Goal: Obtain resource: Download file/media

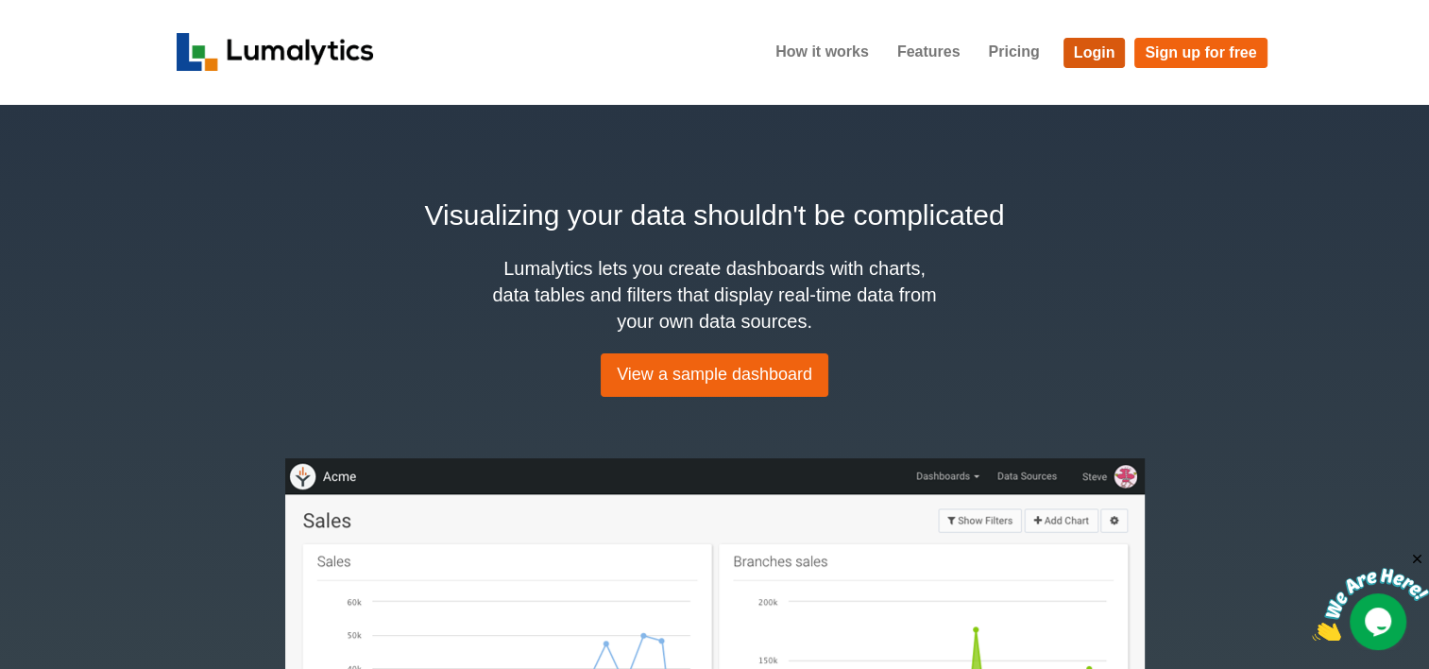
click at [1105, 56] on link "Login" at bounding box center [1094, 53] width 62 height 30
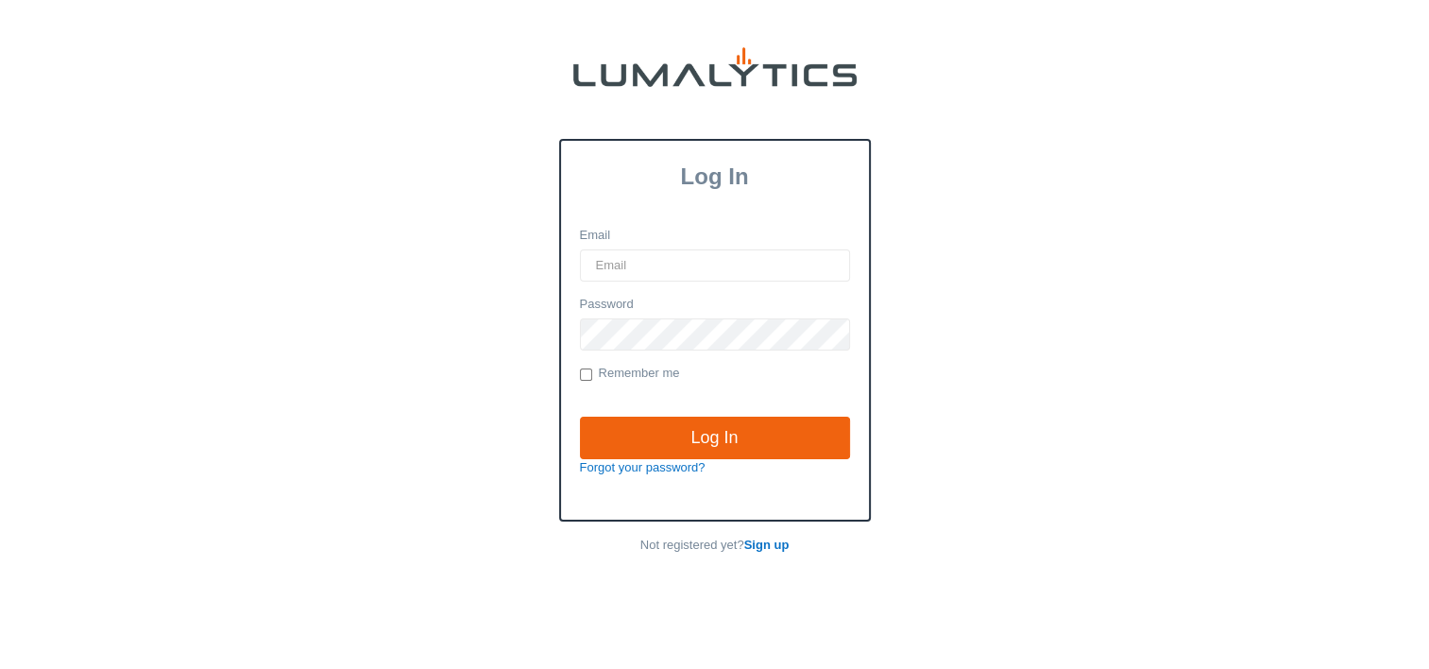
click at [628, 264] on input "Email" at bounding box center [715, 265] width 270 height 32
type input "twheeler@valleytruckparts.com"
click at [580, 416] on input "Log In" at bounding box center [715, 437] width 270 height 43
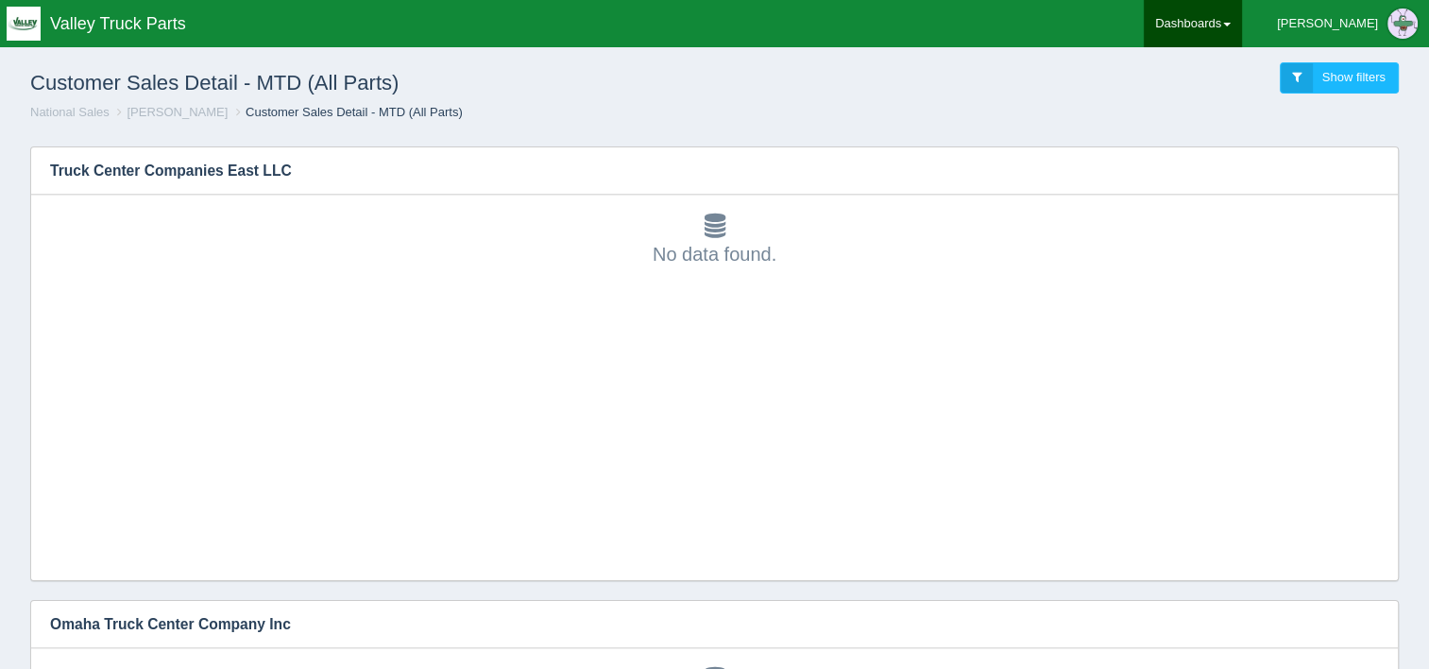
click at [1242, 34] on link "Dashboards" at bounding box center [1193, 23] width 98 height 47
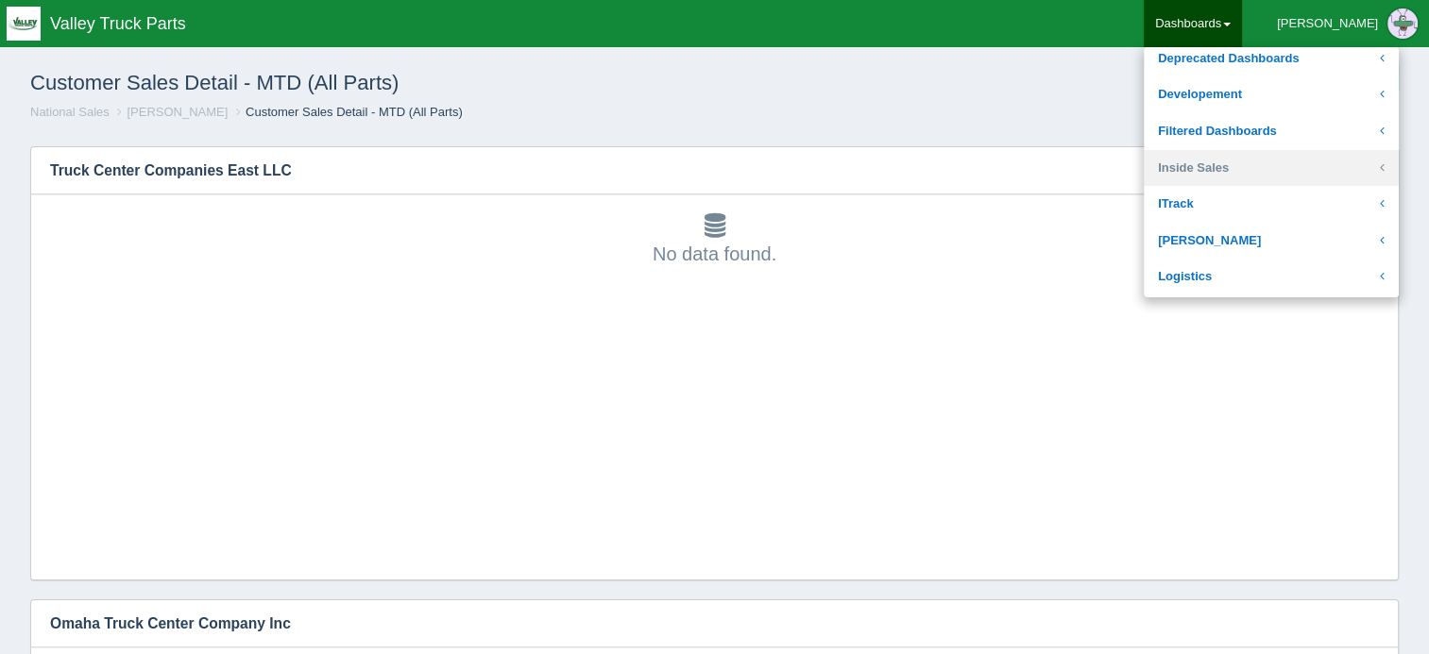
scroll to position [283, 0]
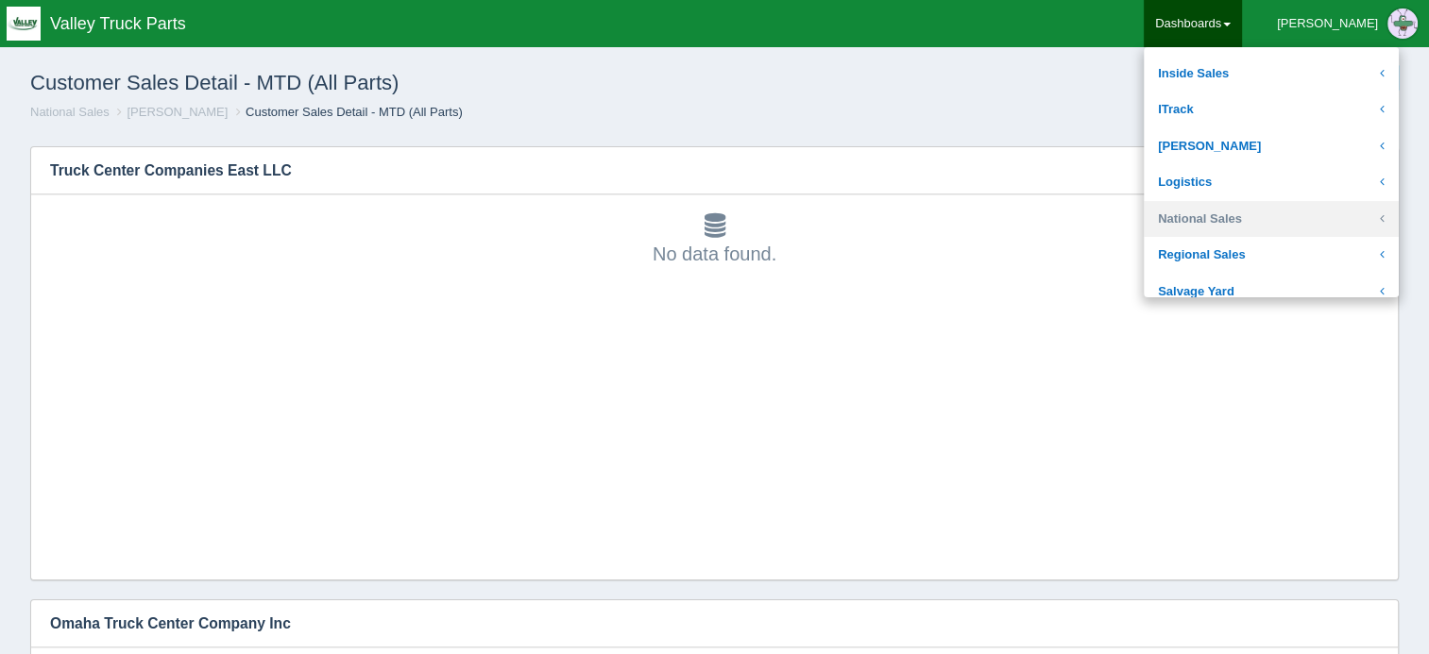
click at [1299, 212] on link "National Sales" at bounding box center [1271, 219] width 255 height 37
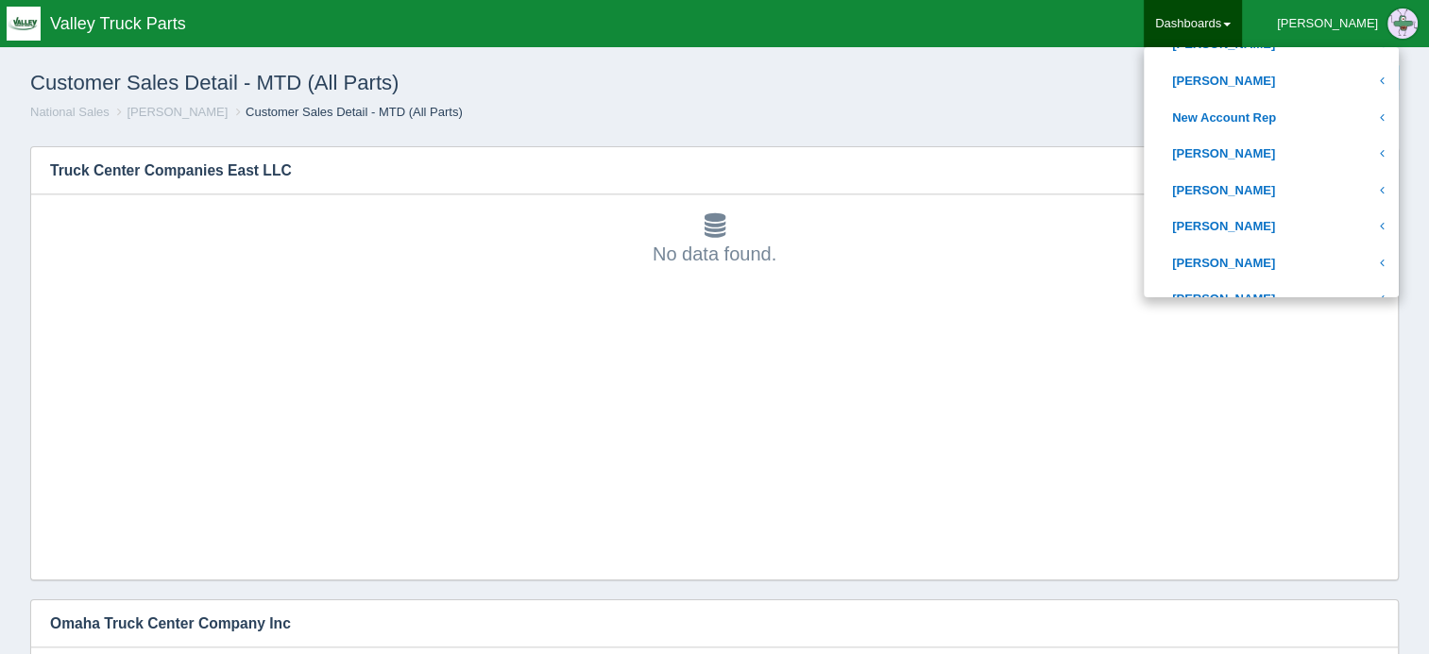
scroll to position [850, 0]
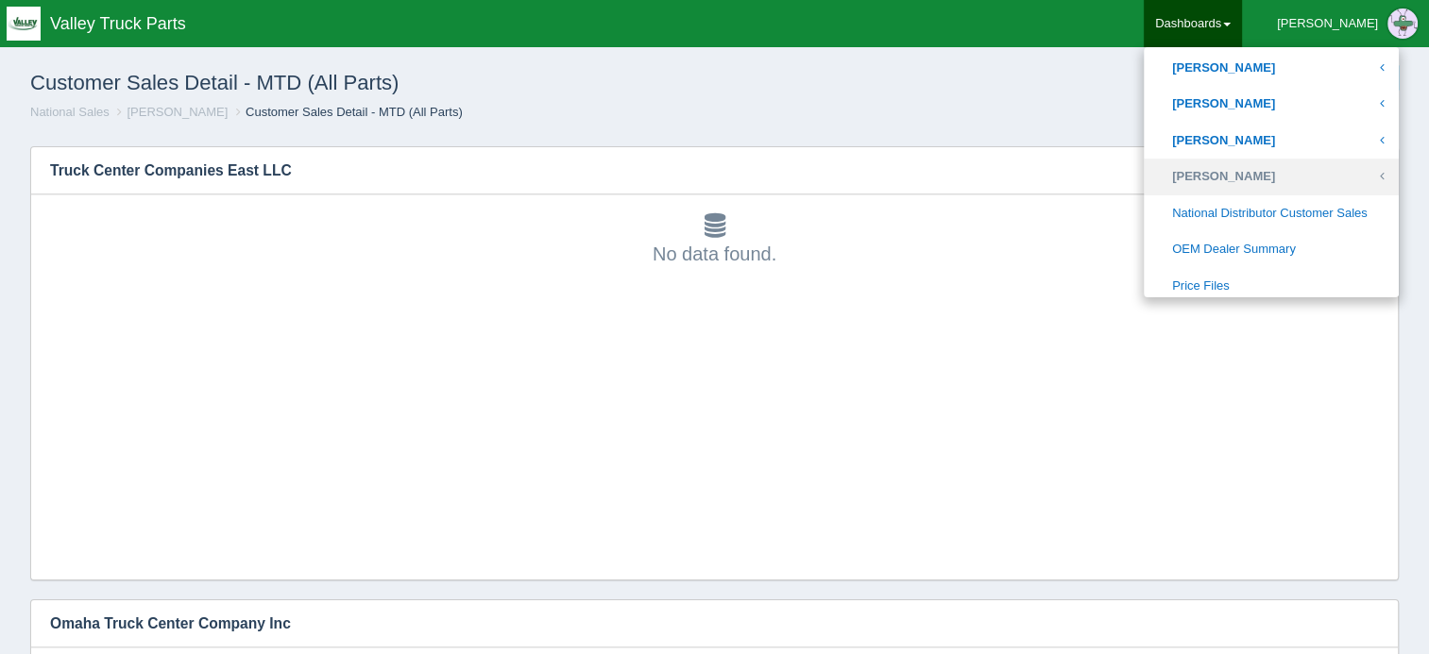
click at [1315, 176] on link "[PERSON_NAME]" at bounding box center [1271, 177] width 255 height 37
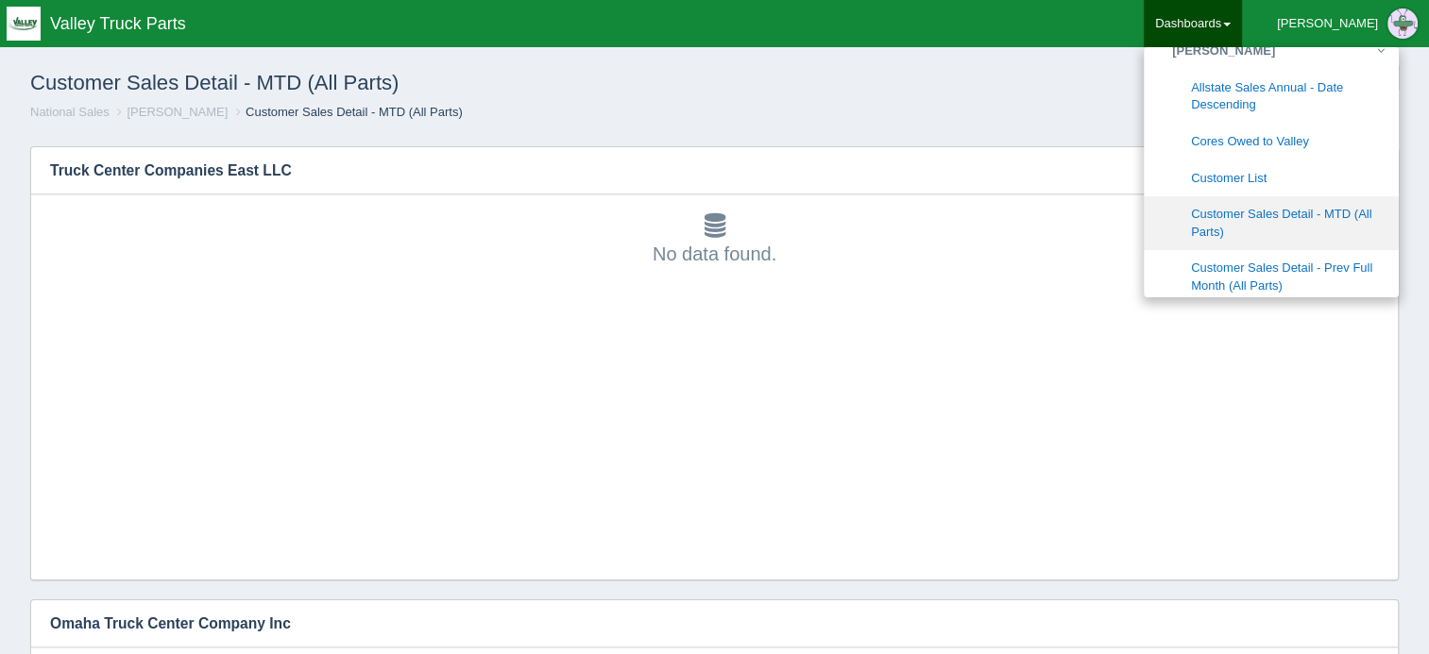
scroll to position [1039, 0]
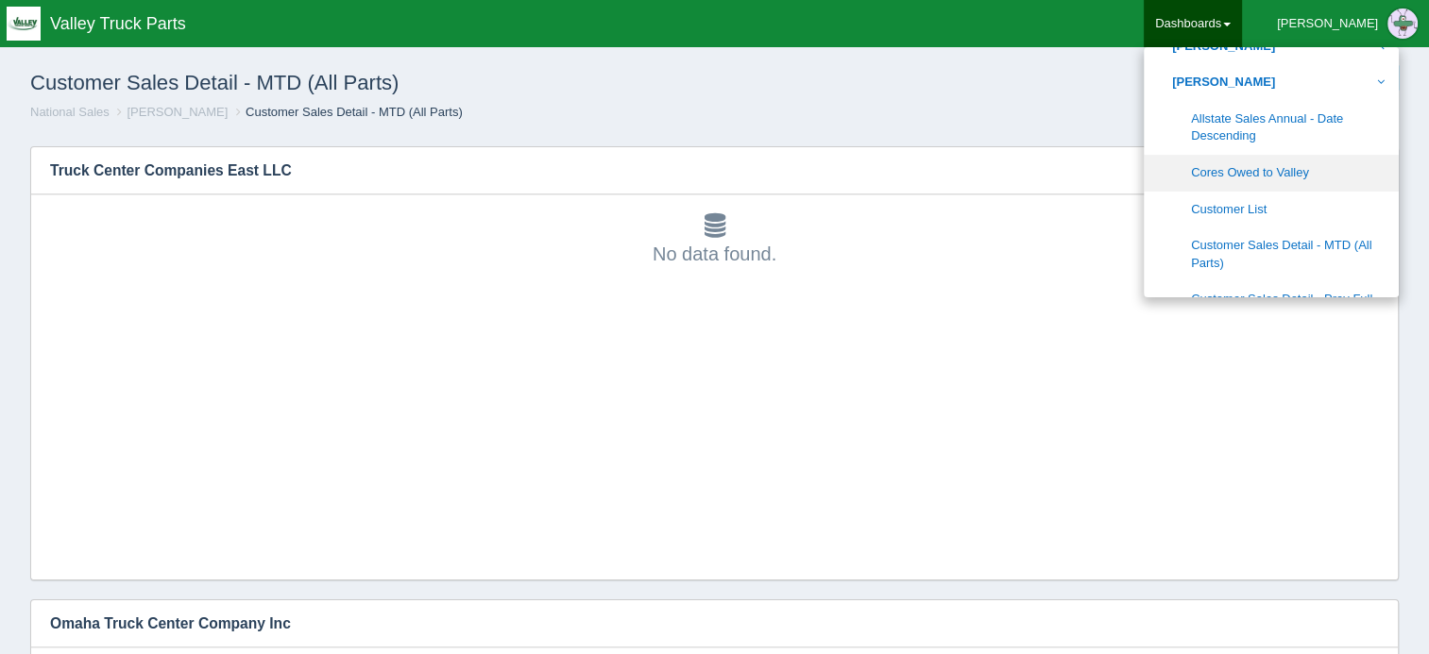
click at [1322, 177] on link "Cores Owed to Valley" at bounding box center [1271, 173] width 255 height 37
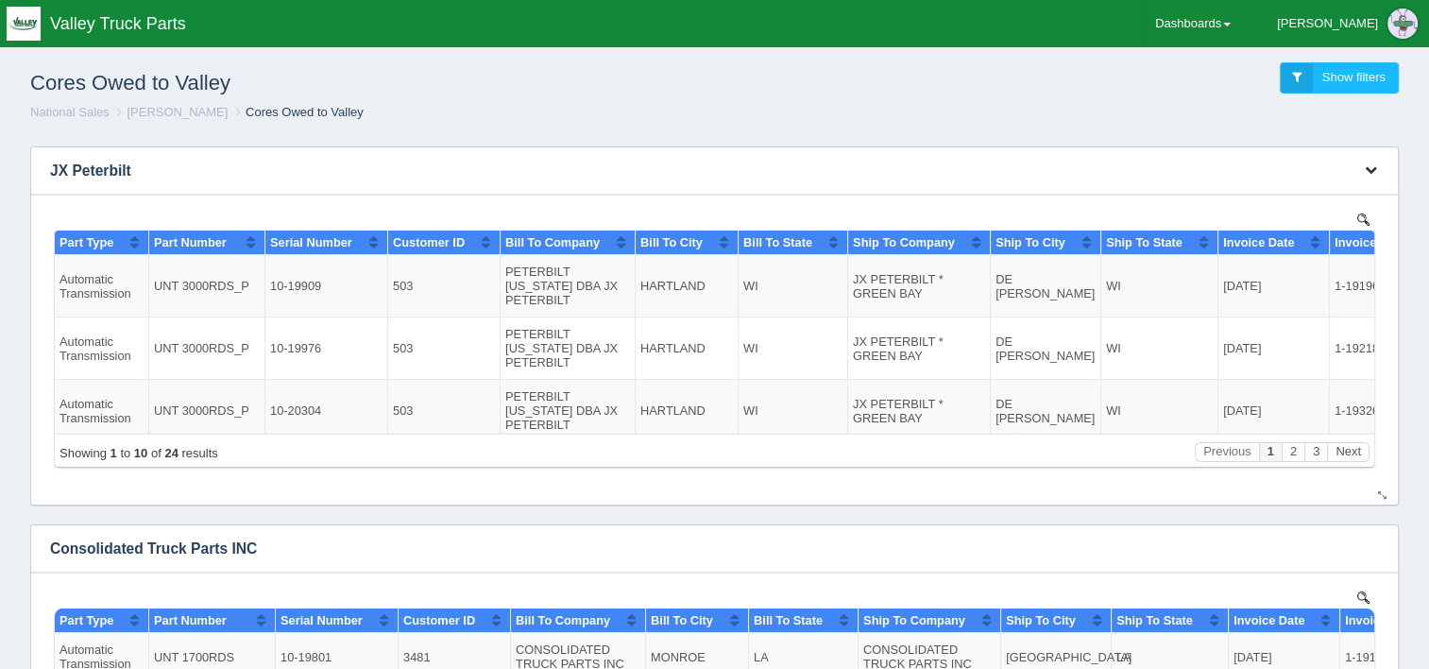
click at [1372, 171] on icon "button" at bounding box center [1371, 169] width 12 height 12
click at [1273, 196] on link "Download CSV" at bounding box center [1307, 198] width 151 height 27
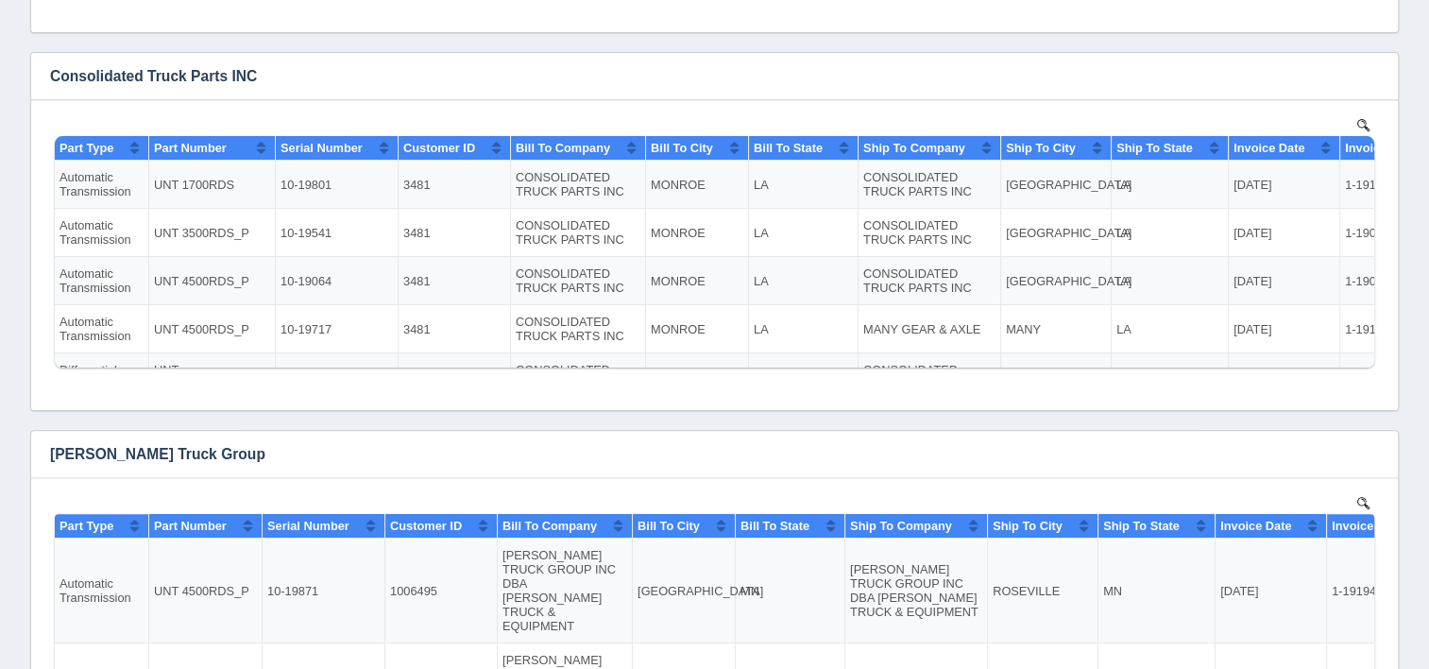
scroll to position [567, 0]
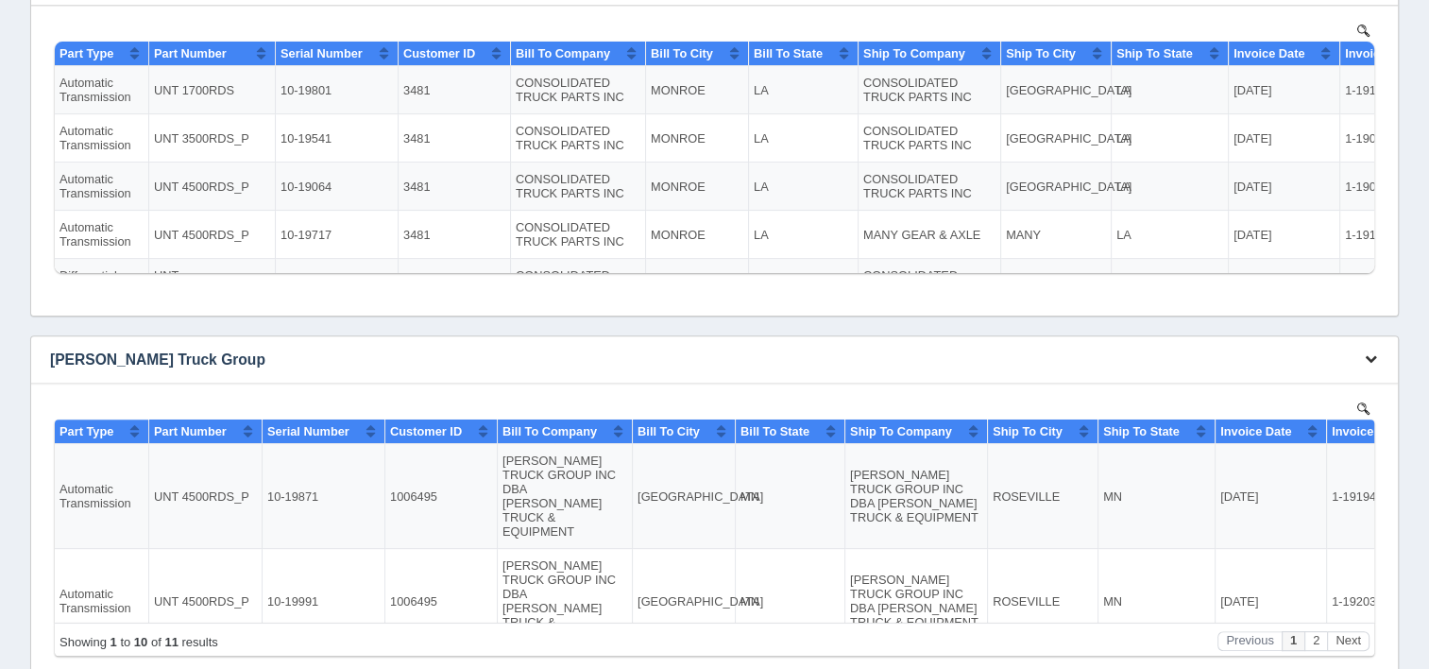
click at [1365, 352] on icon "button" at bounding box center [1371, 358] width 12 height 12
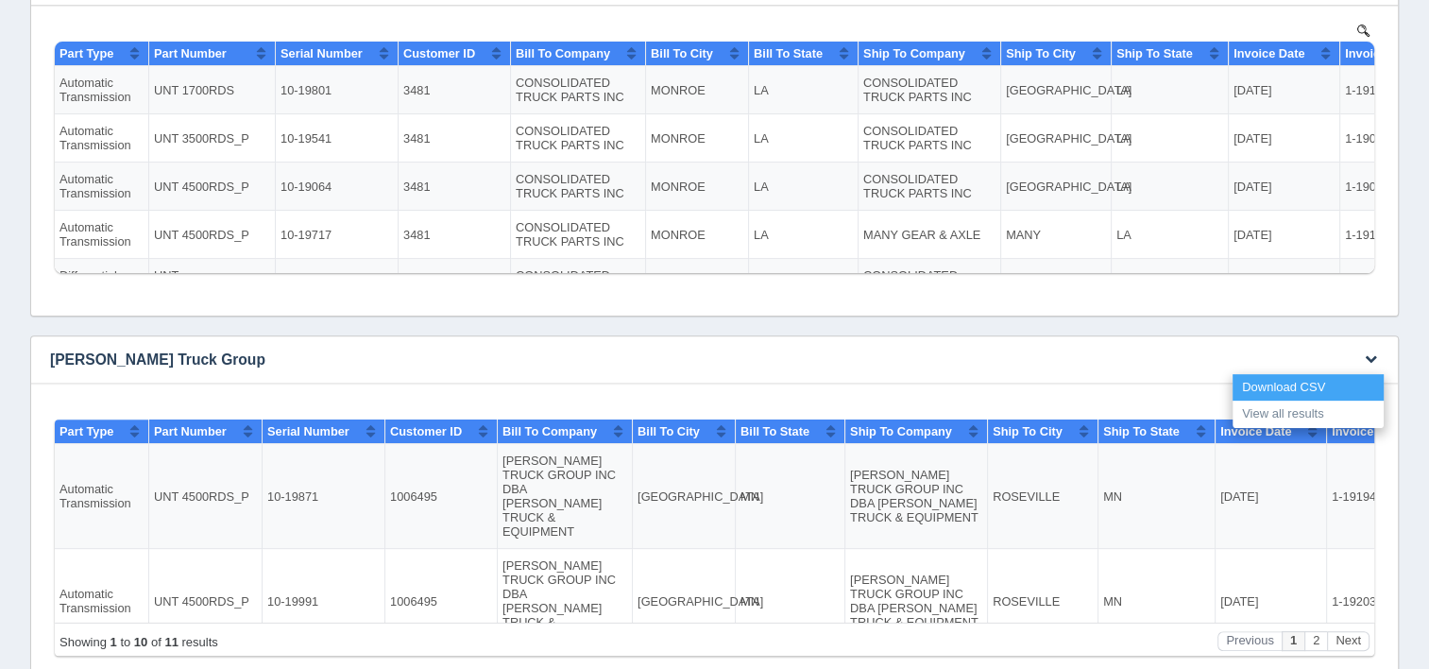
click at [1300, 382] on link "Download CSV" at bounding box center [1307, 387] width 151 height 27
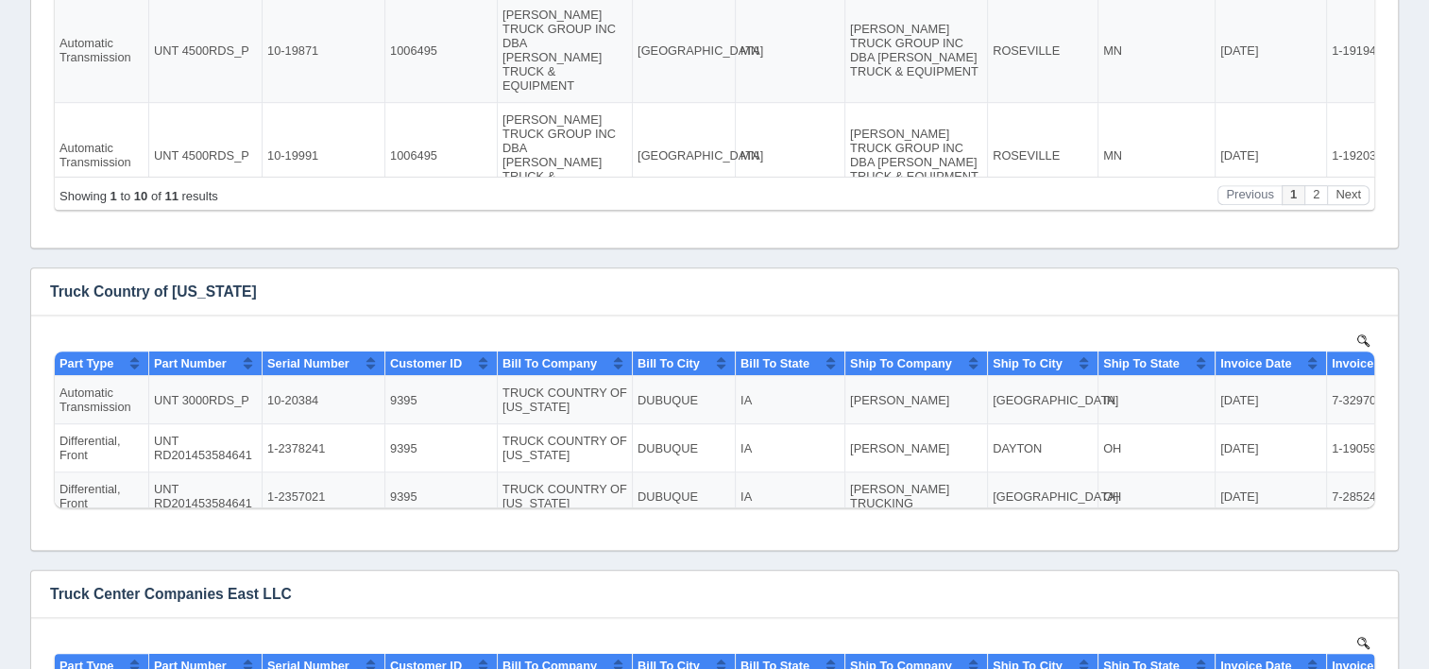
scroll to position [1039, 0]
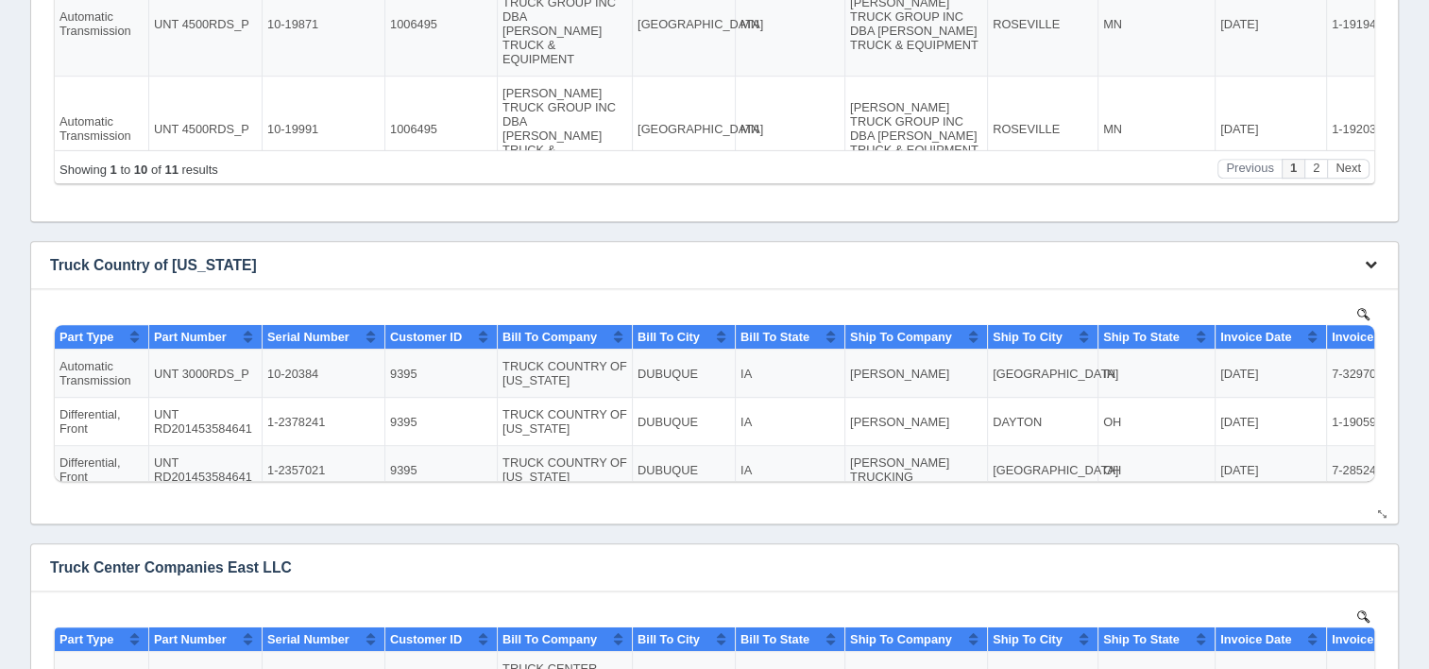
click at [1366, 261] on icon "button" at bounding box center [1371, 264] width 12 height 12
click at [1305, 287] on link "Download CSV" at bounding box center [1307, 293] width 151 height 27
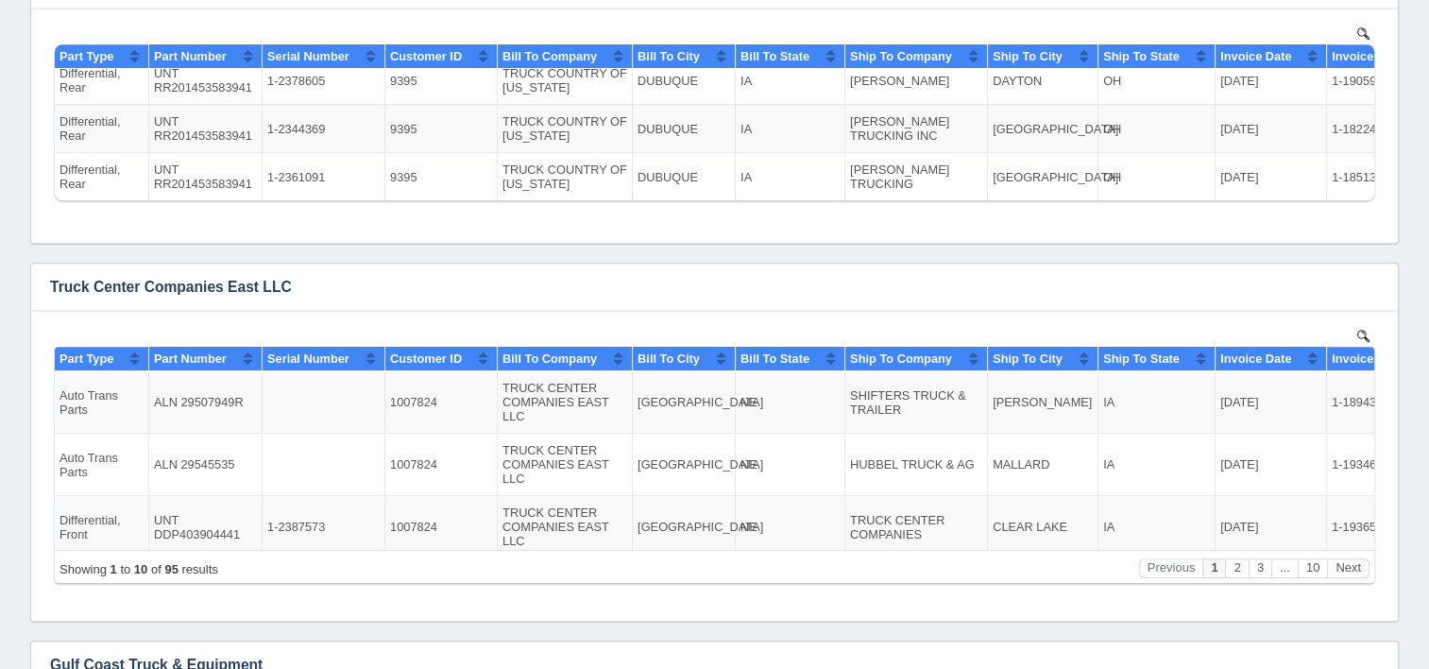
scroll to position [1322, 0]
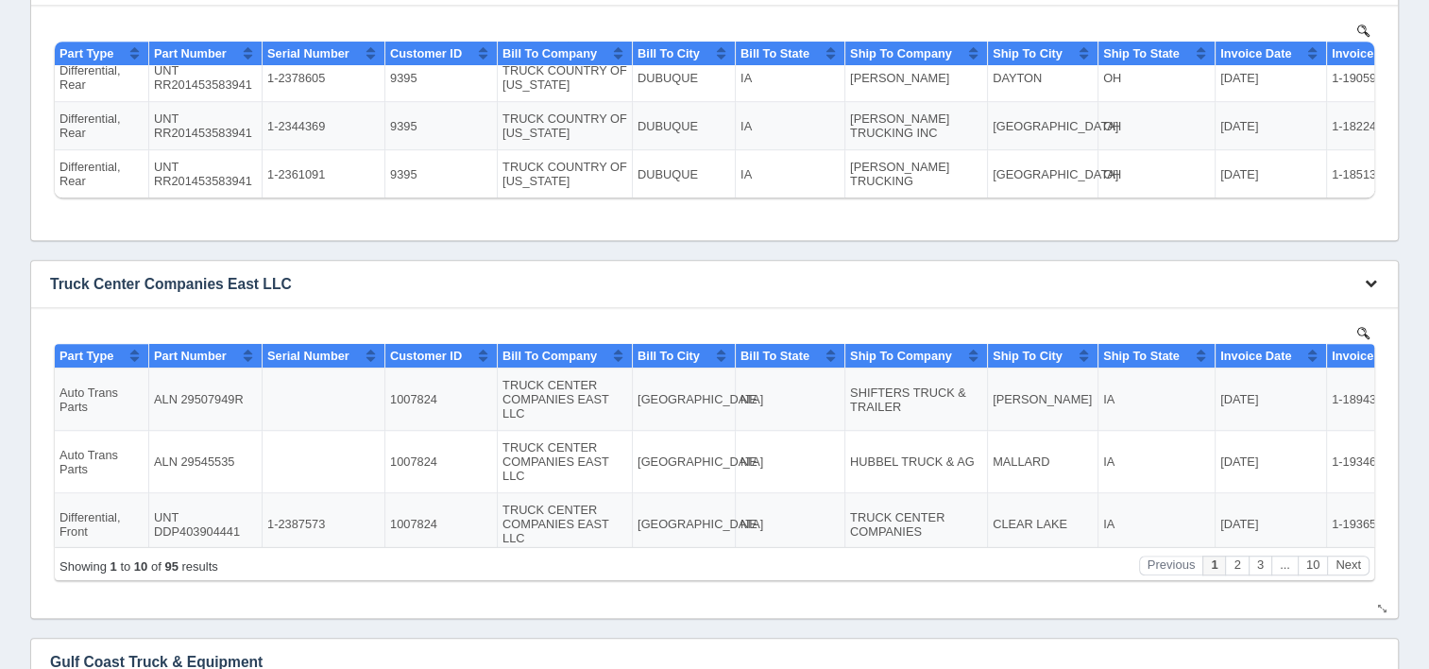
click at [1367, 277] on icon "button" at bounding box center [1371, 283] width 12 height 12
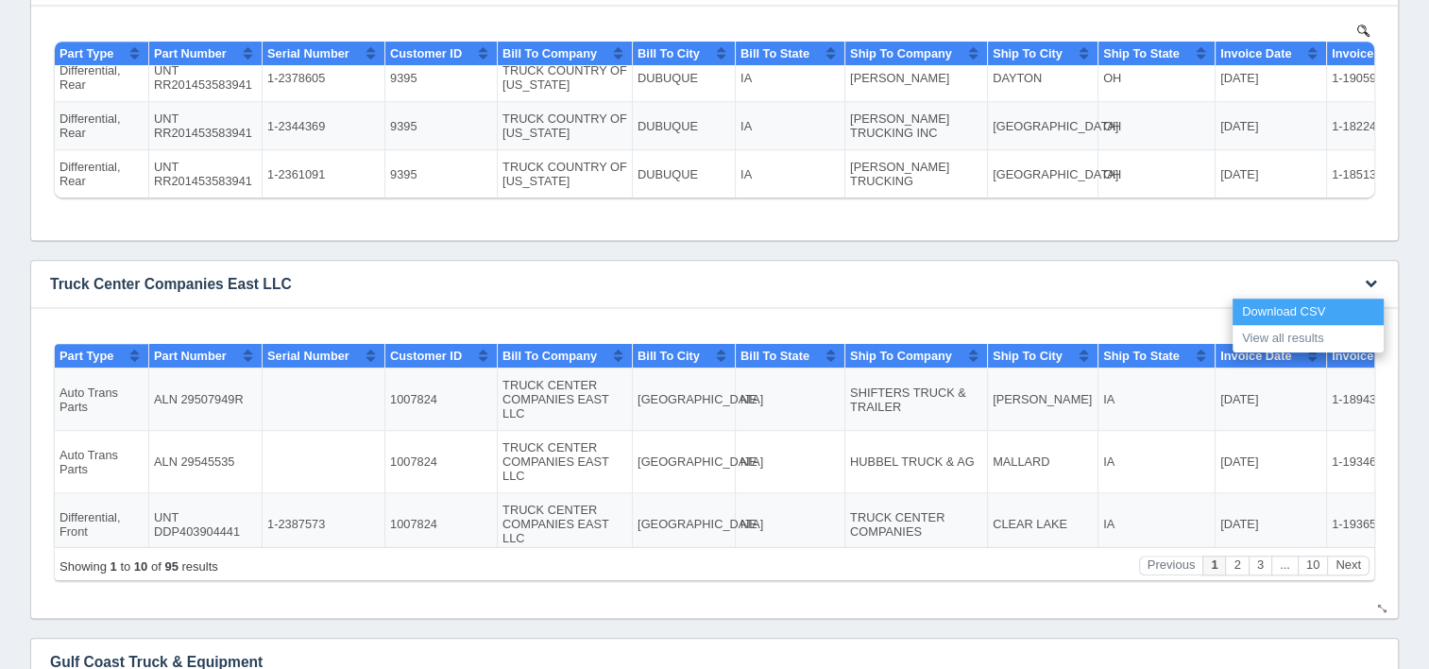
click at [1260, 309] on link "Download CSV" at bounding box center [1307, 311] width 151 height 27
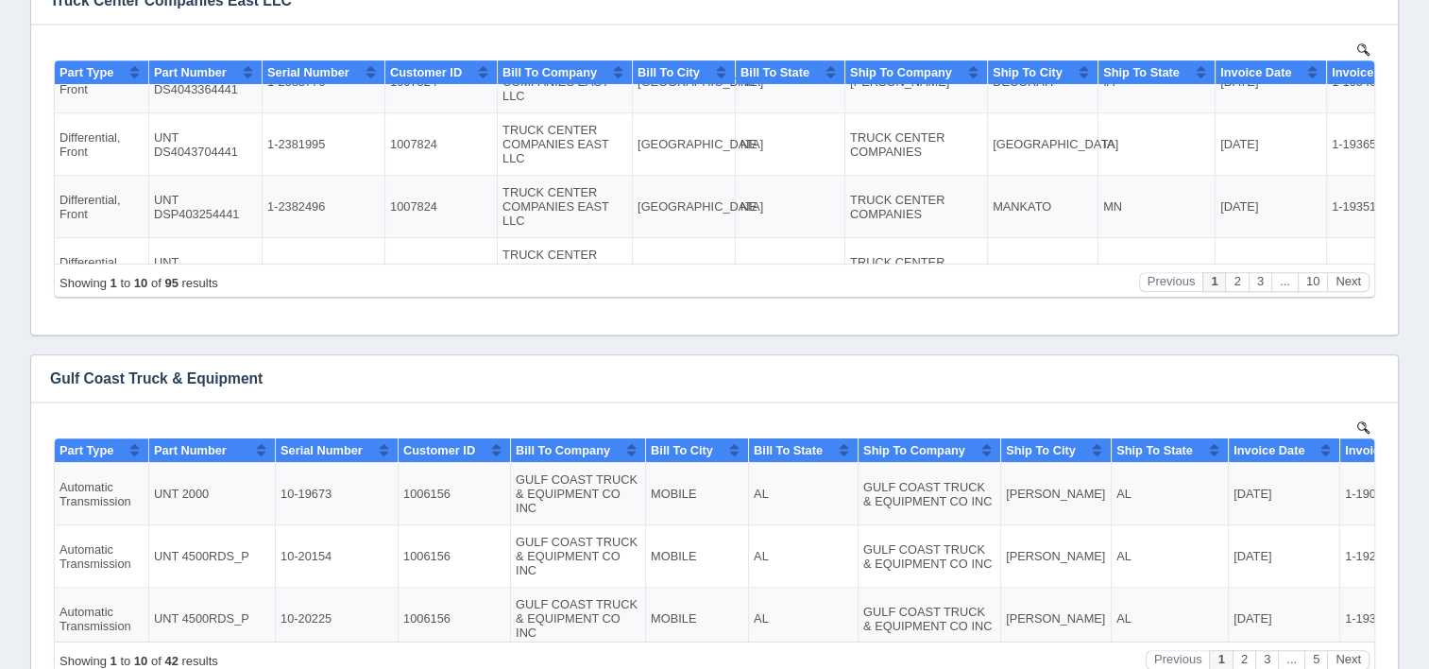
scroll to position [1700, 0]
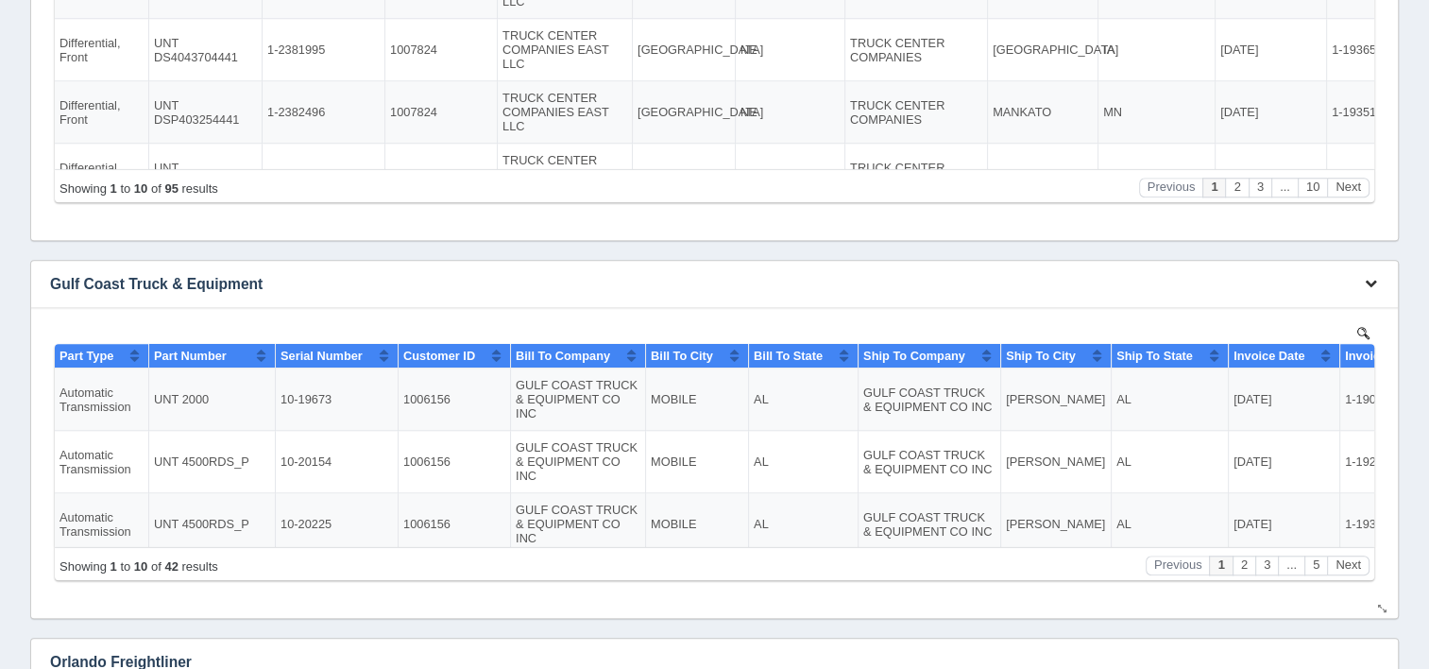
click at [1376, 278] on icon "button" at bounding box center [1371, 283] width 12 height 12
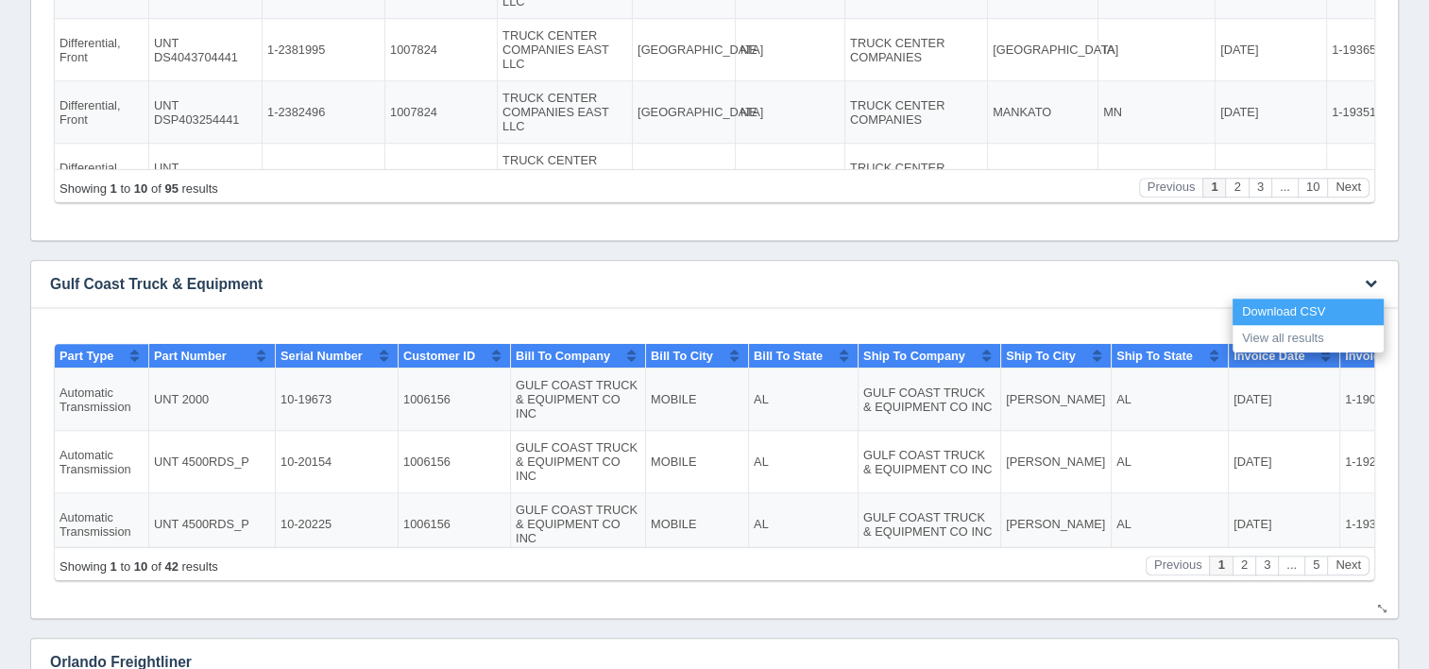
click at [1322, 302] on link "Download CSV" at bounding box center [1307, 311] width 151 height 27
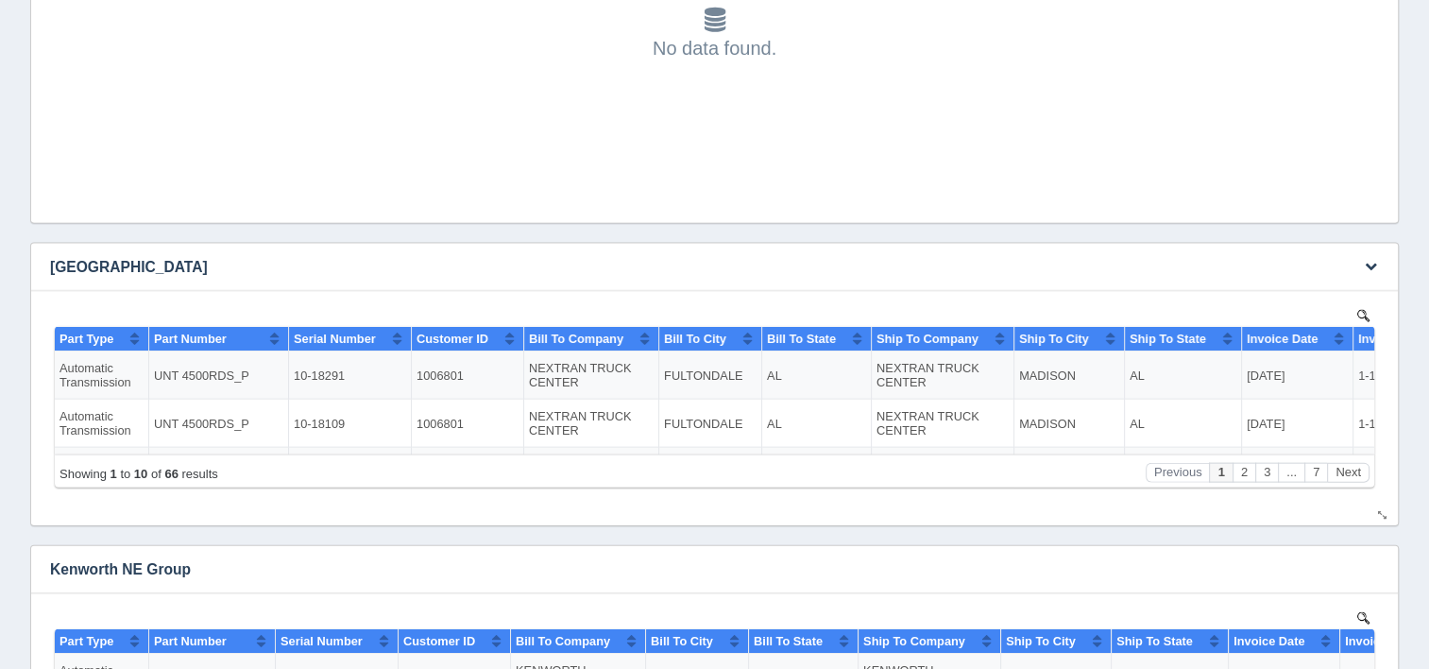
scroll to position [4061, 0]
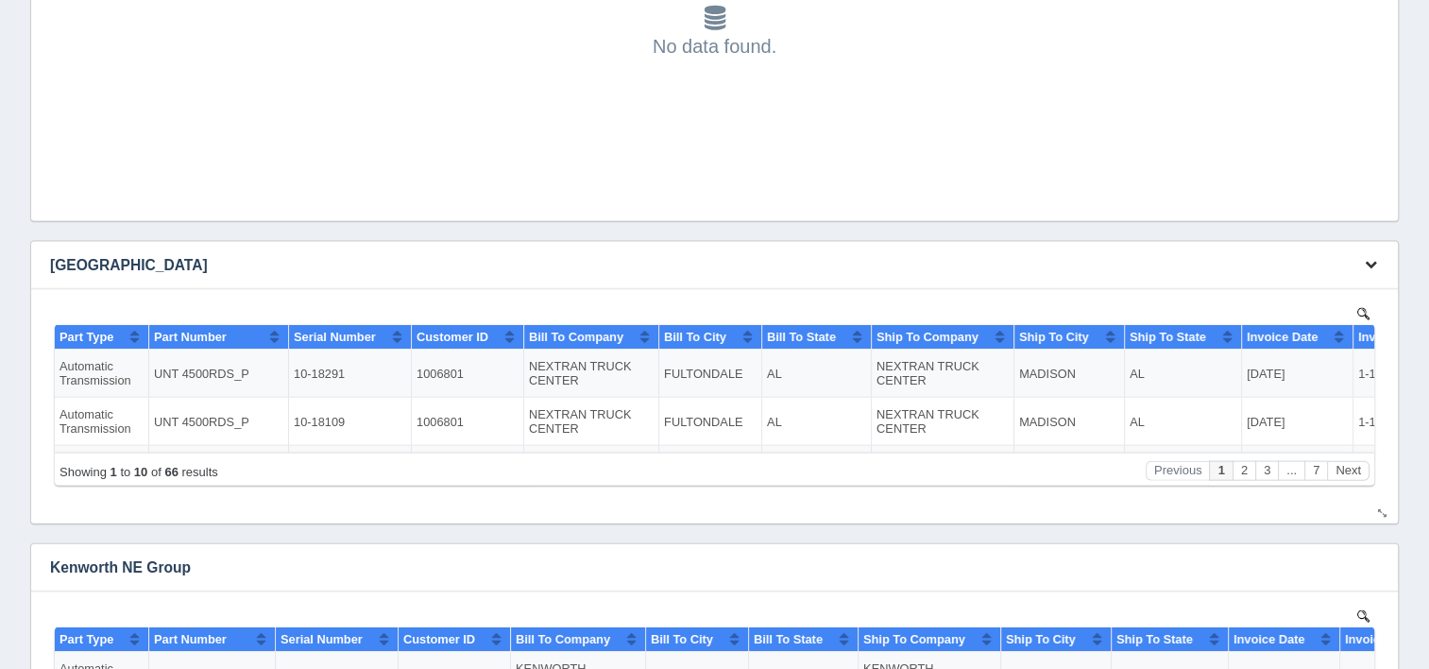
click at [1372, 262] on icon "button" at bounding box center [1371, 264] width 12 height 12
click at [1316, 284] on link "Download CSV" at bounding box center [1307, 293] width 151 height 27
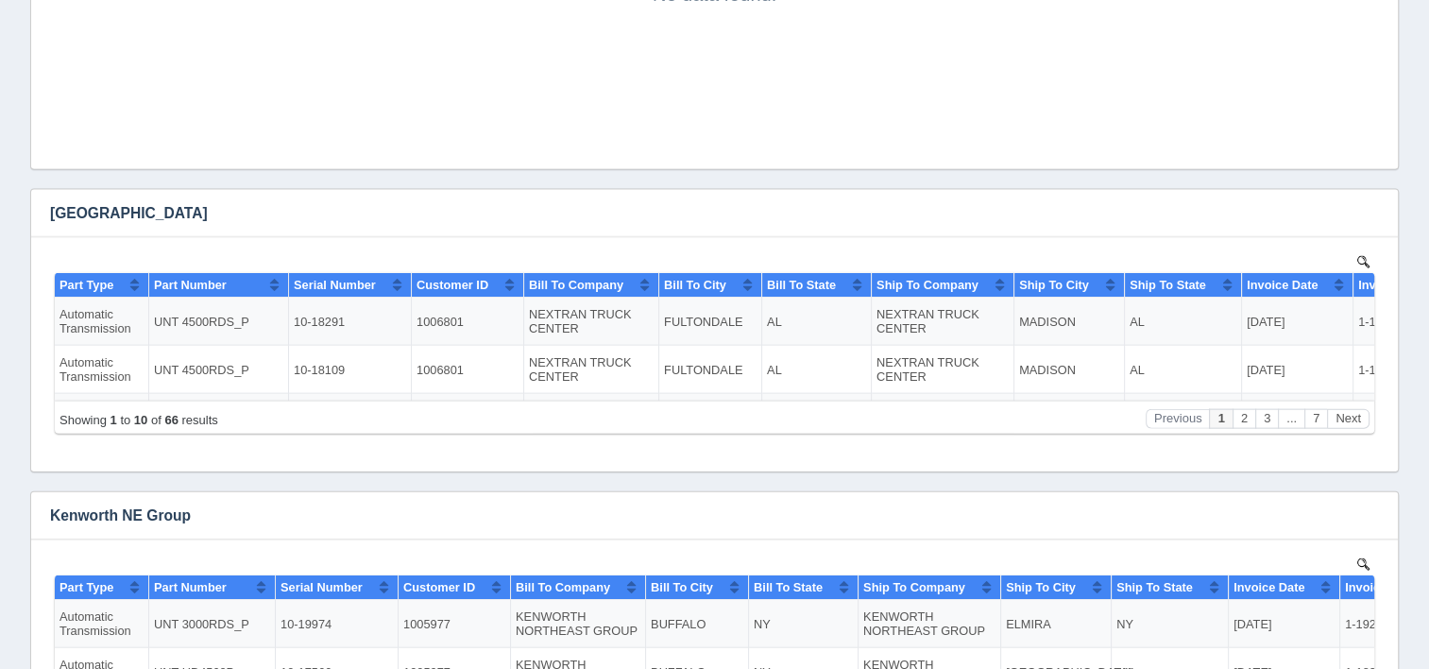
scroll to position [3909, 0]
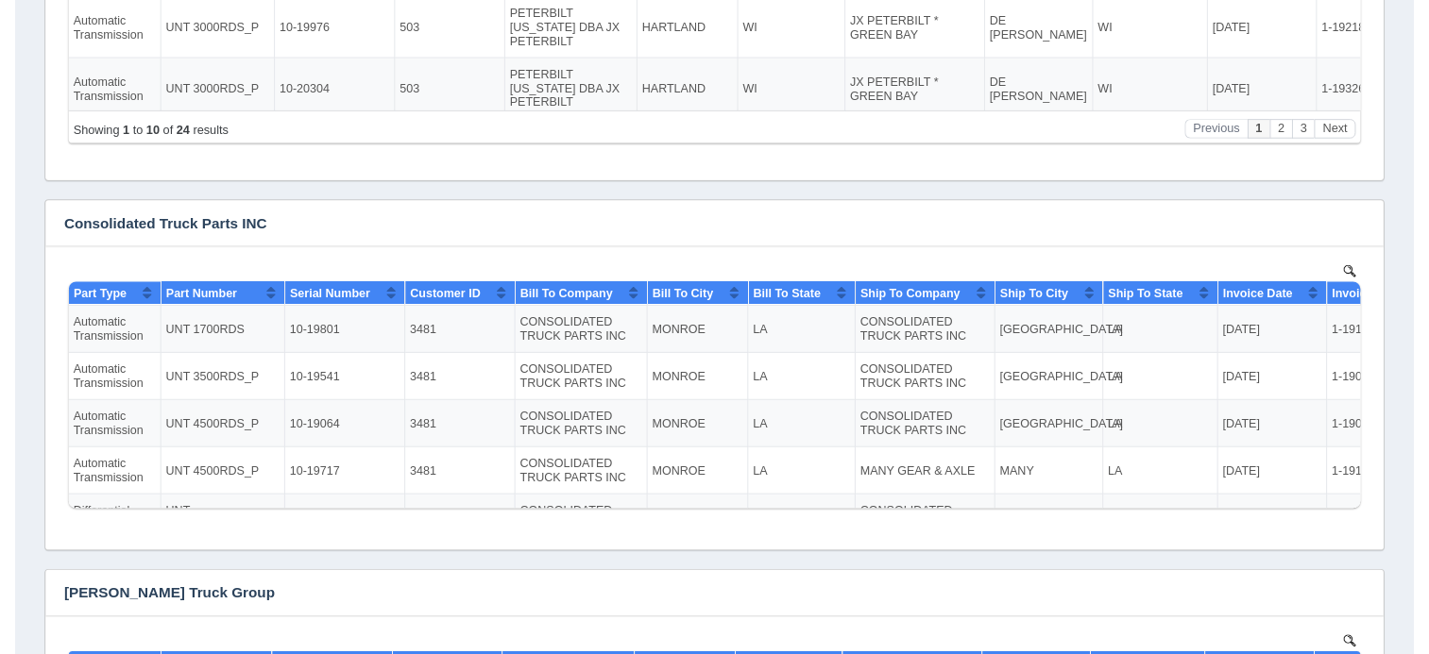
scroll to position [0, 0]
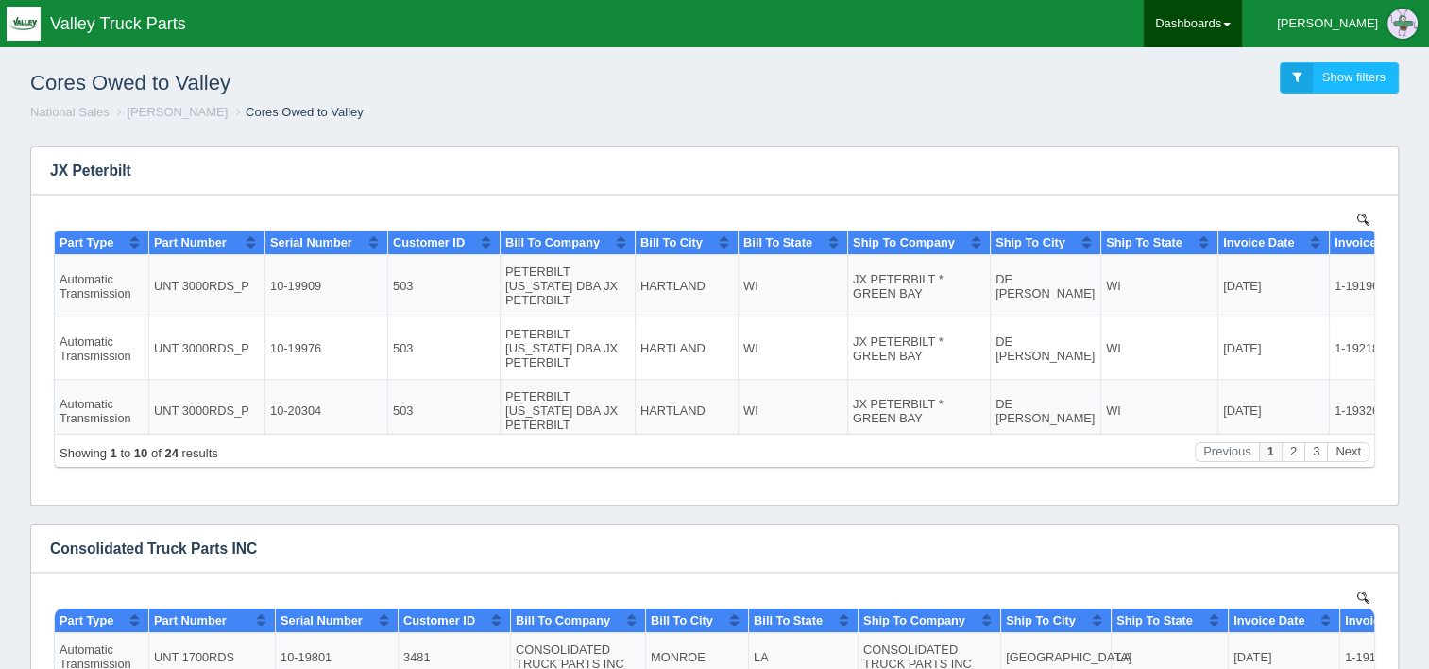
click at [1242, 27] on link "Dashboards" at bounding box center [1193, 23] width 98 height 47
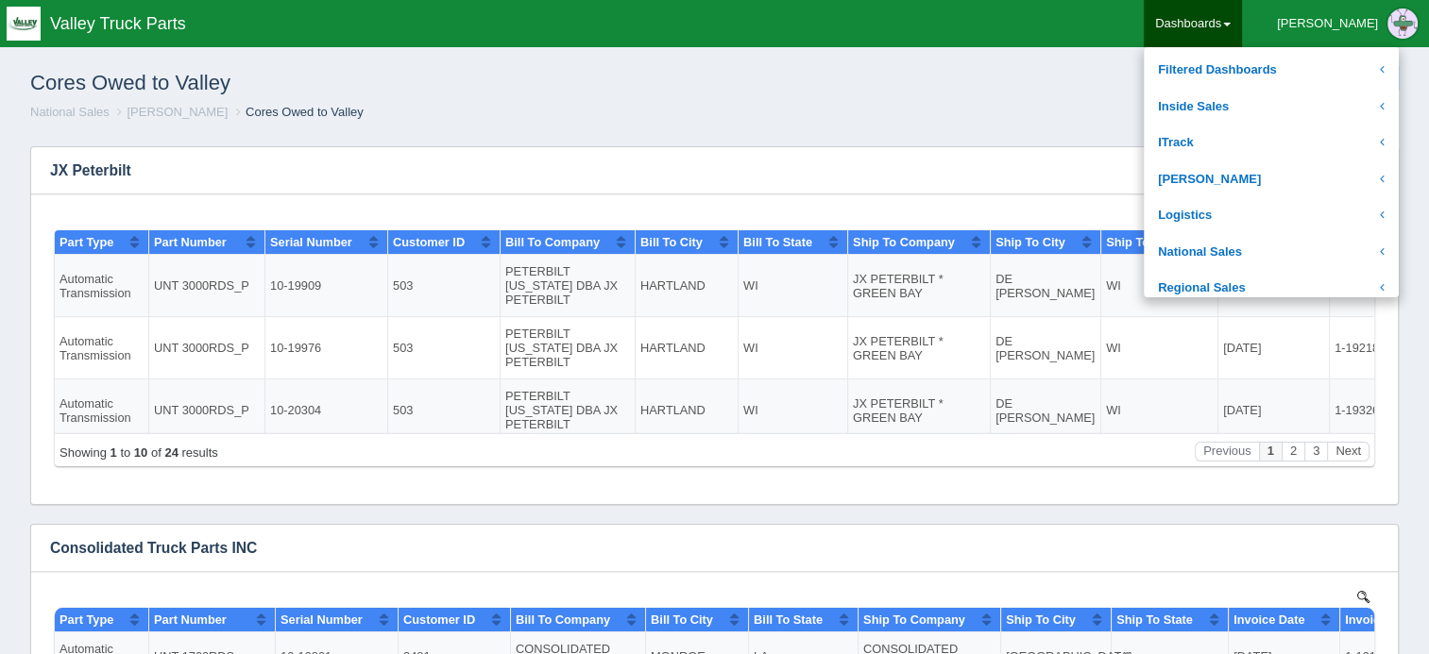
scroll to position [283, 0]
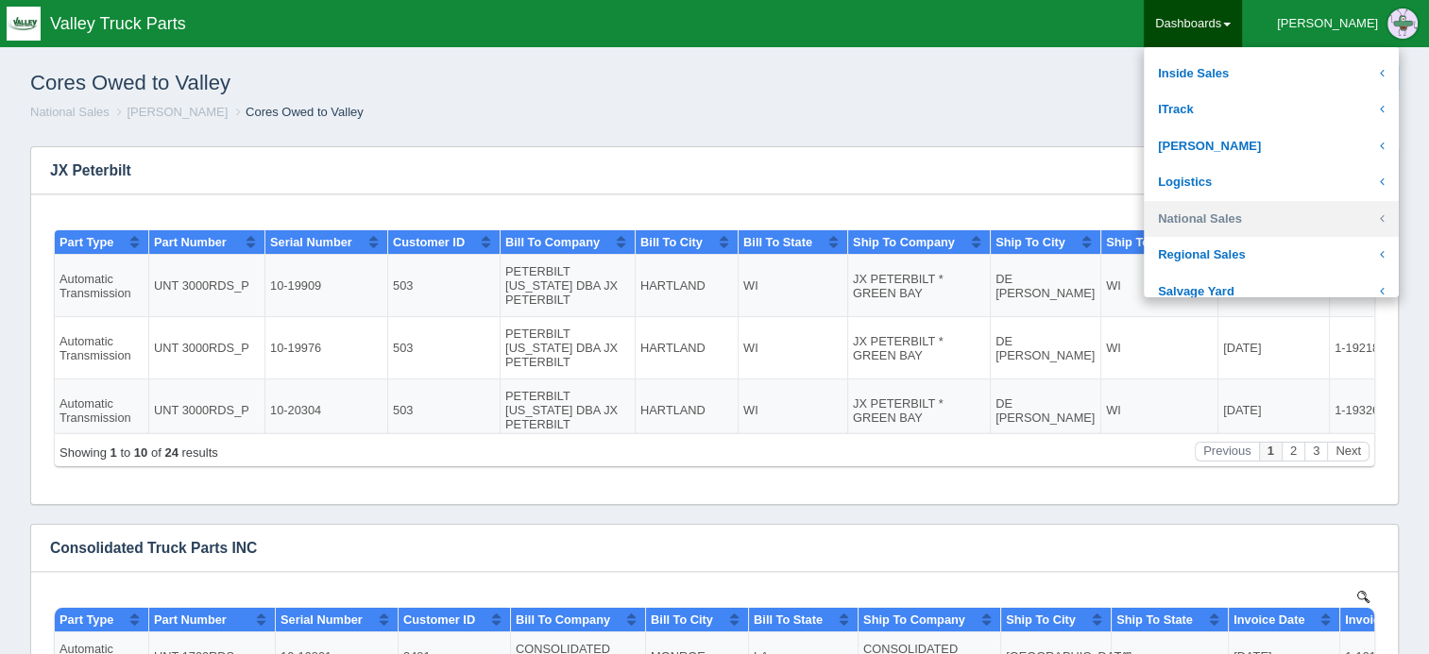
click at [1265, 217] on link "National Sales" at bounding box center [1271, 219] width 255 height 37
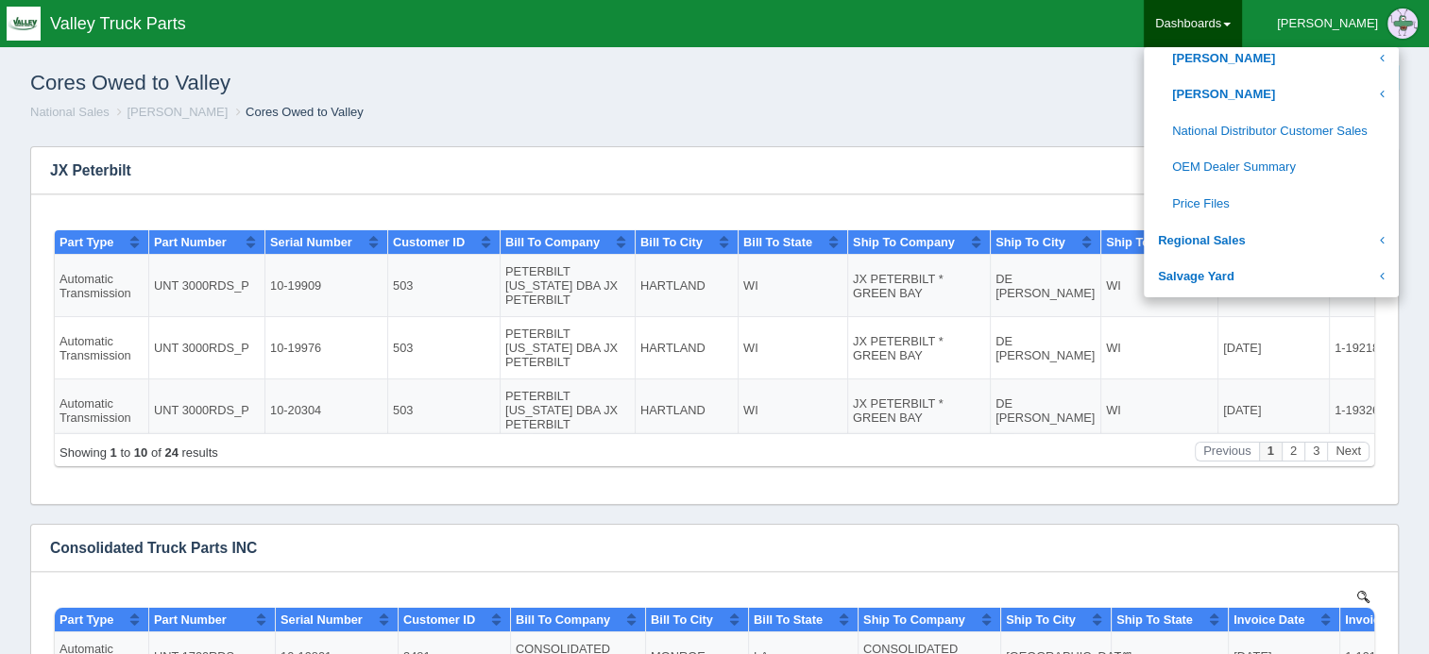
scroll to position [1039, 0]
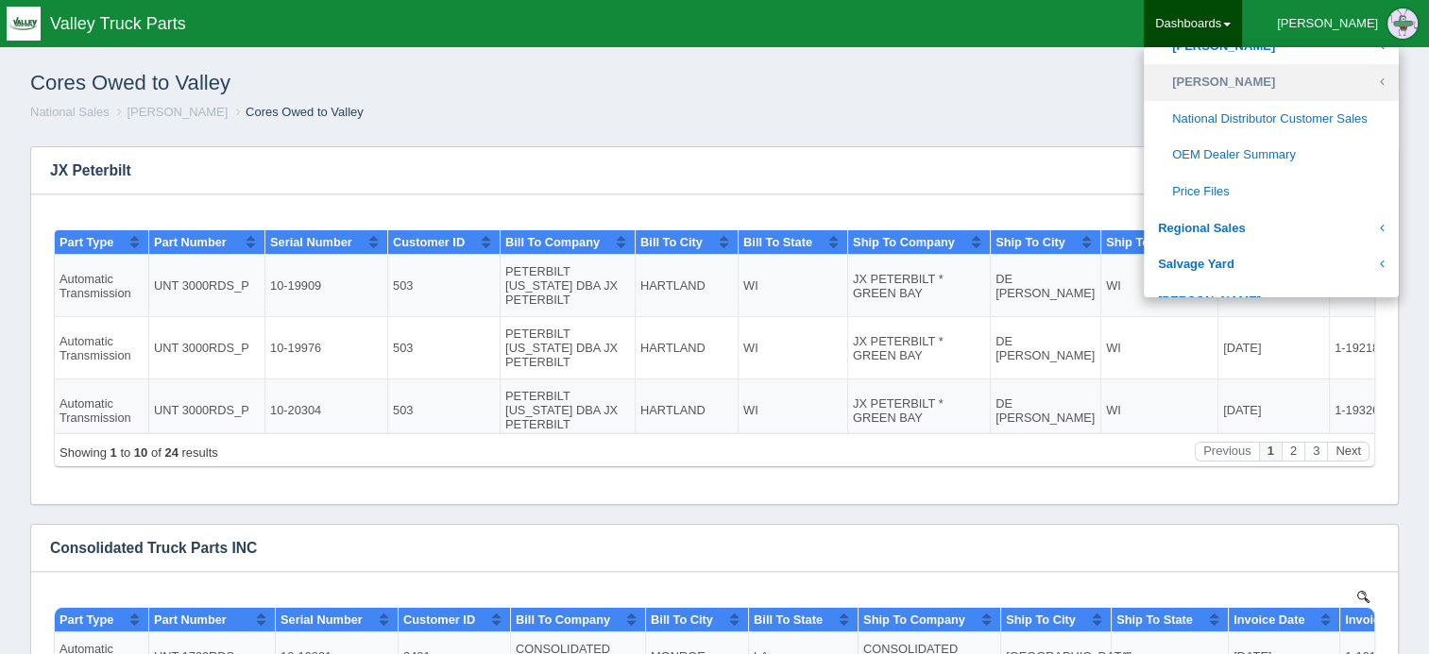
click at [1296, 75] on link "[PERSON_NAME]" at bounding box center [1271, 82] width 255 height 37
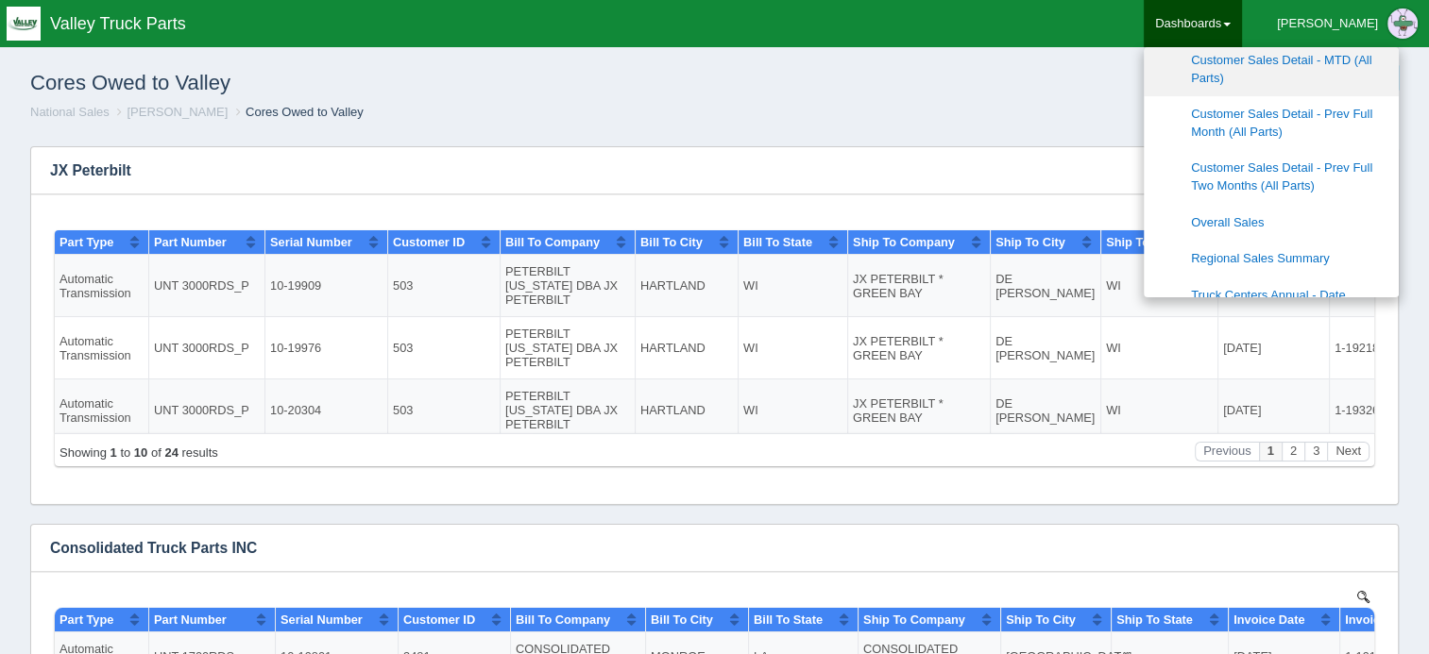
scroll to position [1228, 0]
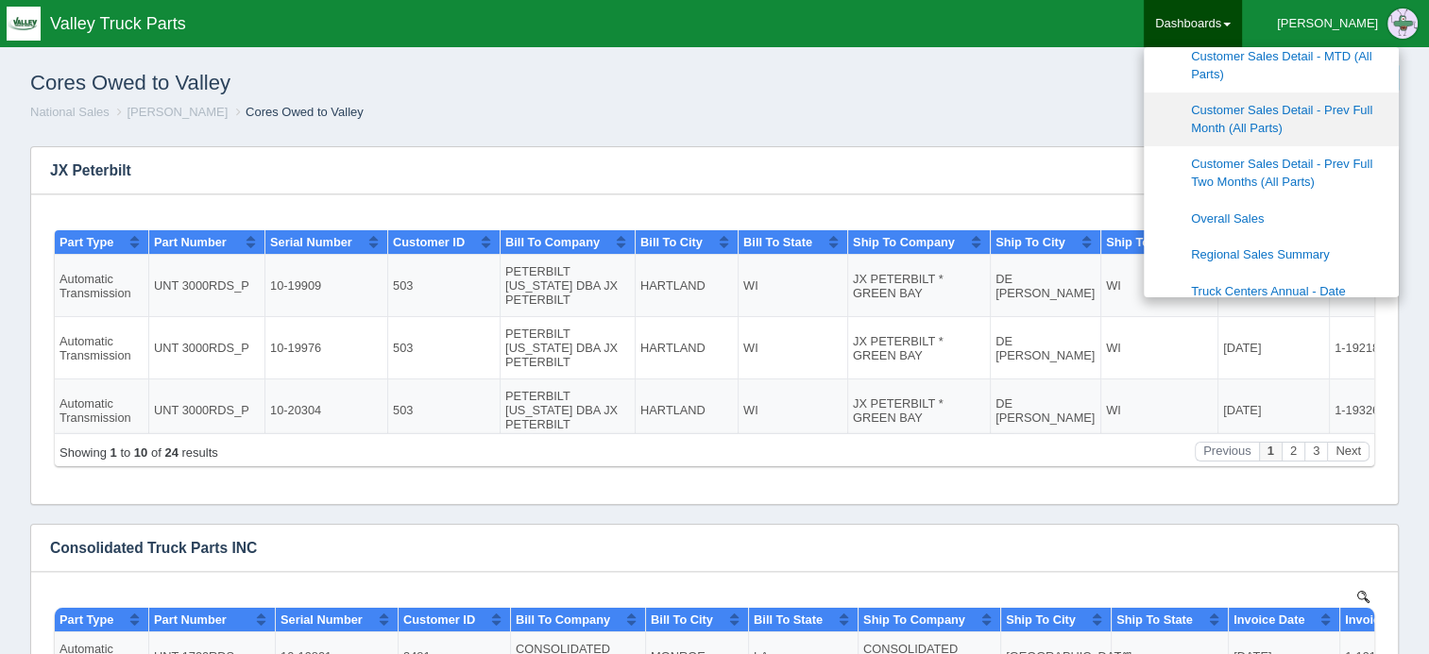
click at [1296, 119] on link "Customer Sales Detail - Prev Full Month (All Parts)" at bounding box center [1271, 120] width 255 height 54
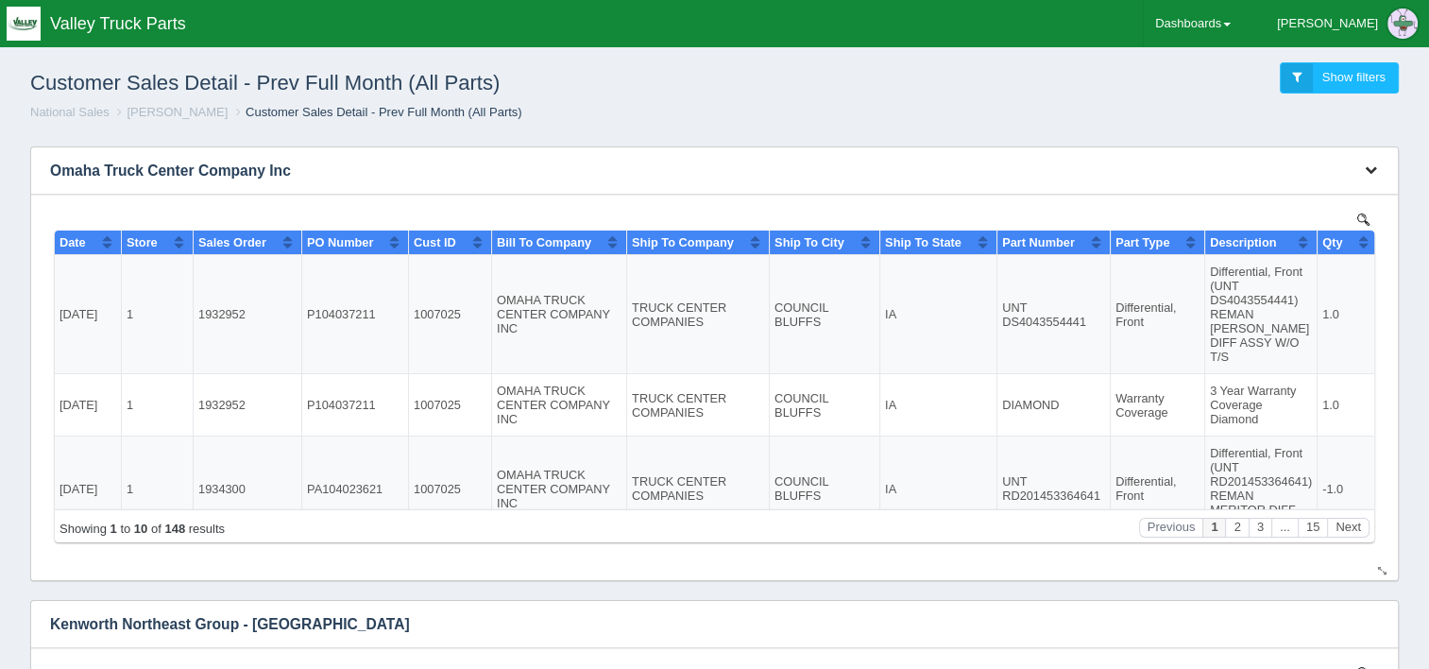
click at [1375, 170] on icon "button" at bounding box center [1371, 169] width 12 height 12
click at [1307, 199] on link "Download CSV" at bounding box center [1307, 198] width 151 height 27
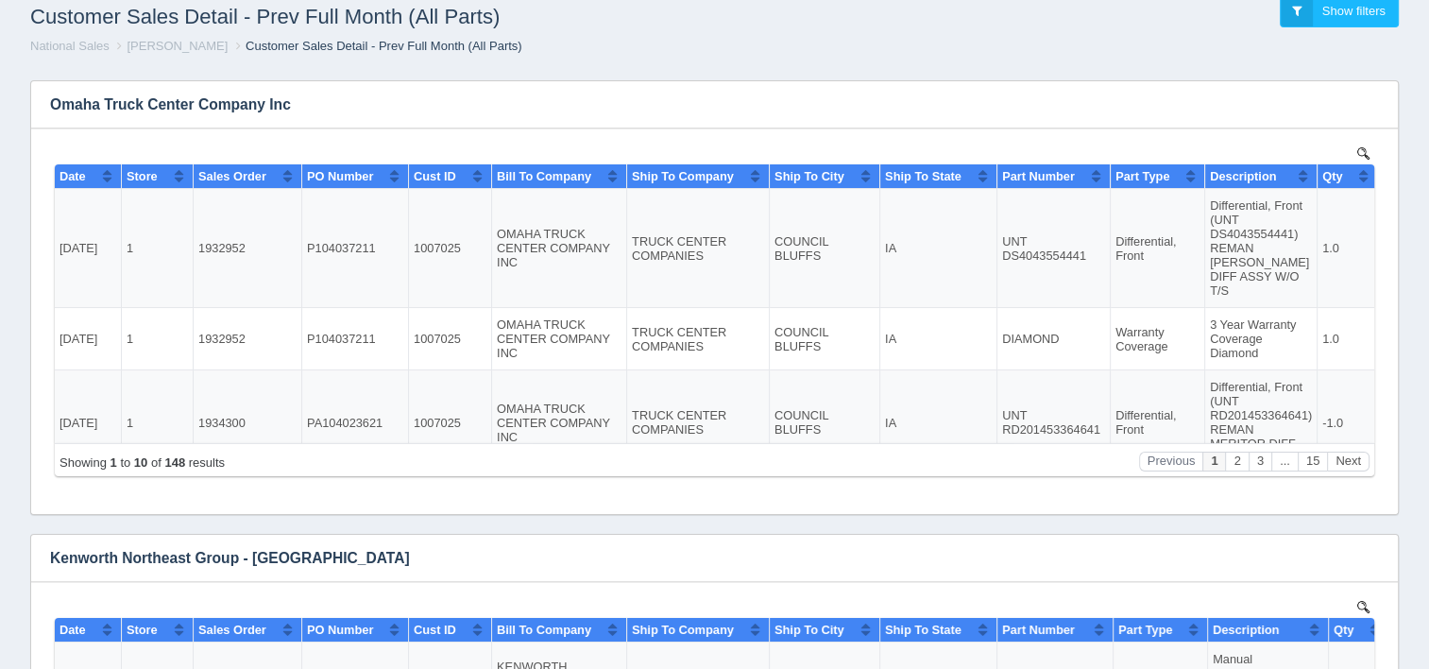
scroll to position [283, 0]
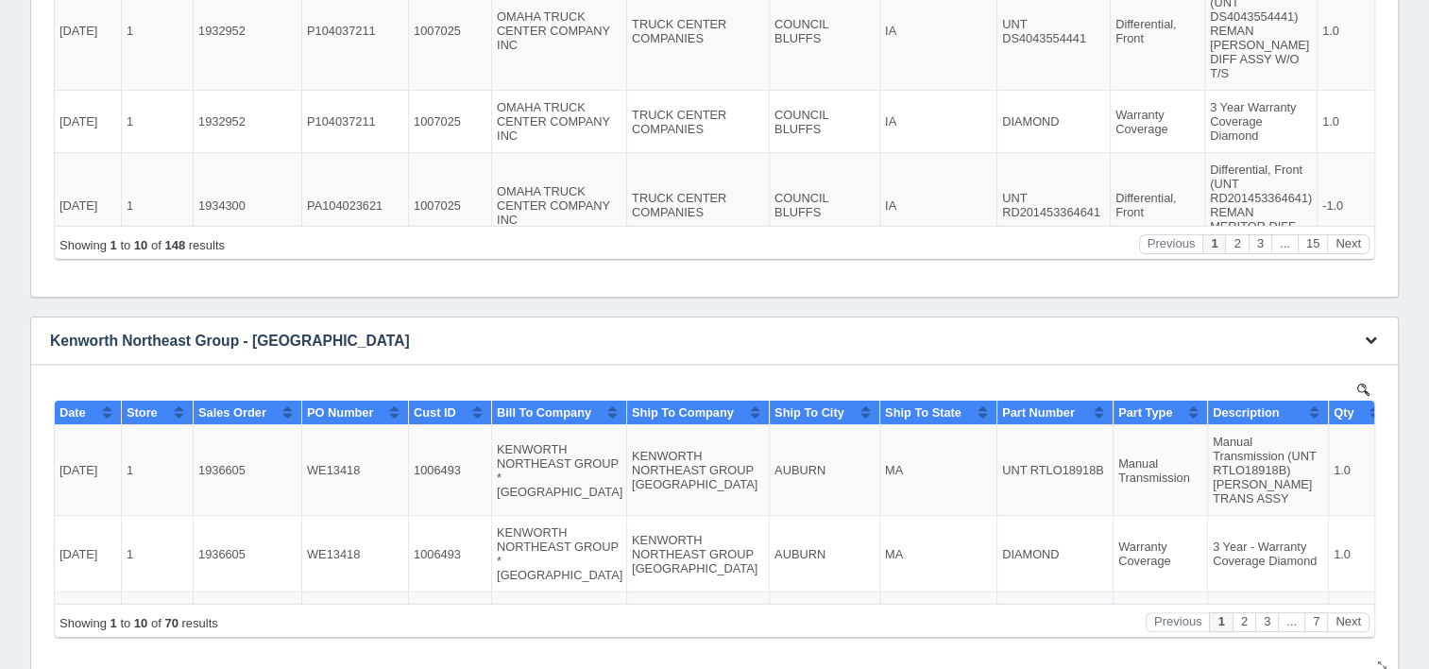
click at [1368, 339] on icon "button" at bounding box center [1371, 339] width 12 height 12
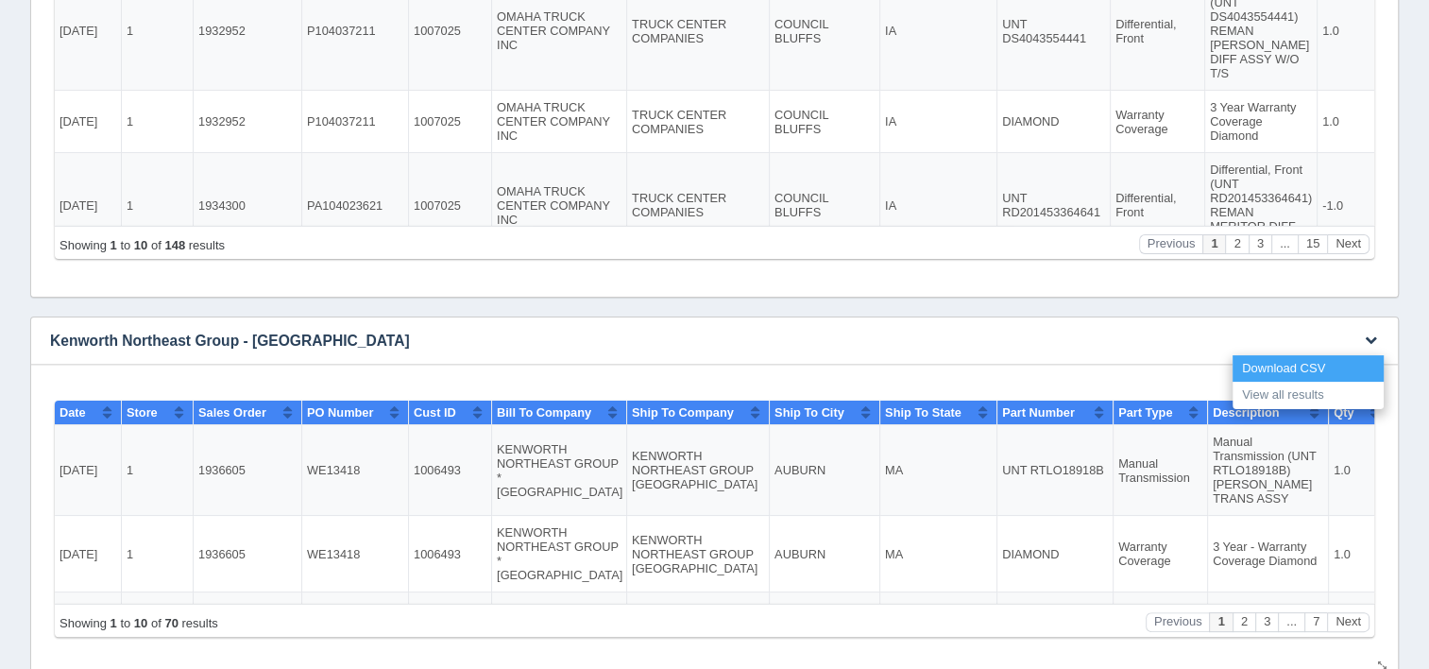
click at [1296, 366] on link "Download CSV" at bounding box center [1307, 368] width 151 height 27
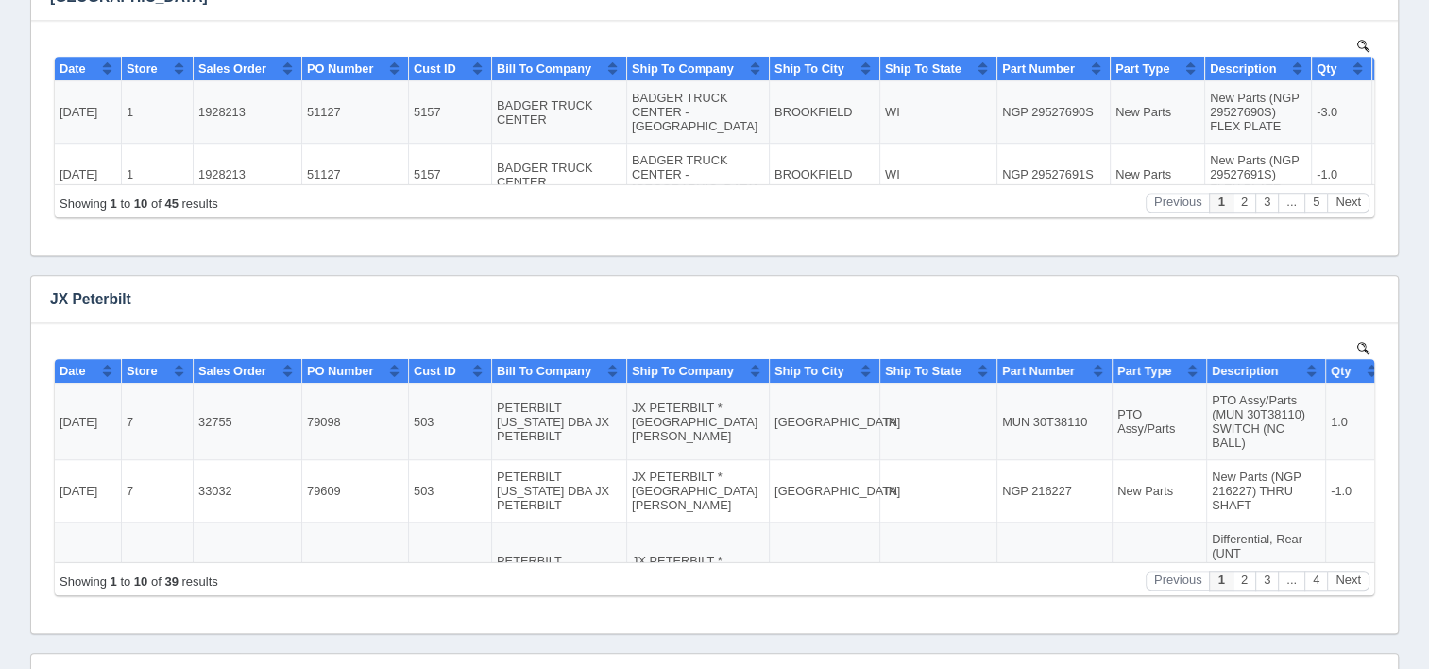
scroll to position [1605, 0]
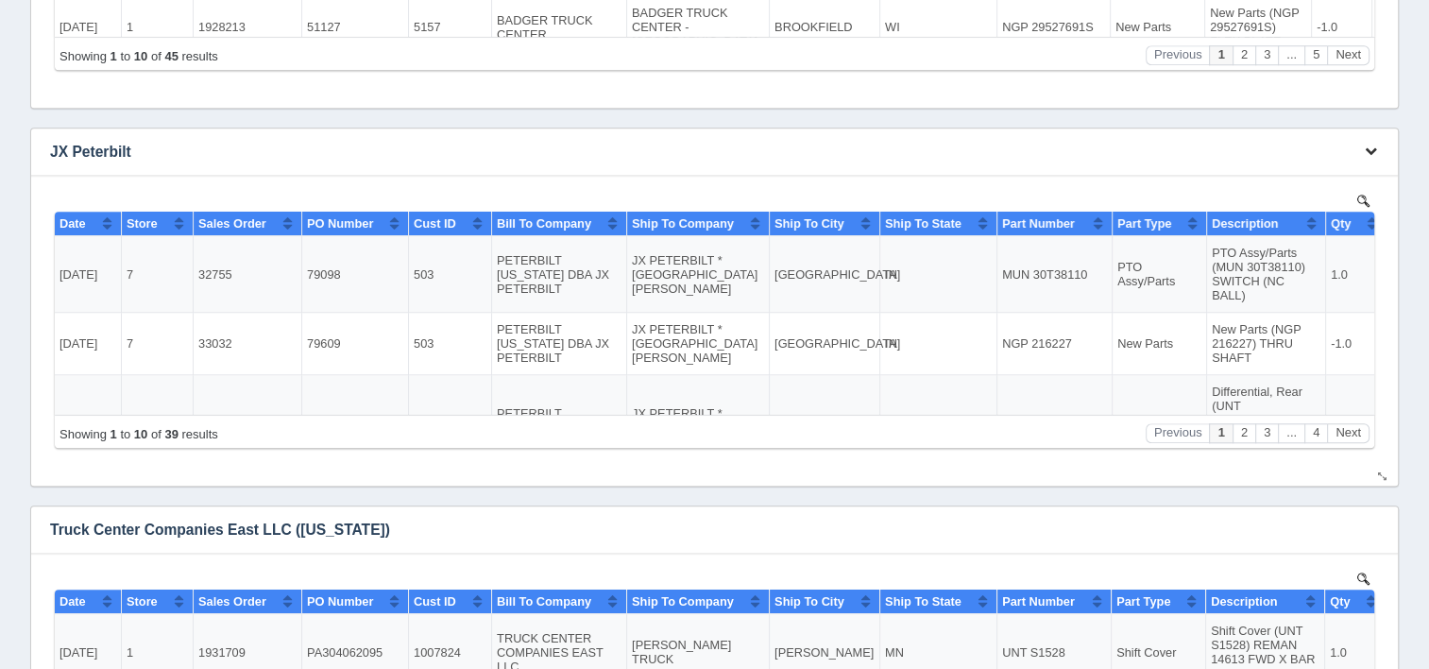
click at [1368, 151] on icon "button" at bounding box center [1371, 150] width 12 height 12
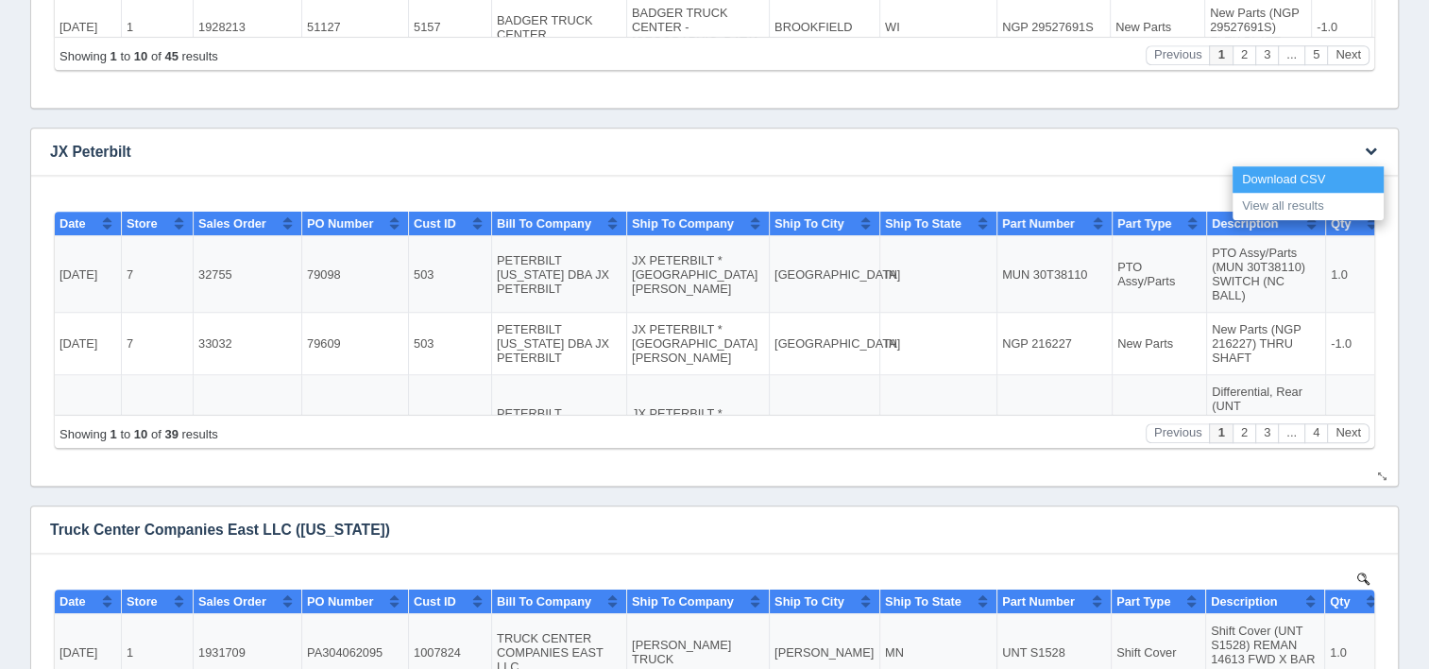
click at [1304, 174] on link "Download CSV" at bounding box center [1307, 179] width 151 height 27
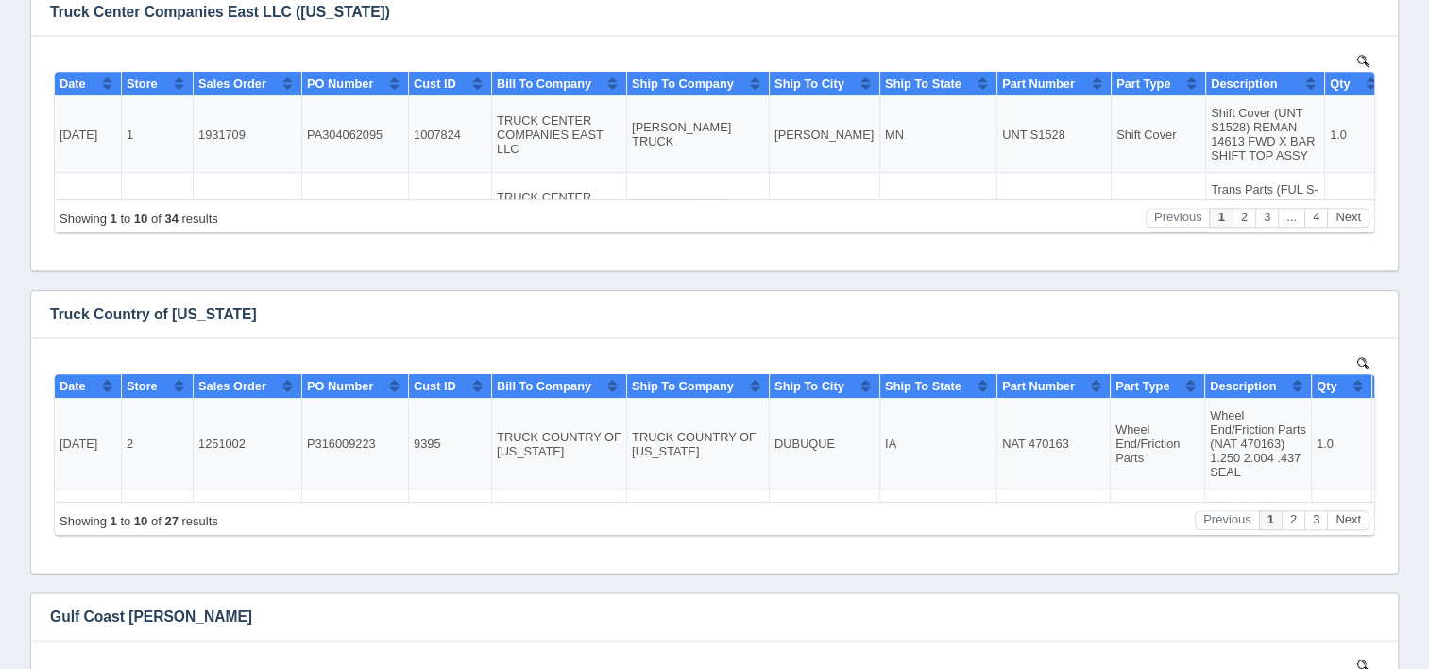
scroll to position [2172, 0]
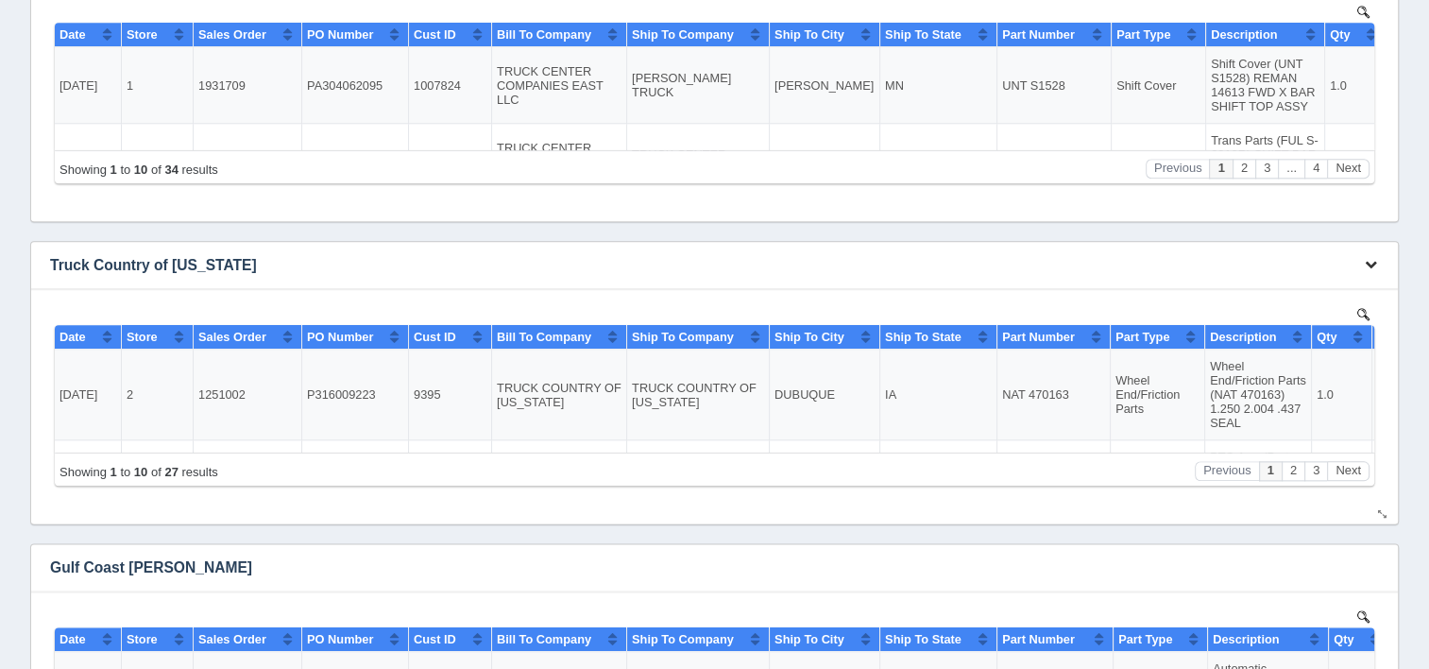
click at [1371, 261] on icon "button" at bounding box center [1371, 264] width 12 height 12
click at [1282, 280] on link "Download CSV" at bounding box center [1307, 293] width 151 height 27
click at [1371, 570] on icon "button" at bounding box center [1371, 566] width 12 height 12
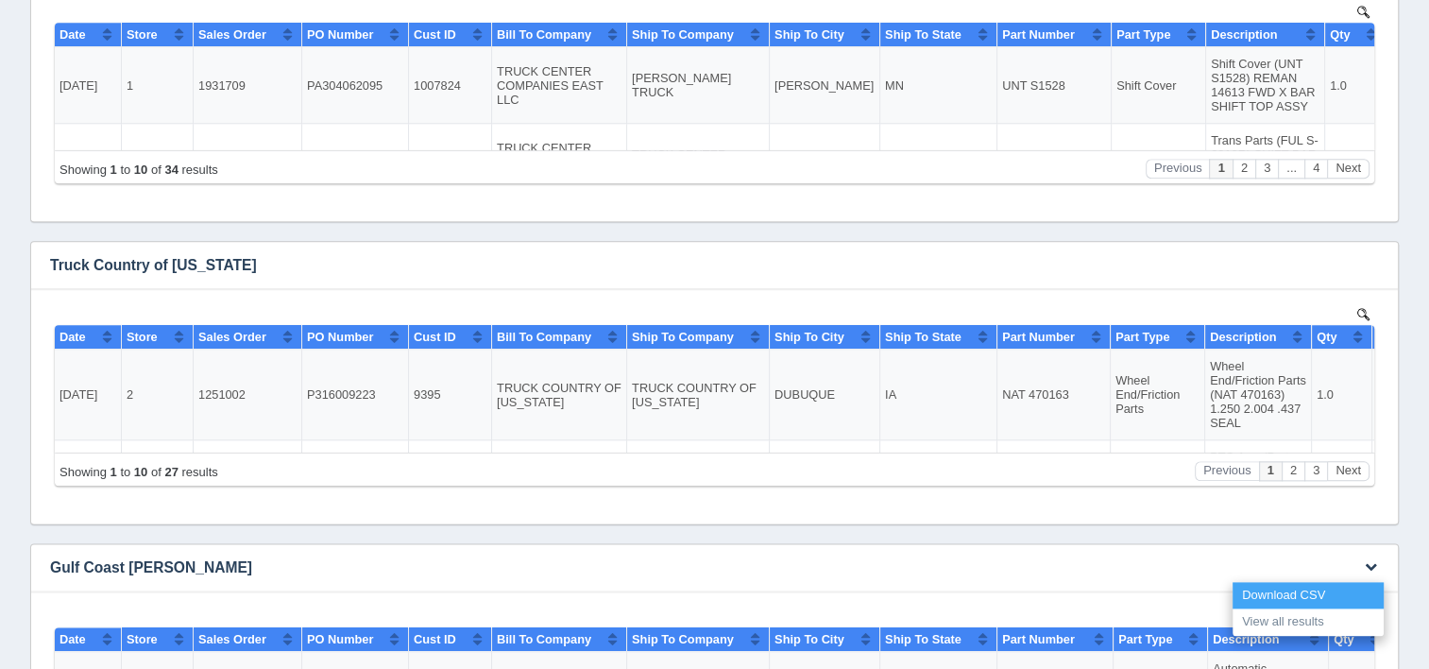
click at [1258, 592] on link "Download CSV" at bounding box center [1307, 595] width 151 height 27
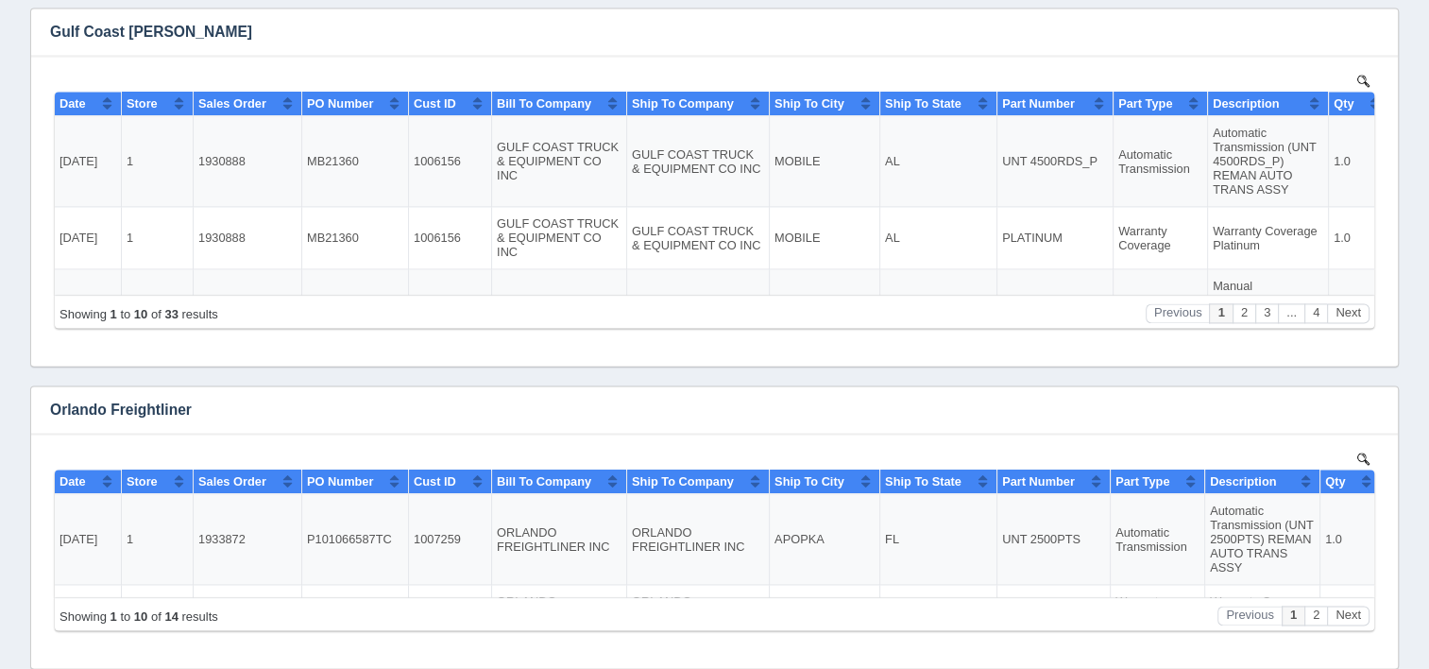
scroll to position [2739, 0]
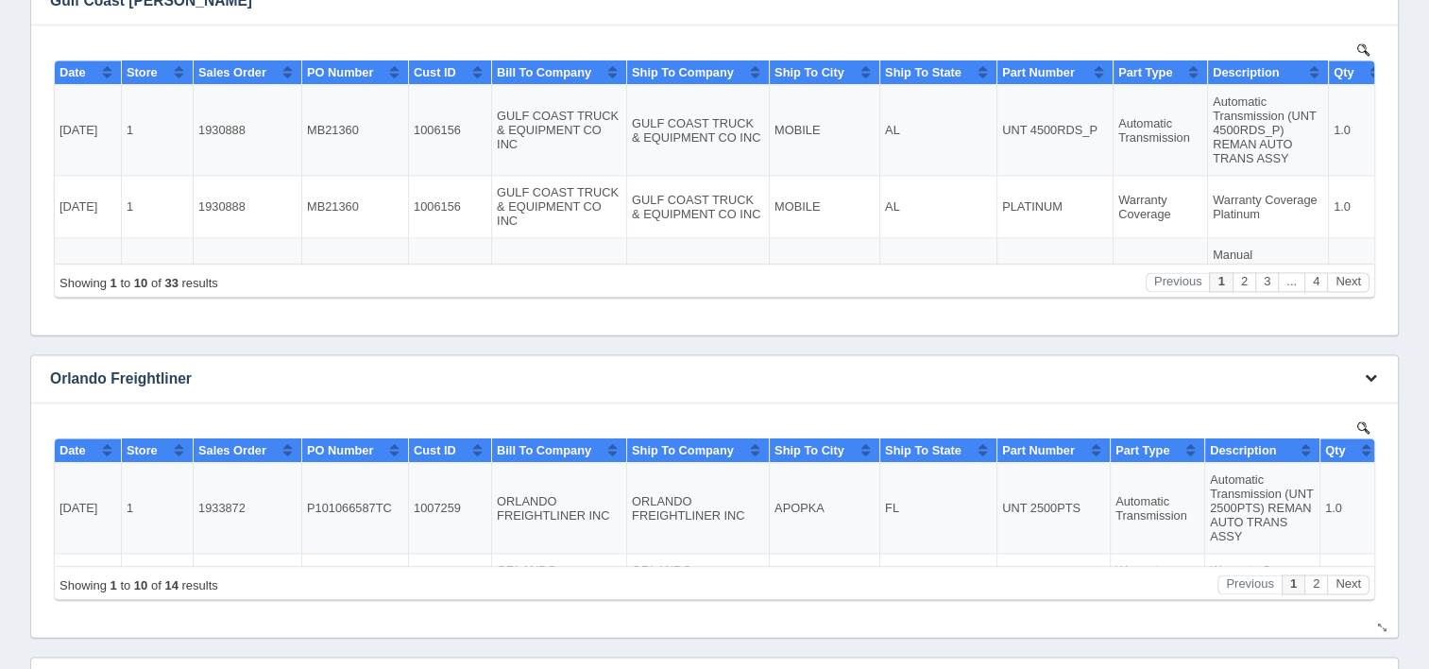
click at [1379, 382] on button "button" at bounding box center [1370, 378] width 25 height 29
click at [1314, 410] on link "Download CSV" at bounding box center [1307, 406] width 151 height 27
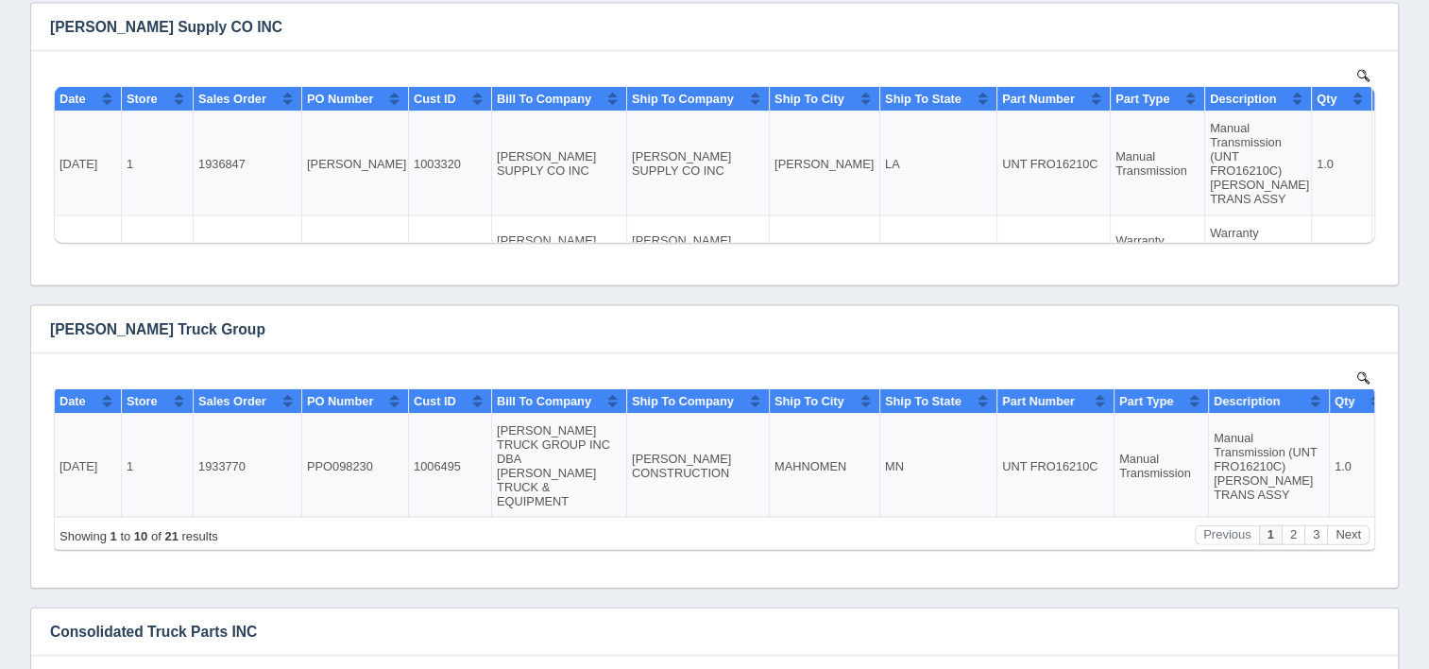
scroll to position [3966, 0]
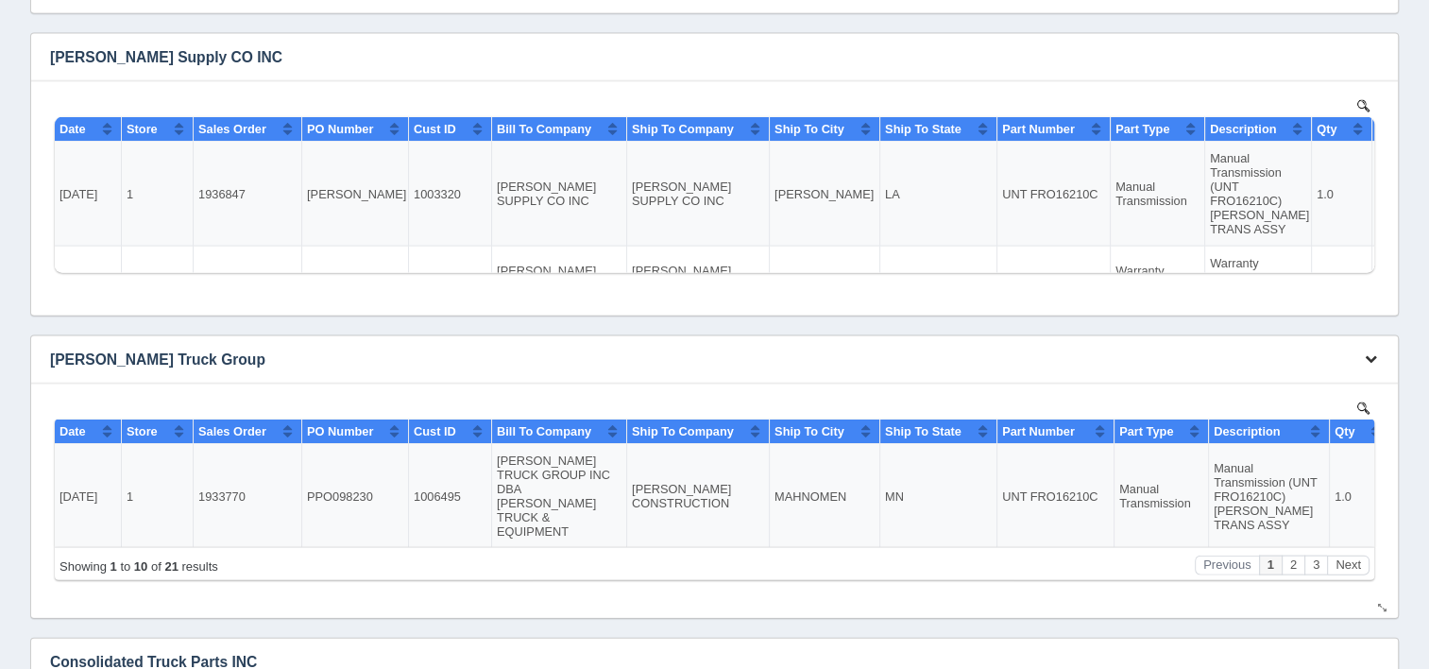
click at [1367, 357] on icon "button" at bounding box center [1371, 358] width 12 height 12
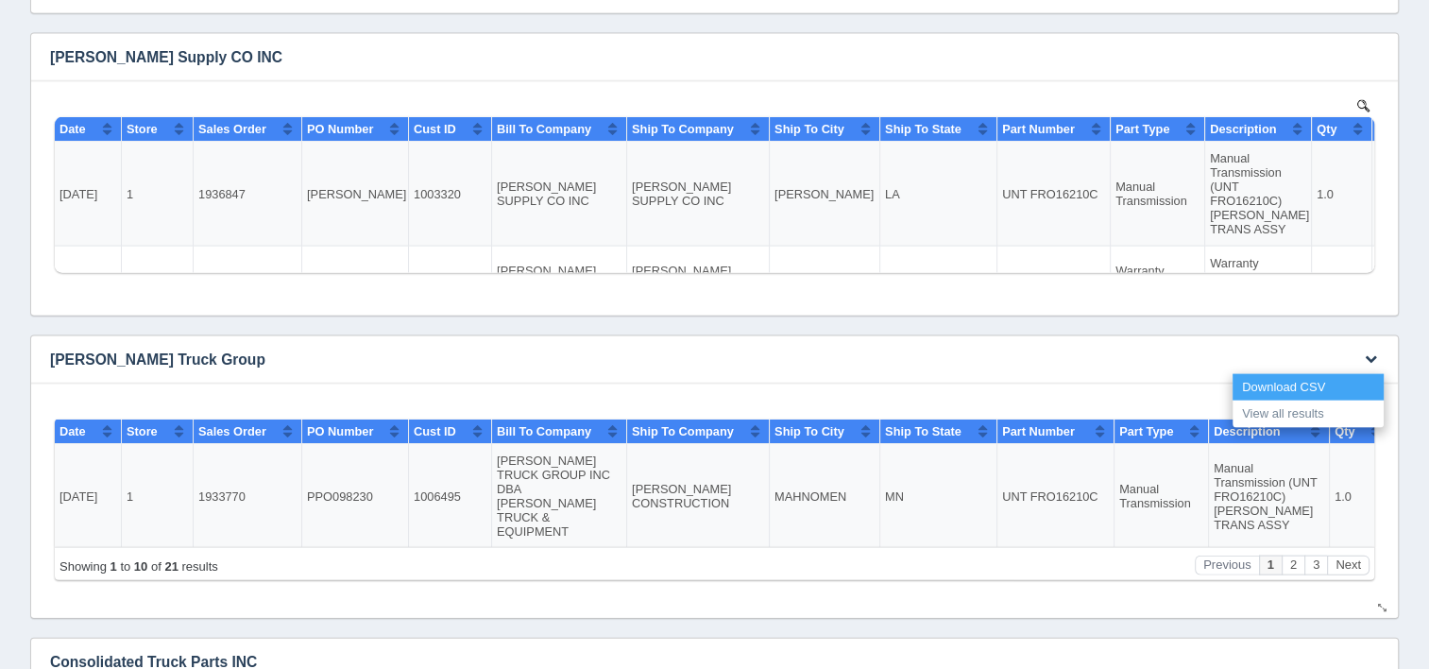
click at [1315, 378] on link "Download CSV" at bounding box center [1307, 387] width 151 height 27
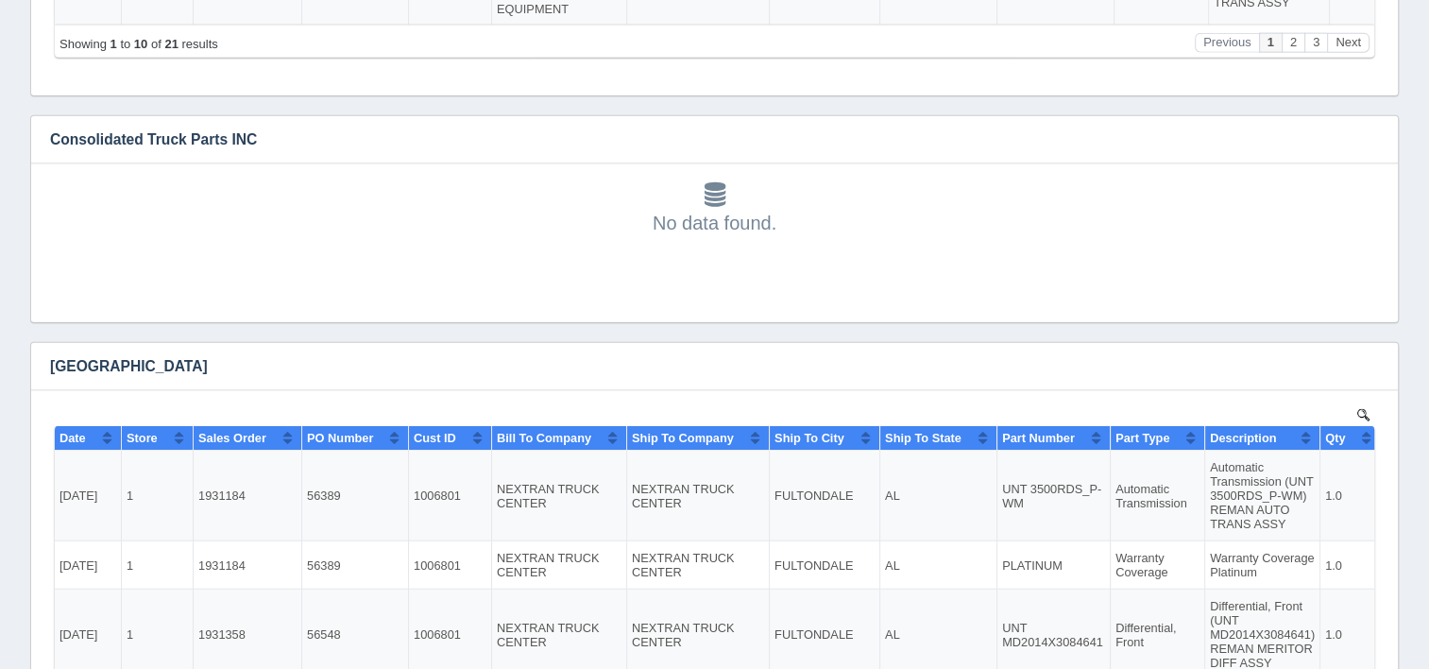
scroll to position [4533, 0]
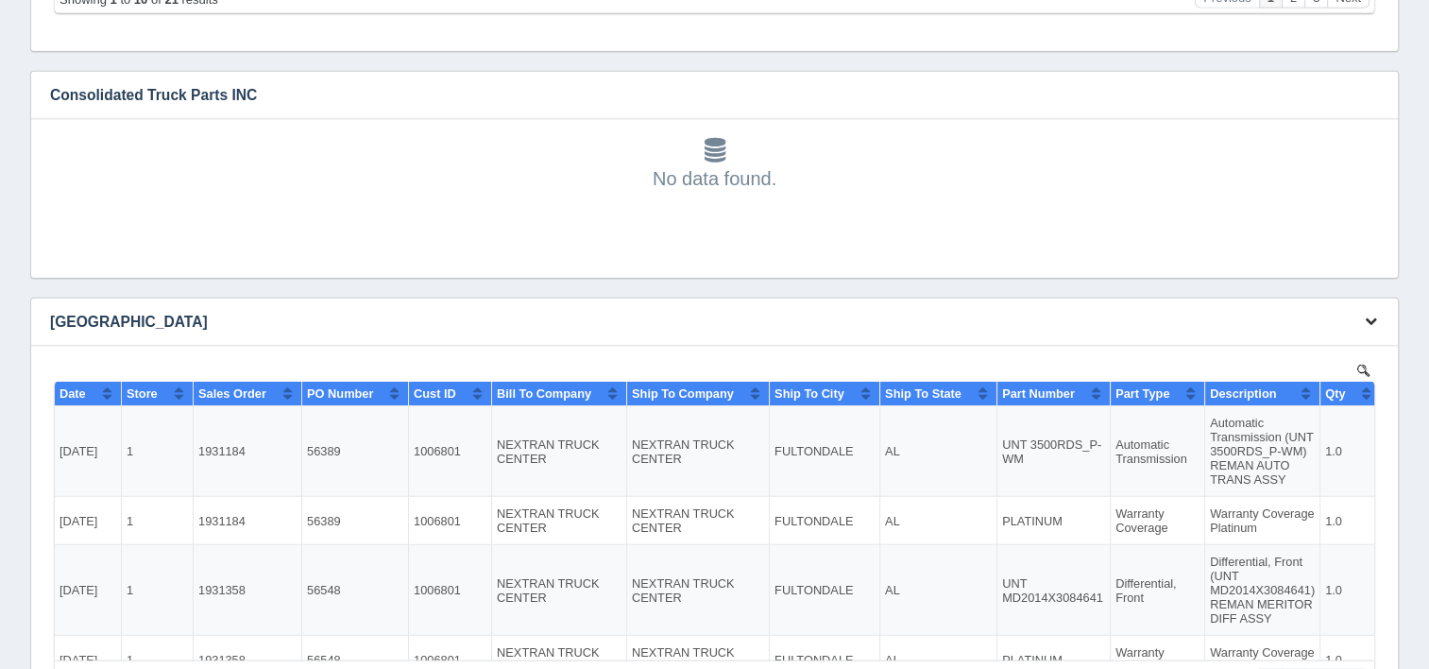
click at [1370, 316] on icon "button" at bounding box center [1371, 320] width 12 height 12
click at [1259, 346] on link "Download CSV" at bounding box center [1307, 349] width 151 height 27
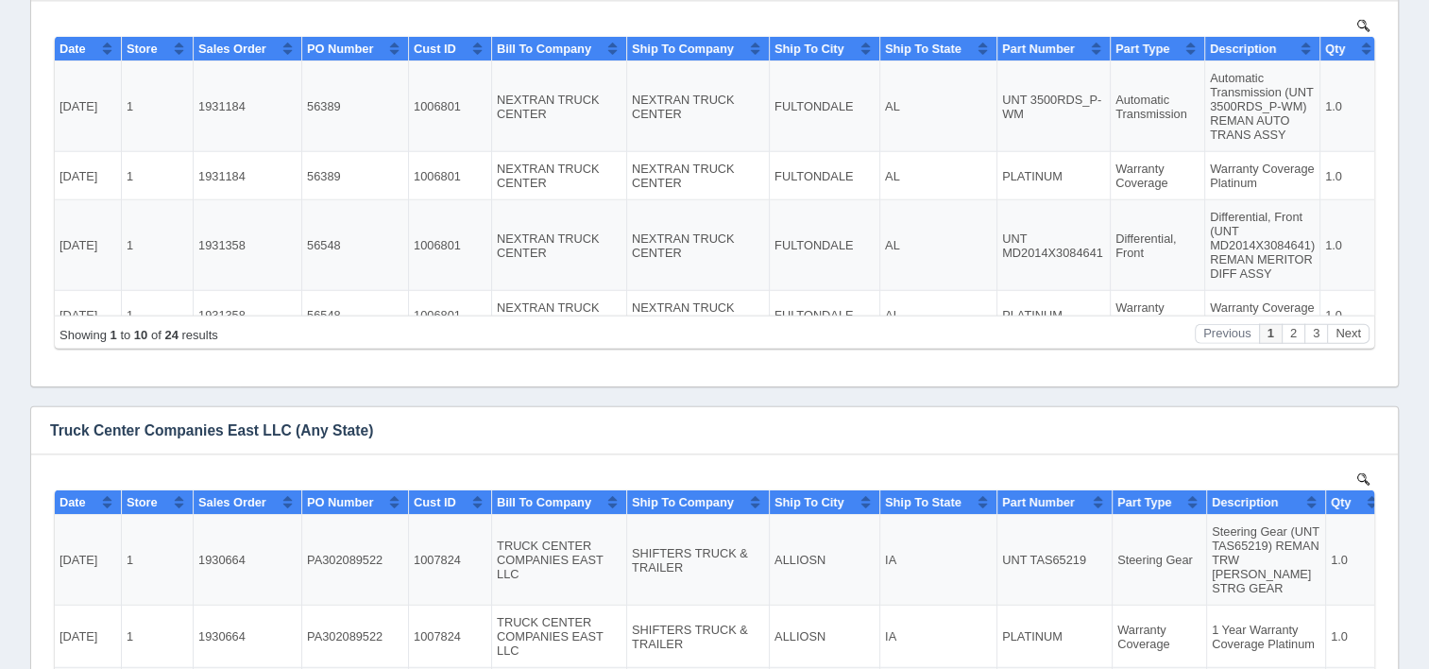
scroll to position [4911, 0]
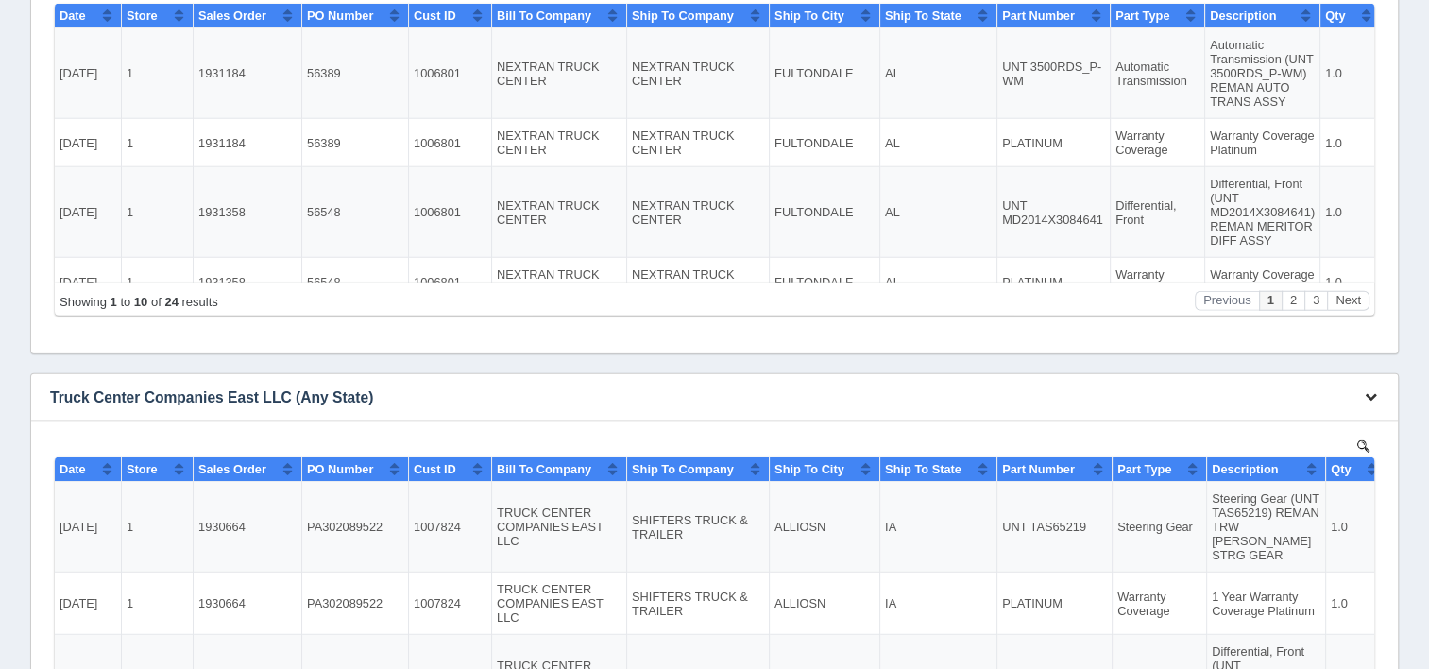
click at [1368, 396] on icon "button" at bounding box center [1371, 396] width 12 height 12
click at [1280, 426] on link "Download CSV" at bounding box center [1307, 425] width 151 height 27
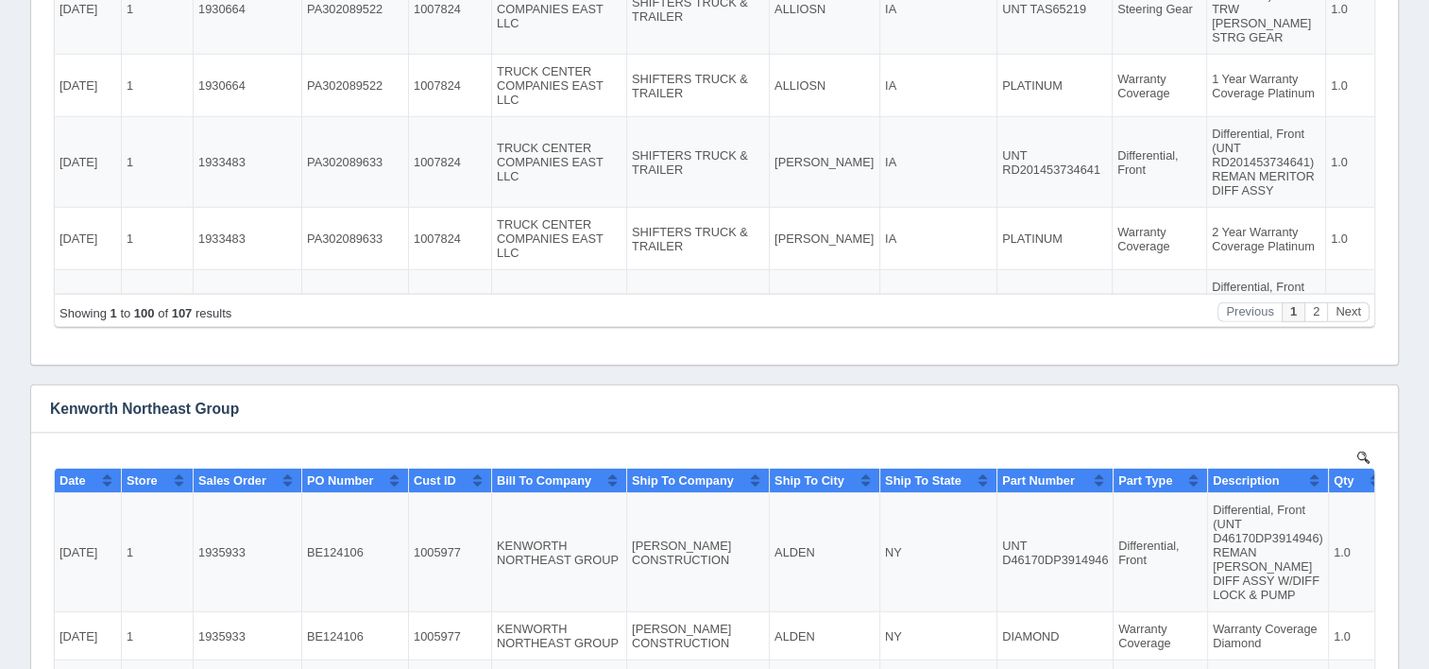
scroll to position [5383, 0]
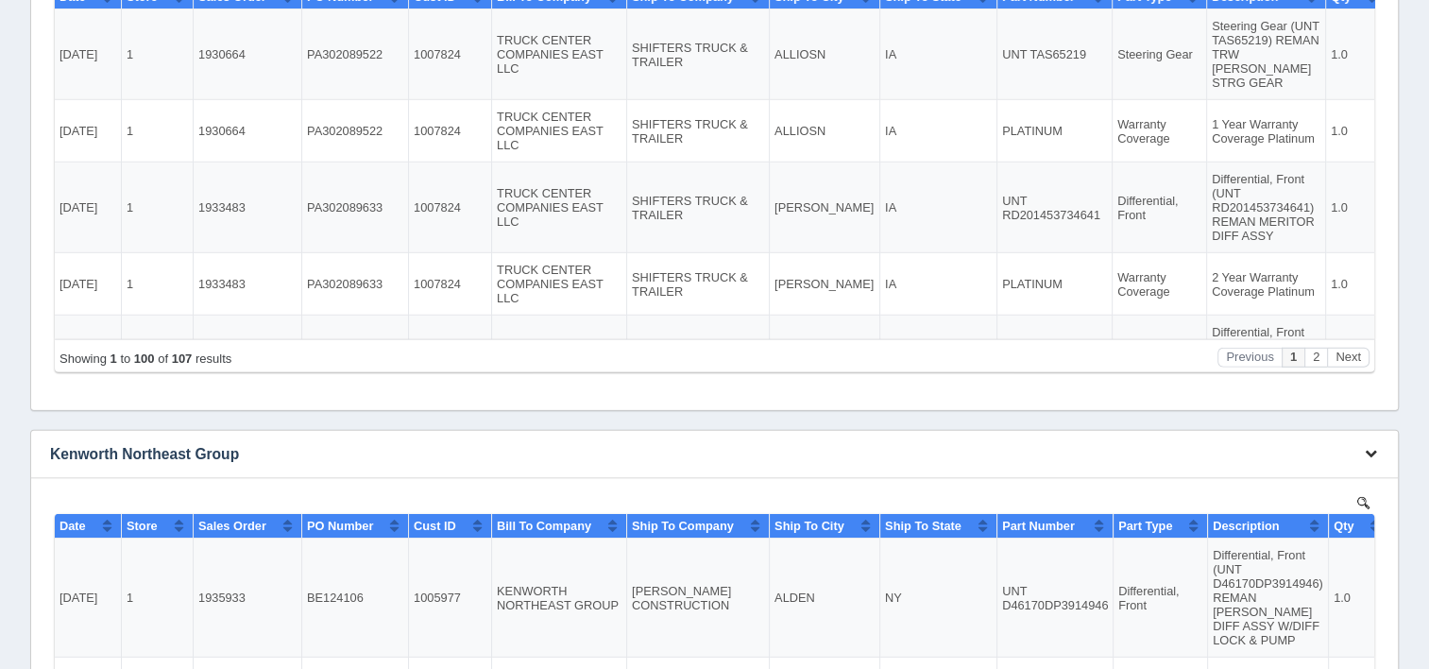
click at [1370, 450] on icon "button" at bounding box center [1371, 453] width 12 height 12
click at [1292, 481] on link "Download CSV" at bounding box center [1307, 481] width 151 height 27
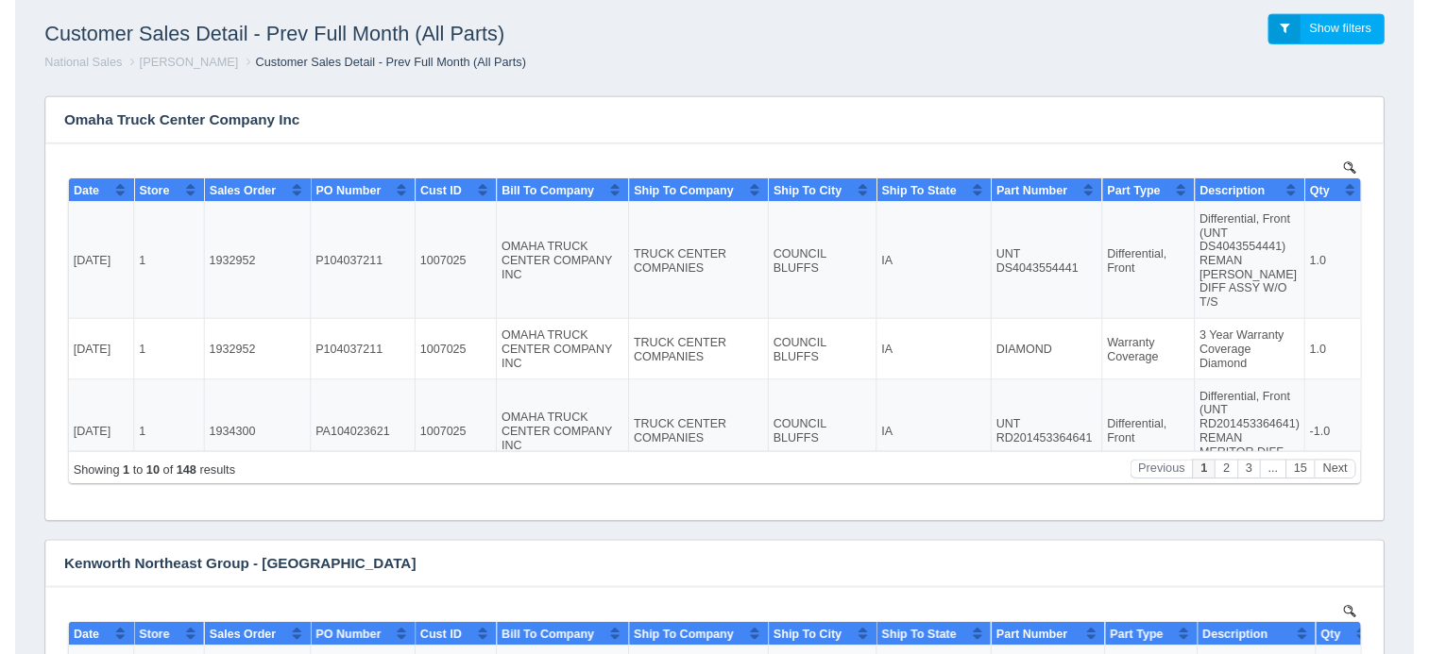
scroll to position [0, 0]
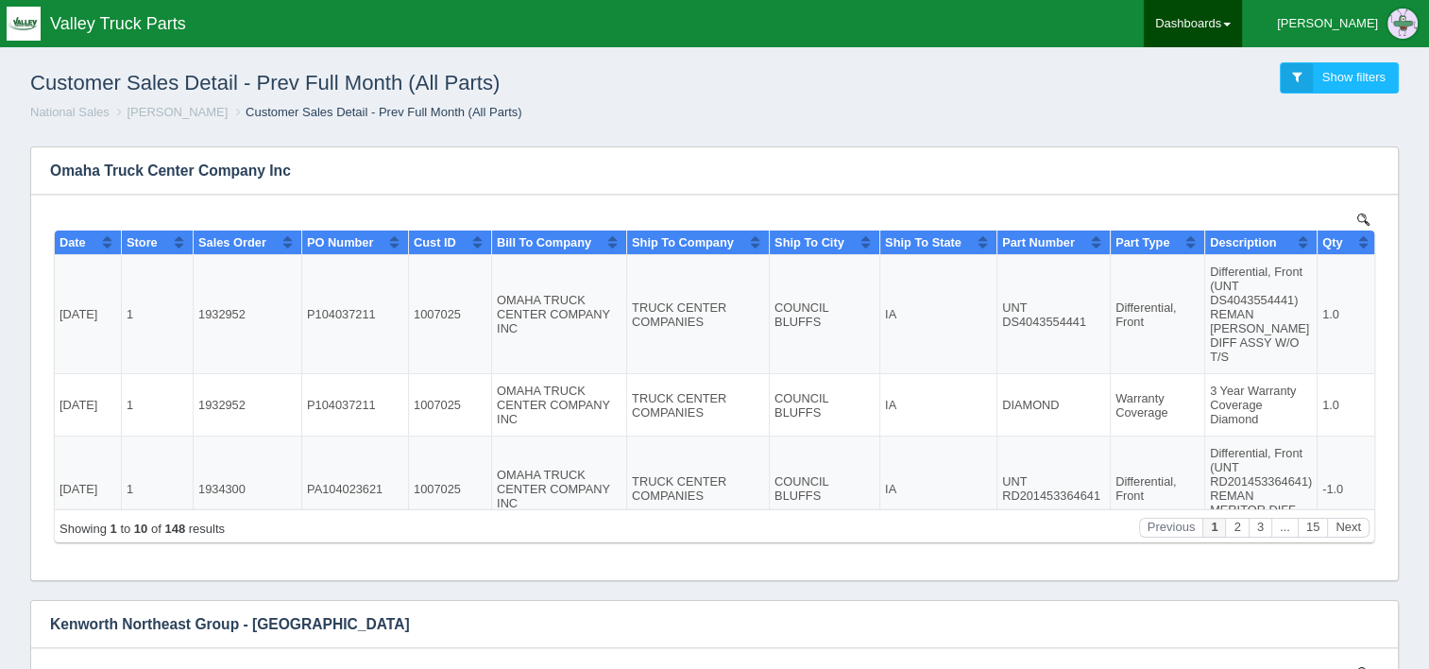
click at [1242, 31] on link "Dashboards" at bounding box center [1193, 23] width 98 height 47
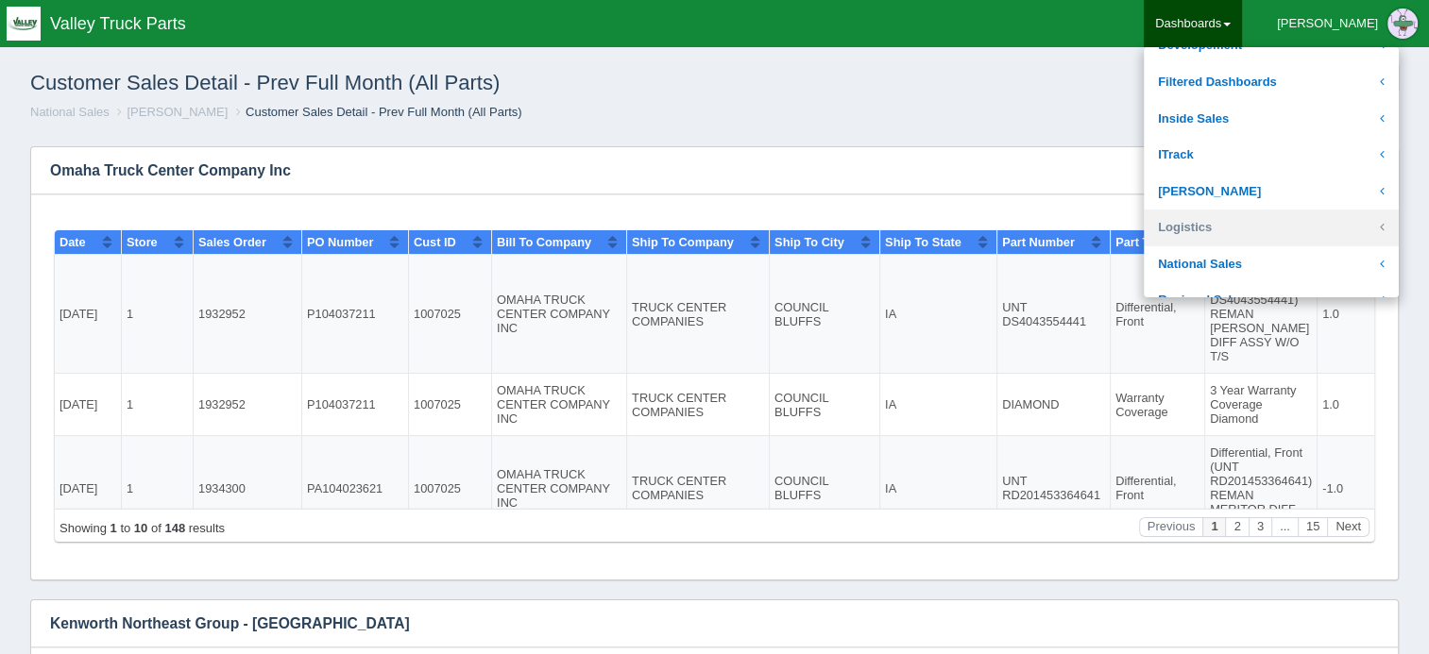
scroll to position [283, 0]
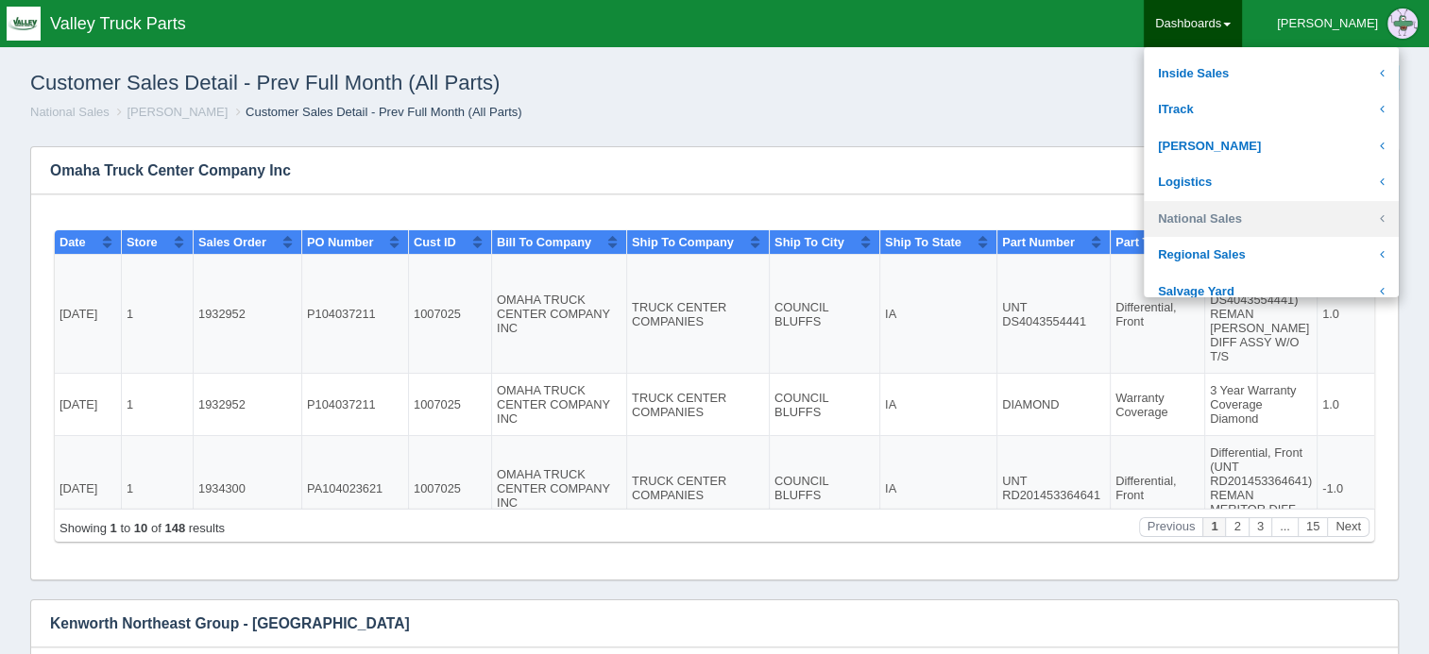
click at [1312, 219] on link "National Sales" at bounding box center [1271, 219] width 255 height 37
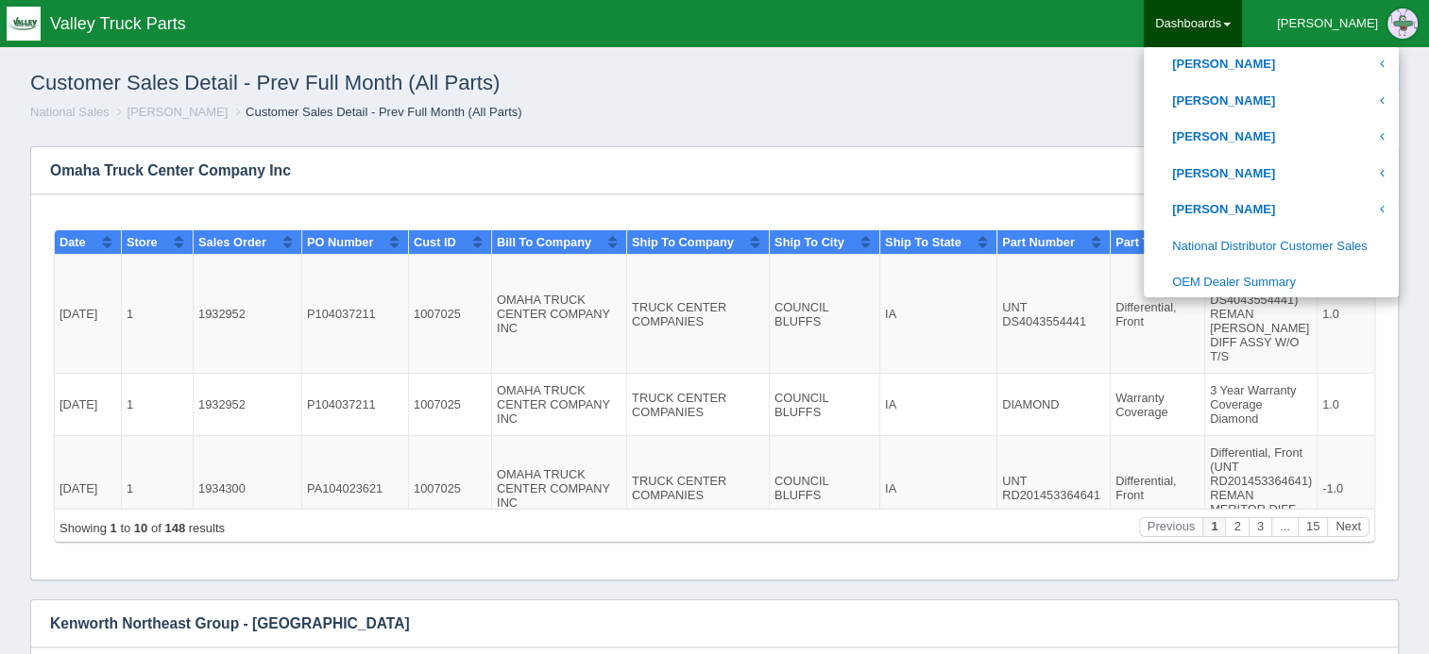
scroll to position [944, 0]
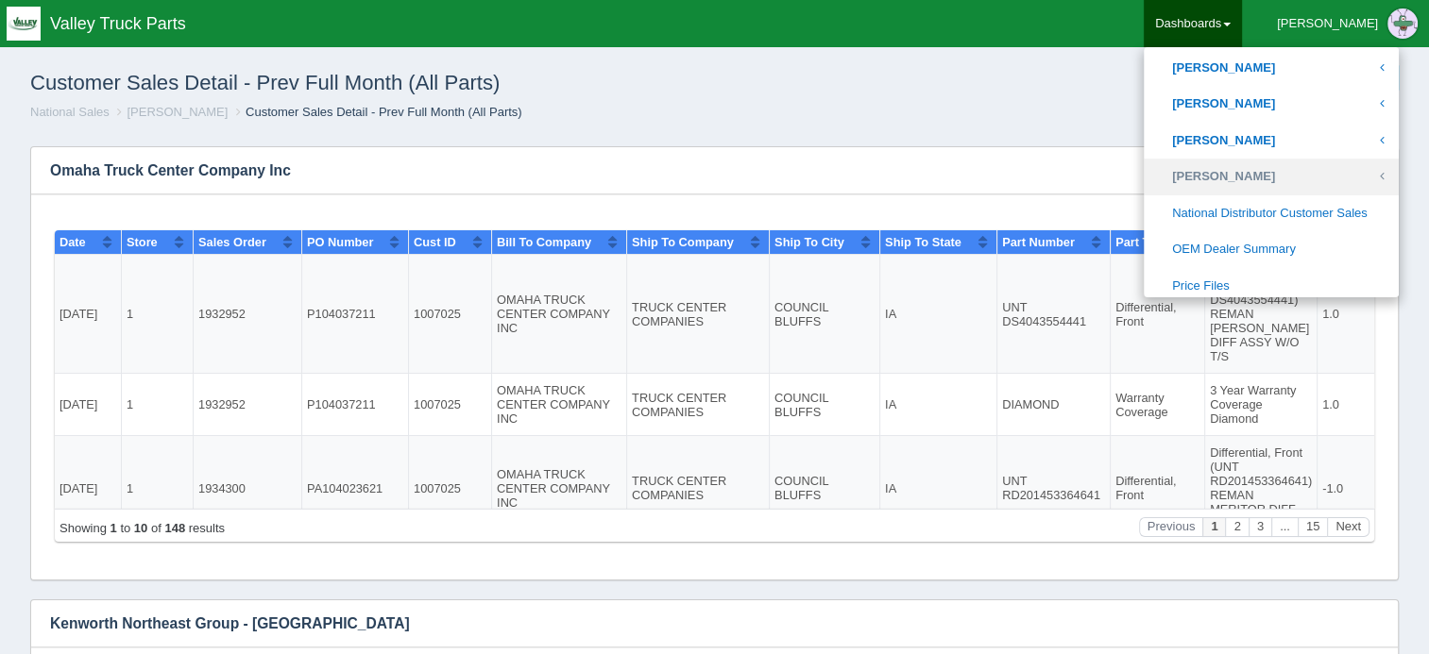
click at [1321, 190] on link "[PERSON_NAME]" at bounding box center [1271, 177] width 255 height 37
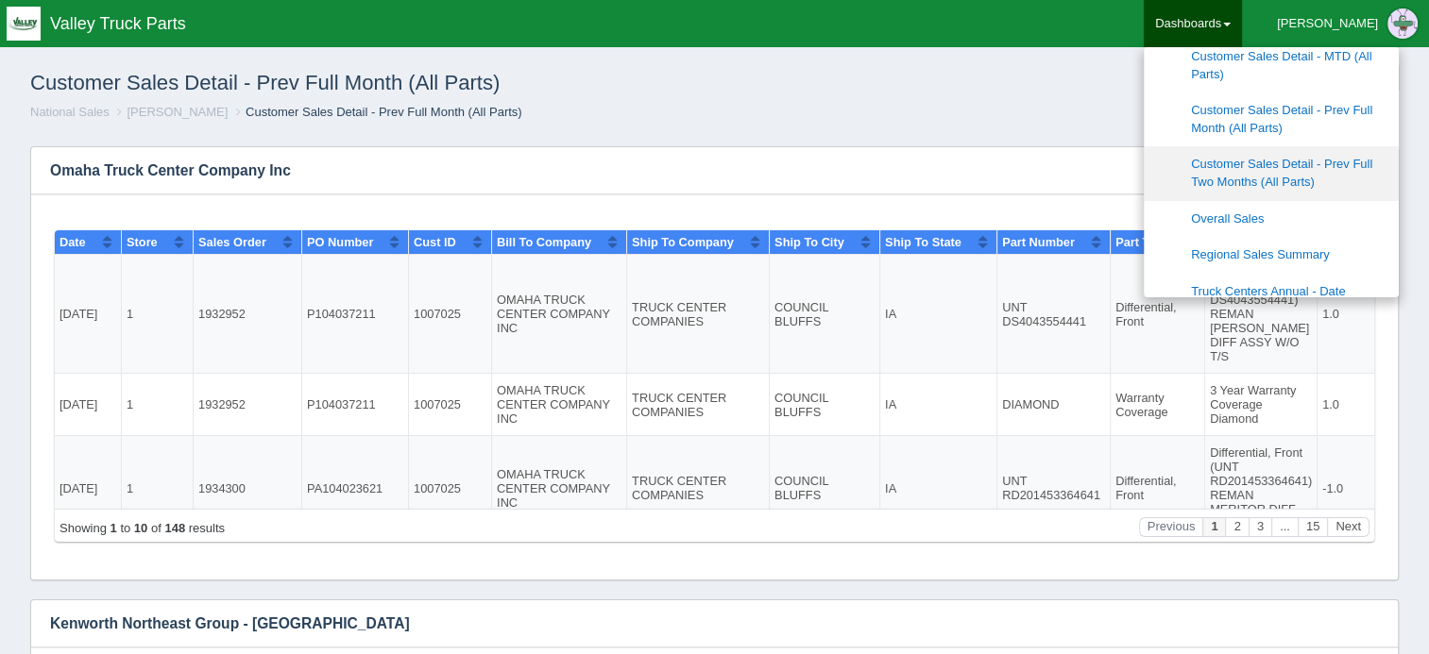
scroll to position [1322, 0]
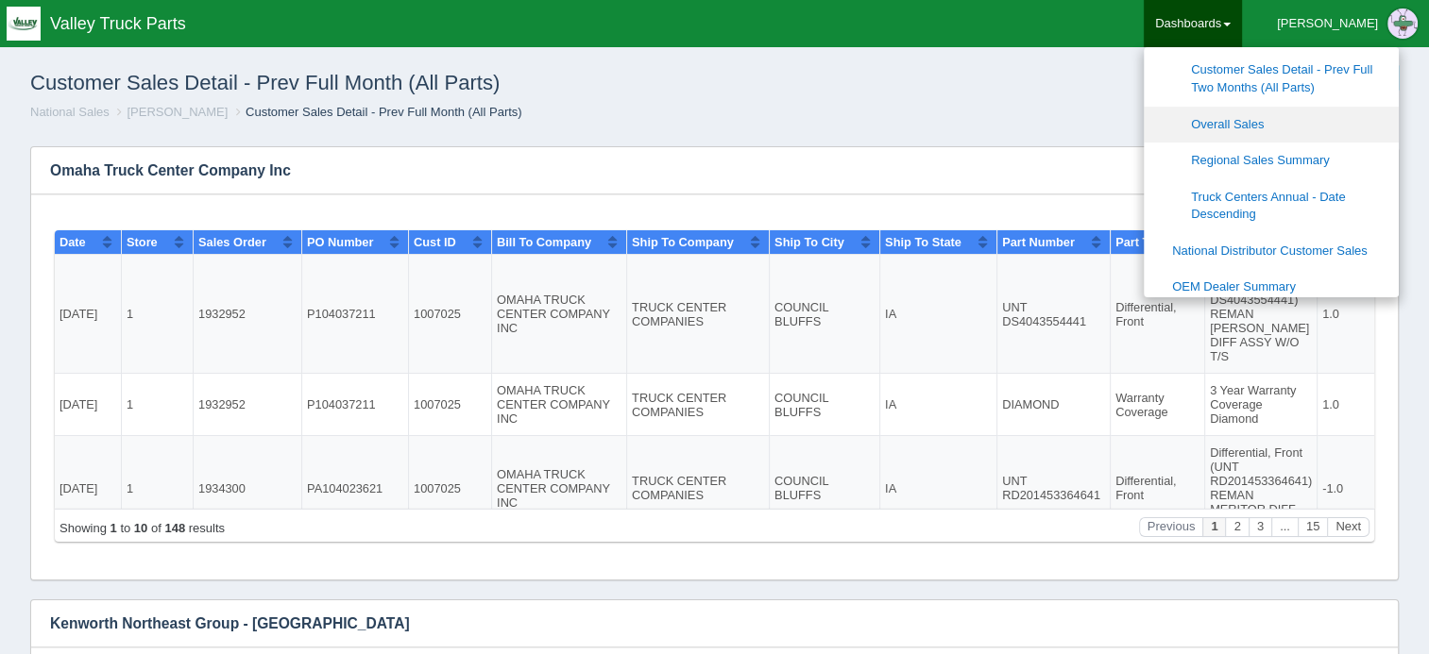
click at [1311, 132] on link "Overall Sales" at bounding box center [1271, 125] width 255 height 37
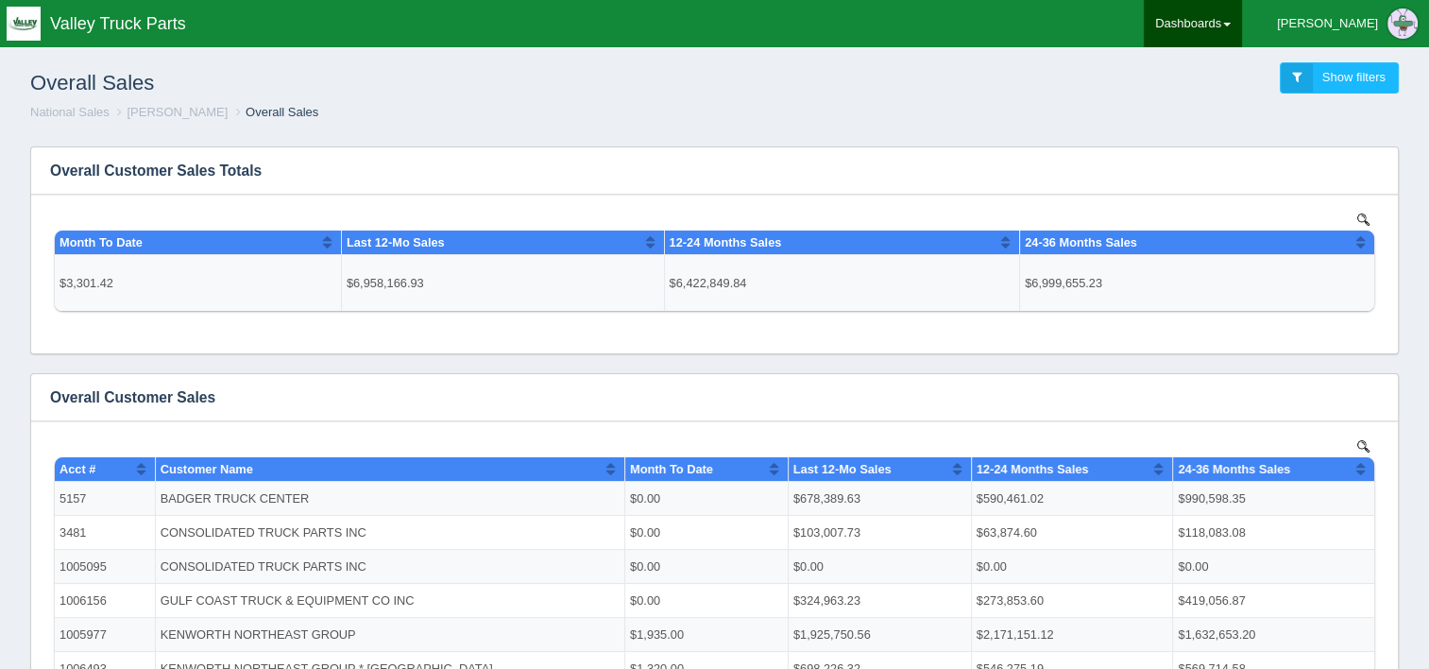
click at [1242, 25] on link "Dashboards" at bounding box center [1193, 23] width 98 height 47
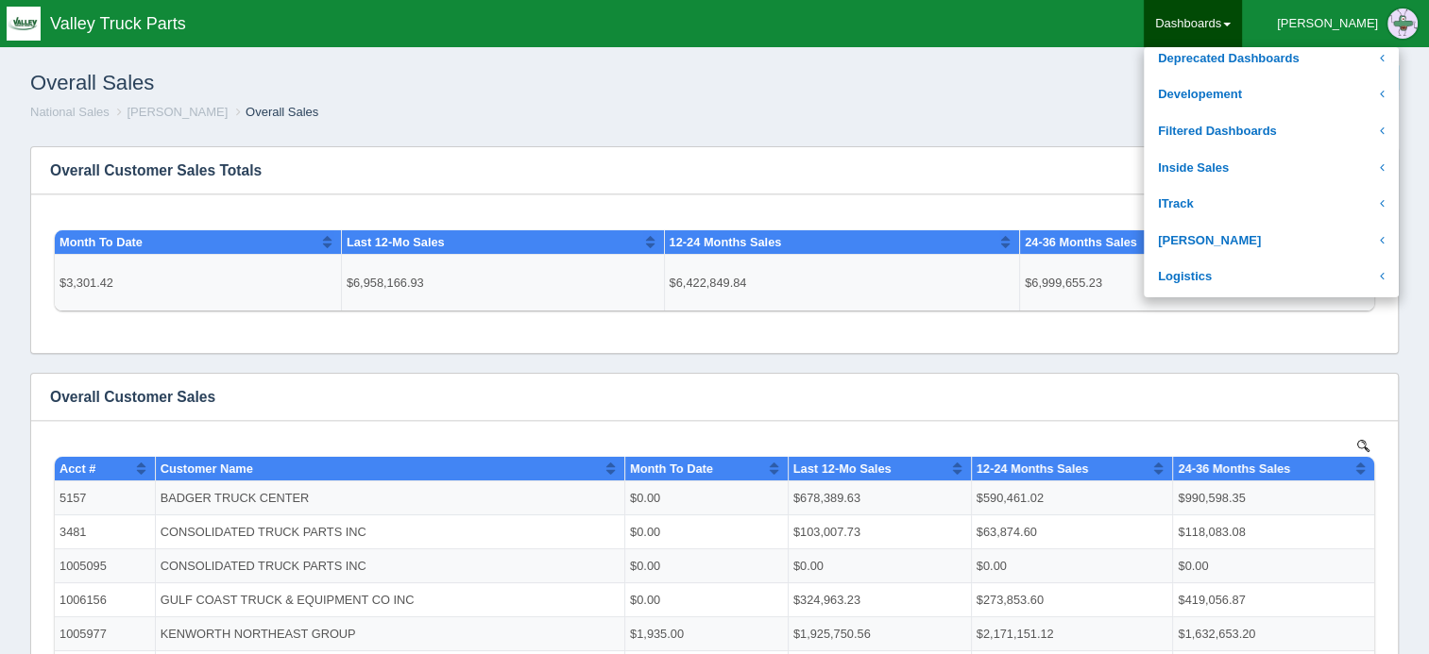
scroll to position [283, 0]
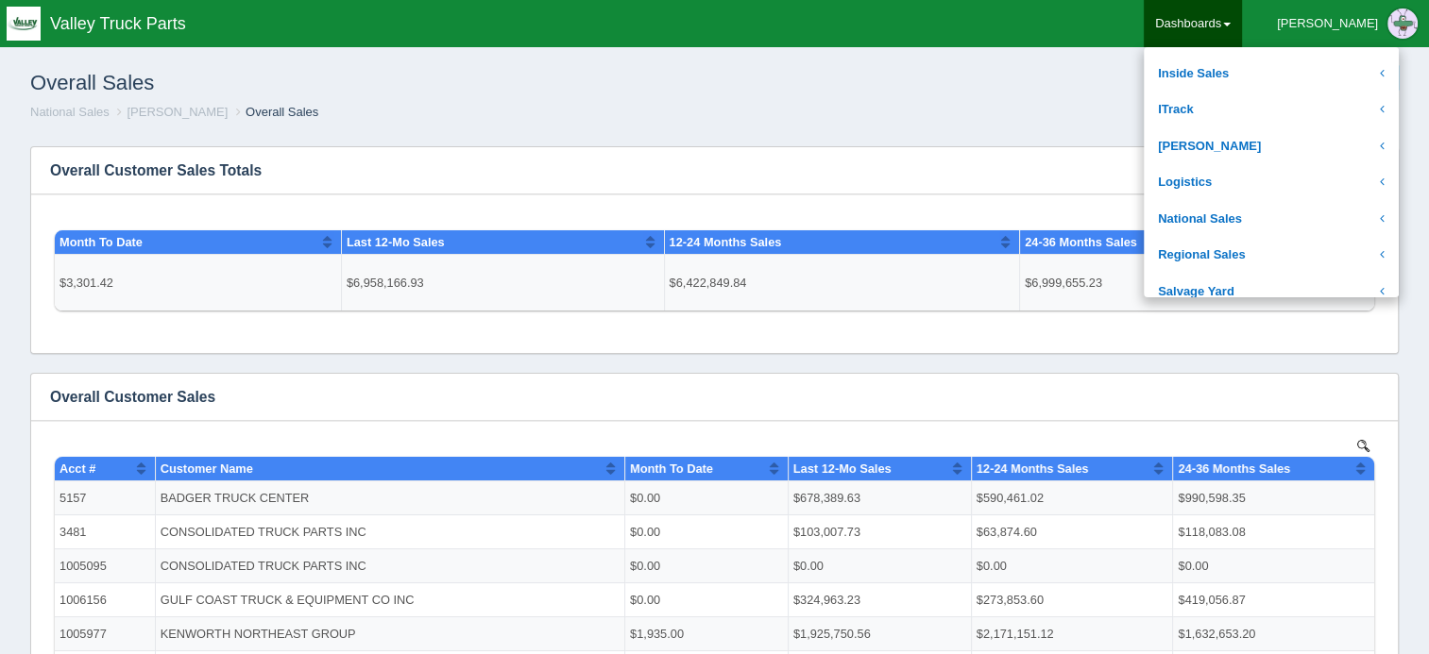
click at [977, 108] on ol "National Sales Troy Wheeler Overall Sales" at bounding box center [714, 113] width 1399 height 18
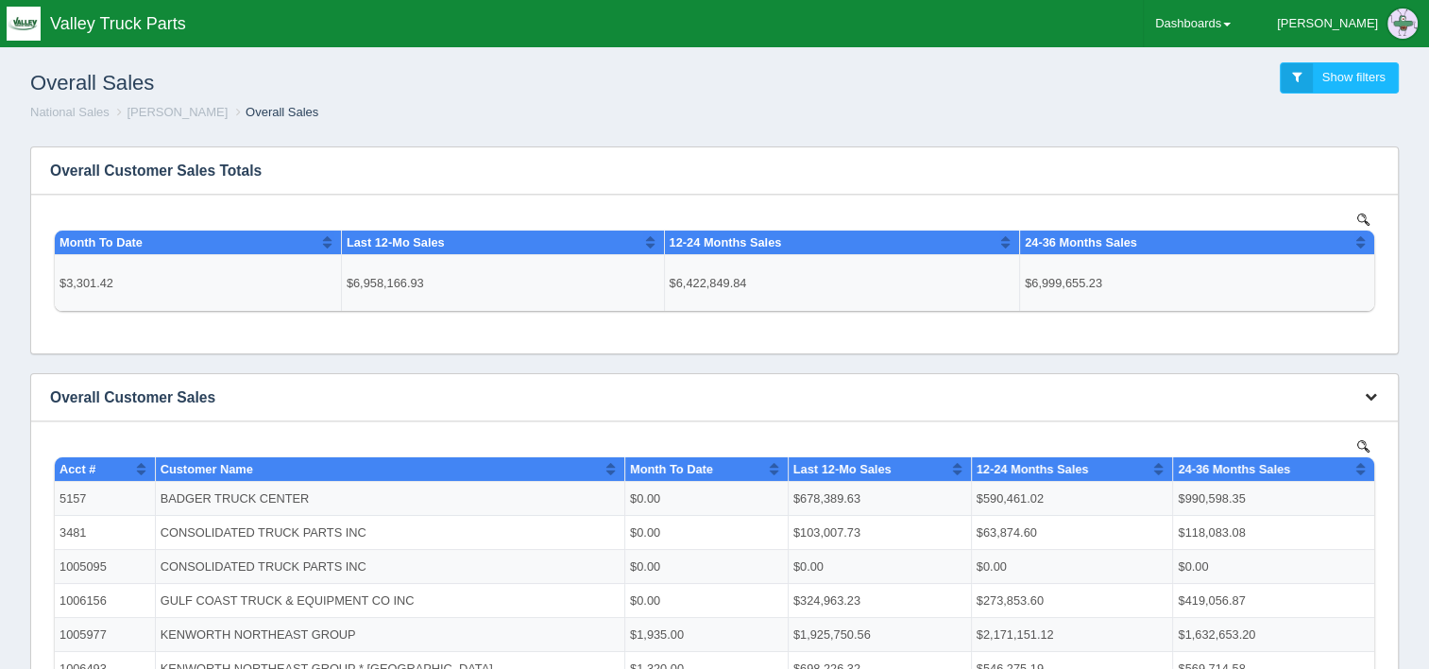
click at [1372, 390] on icon "button" at bounding box center [1371, 396] width 12 height 12
click at [1316, 418] on link "Download CSV" at bounding box center [1307, 425] width 151 height 27
click at [1242, 24] on link "Dashboards" at bounding box center [1193, 23] width 98 height 47
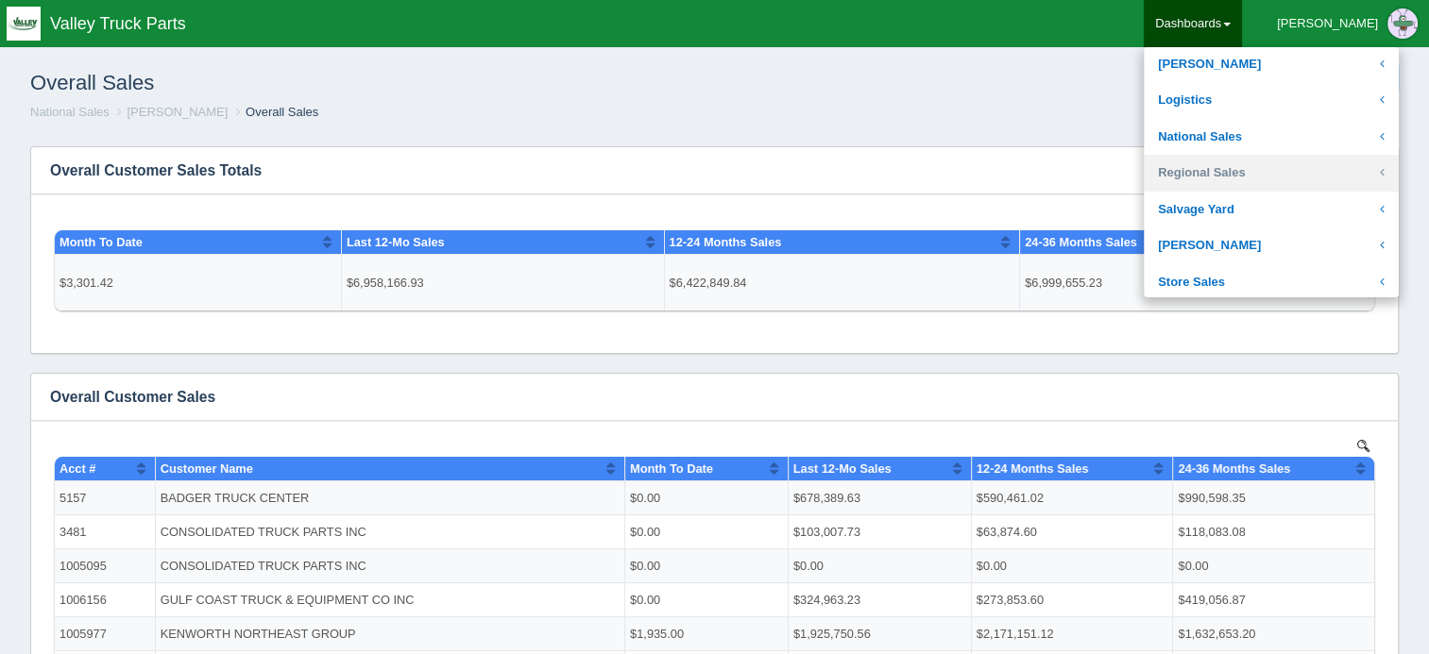
scroll to position [332, 0]
click at [1307, 166] on link "National Sales" at bounding box center [1271, 170] width 255 height 37
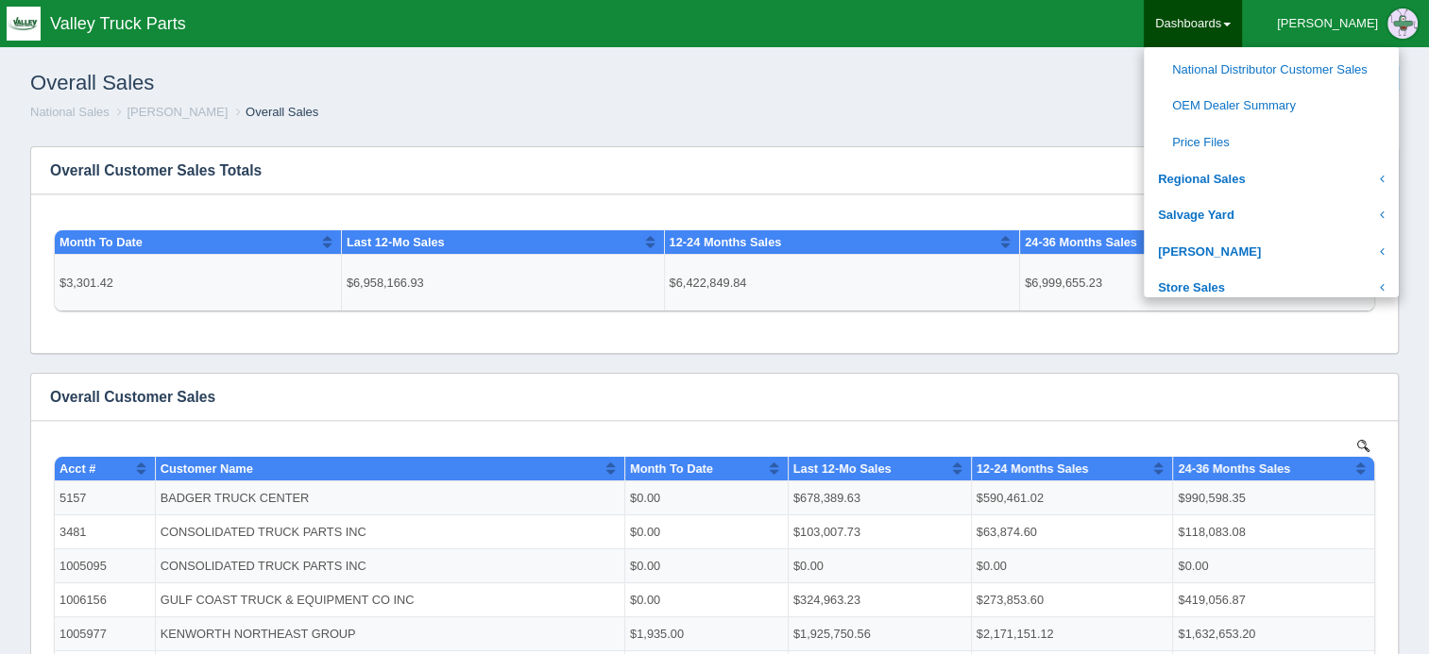
scroll to position [1088, 0]
click at [1296, 106] on link "OEM Dealer Summary" at bounding box center [1271, 106] width 255 height 37
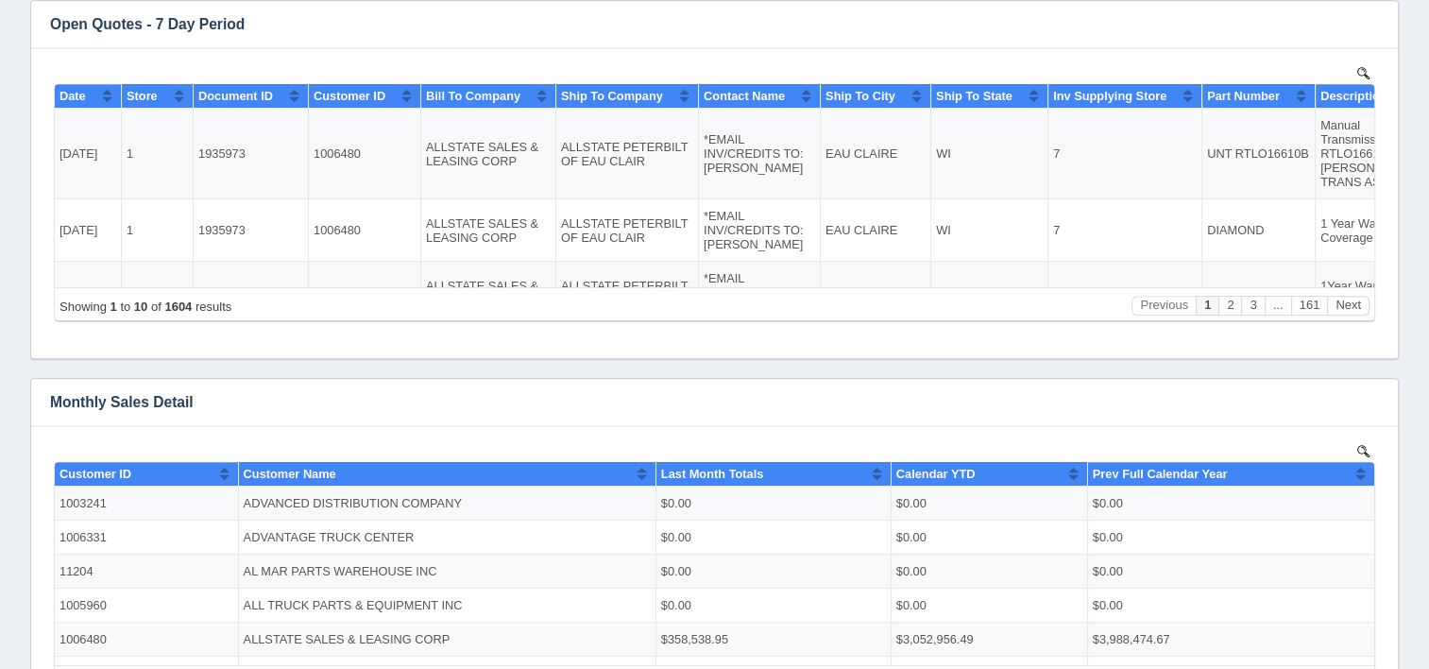
scroll to position [944, 0]
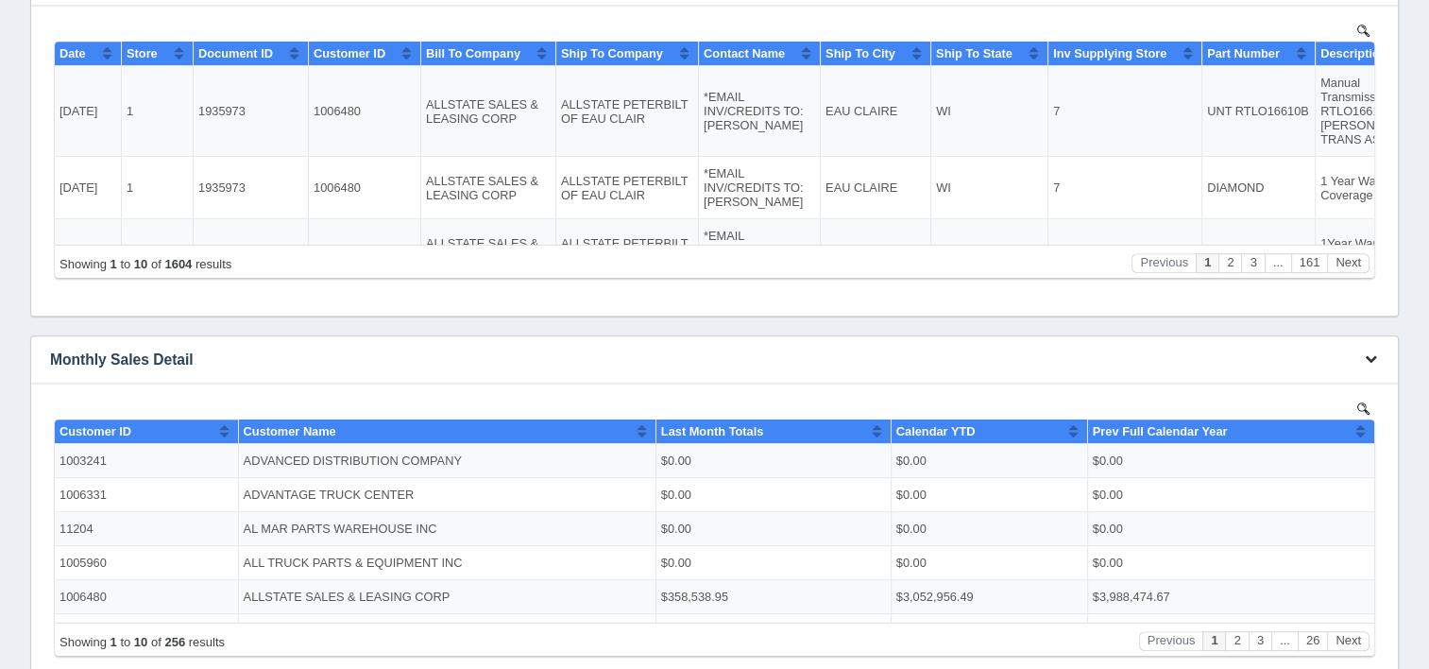
click at [1375, 358] on icon "button" at bounding box center [1371, 358] width 12 height 12
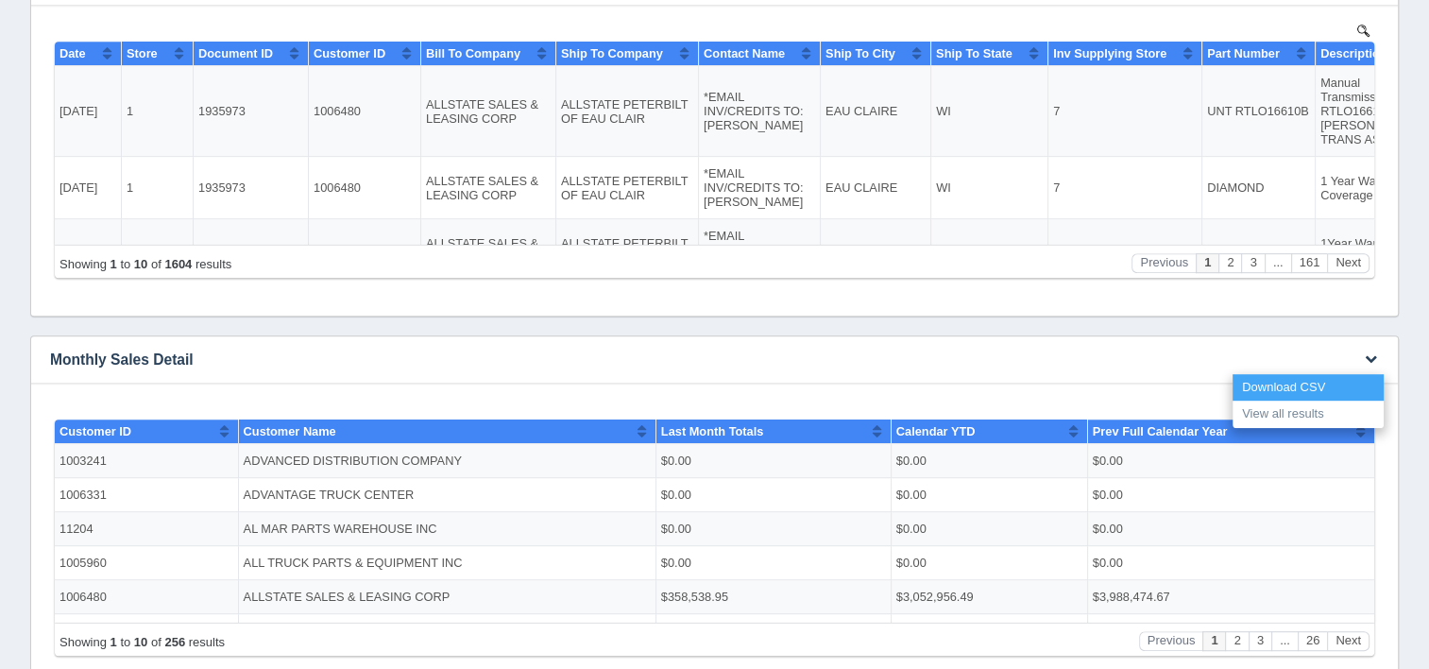
click at [1282, 381] on link "Download CSV" at bounding box center [1307, 387] width 151 height 27
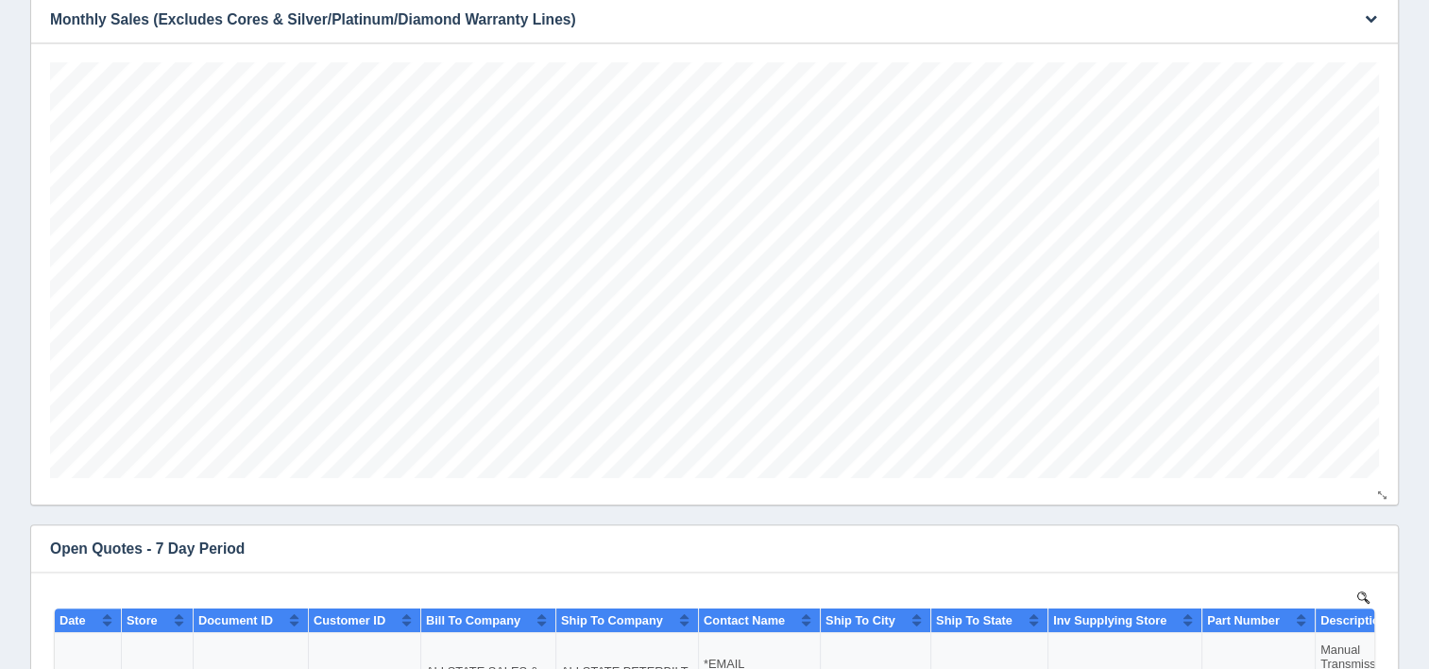
scroll to position [567, 0]
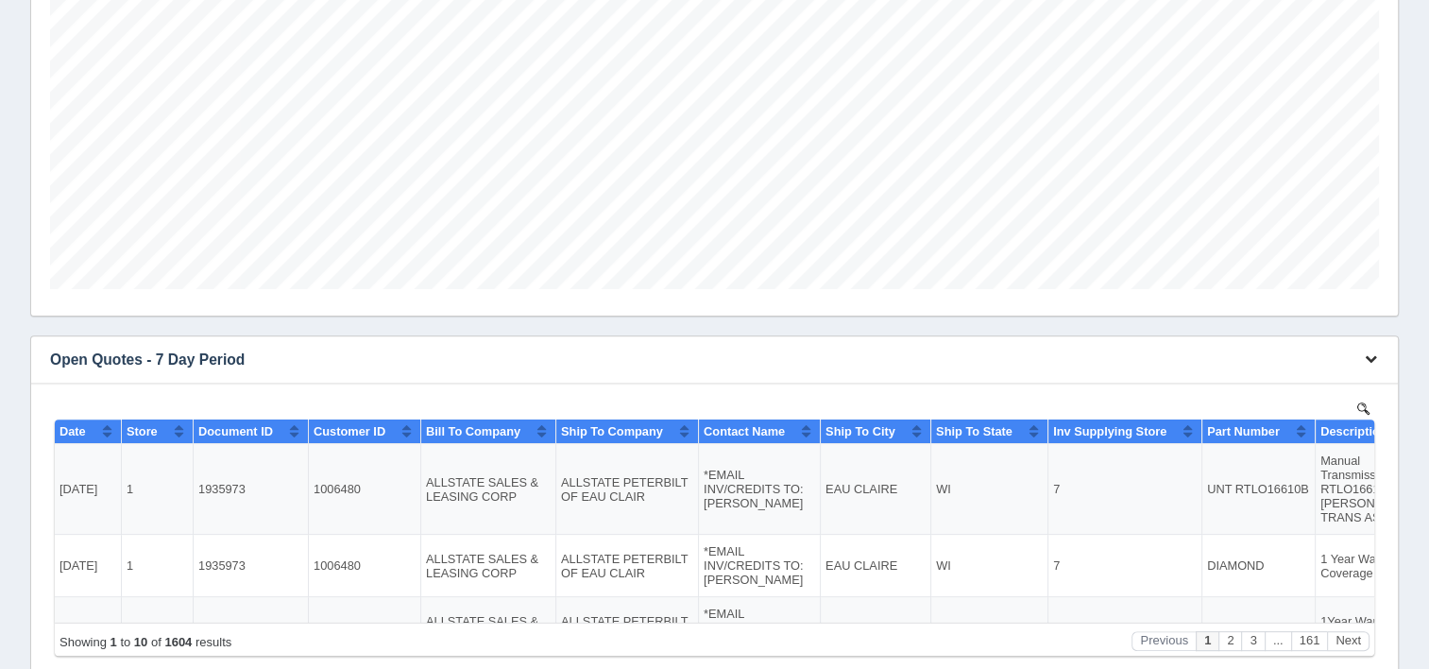
click at [1371, 356] on icon "button" at bounding box center [1371, 358] width 12 height 12
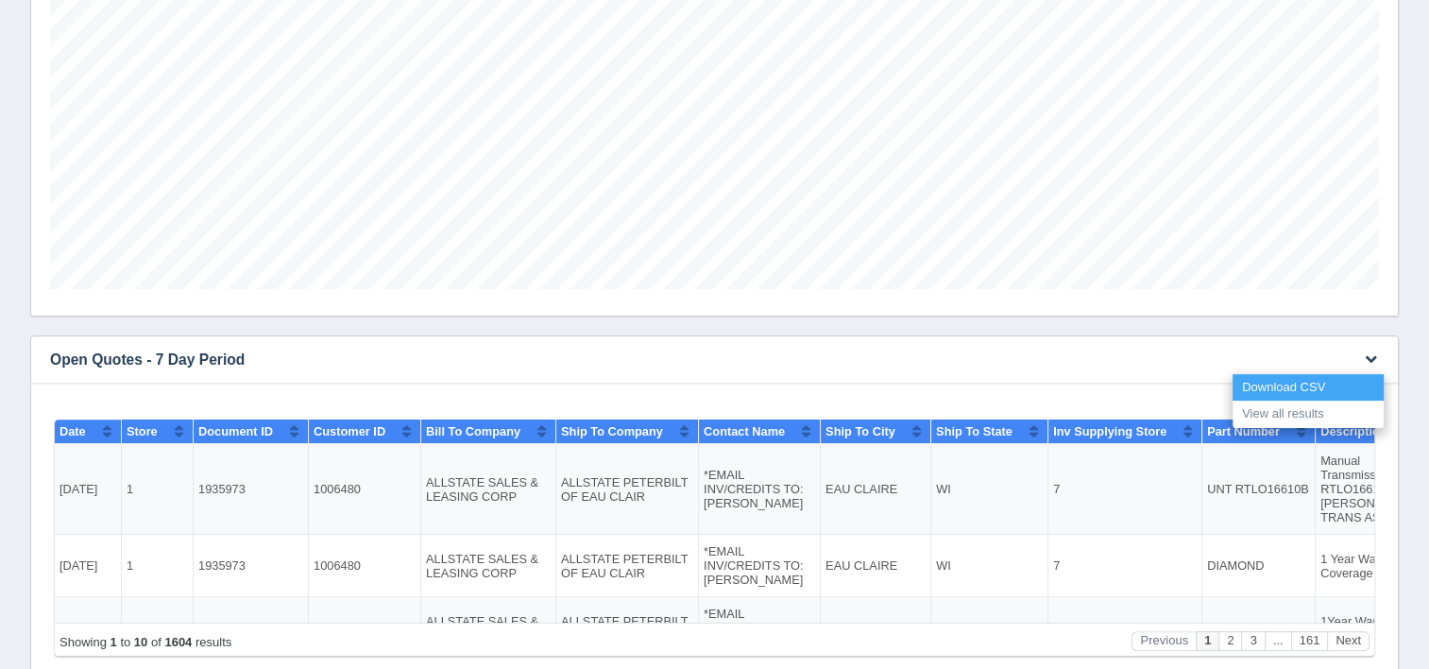
click at [1267, 386] on link "Download CSV" at bounding box center [1307, 387] width 151 height 27
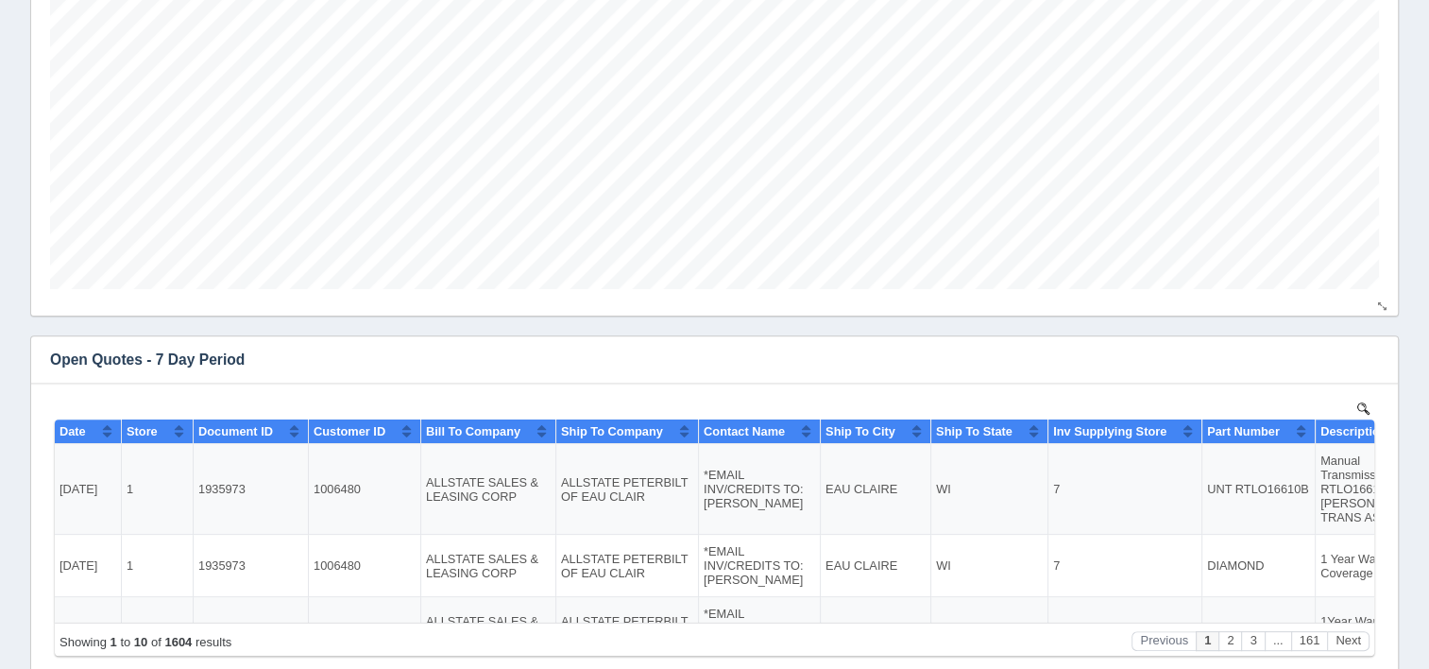
scroll to position [472, 0]
